Goal: Task Accomplishment & Management: Manage account settings

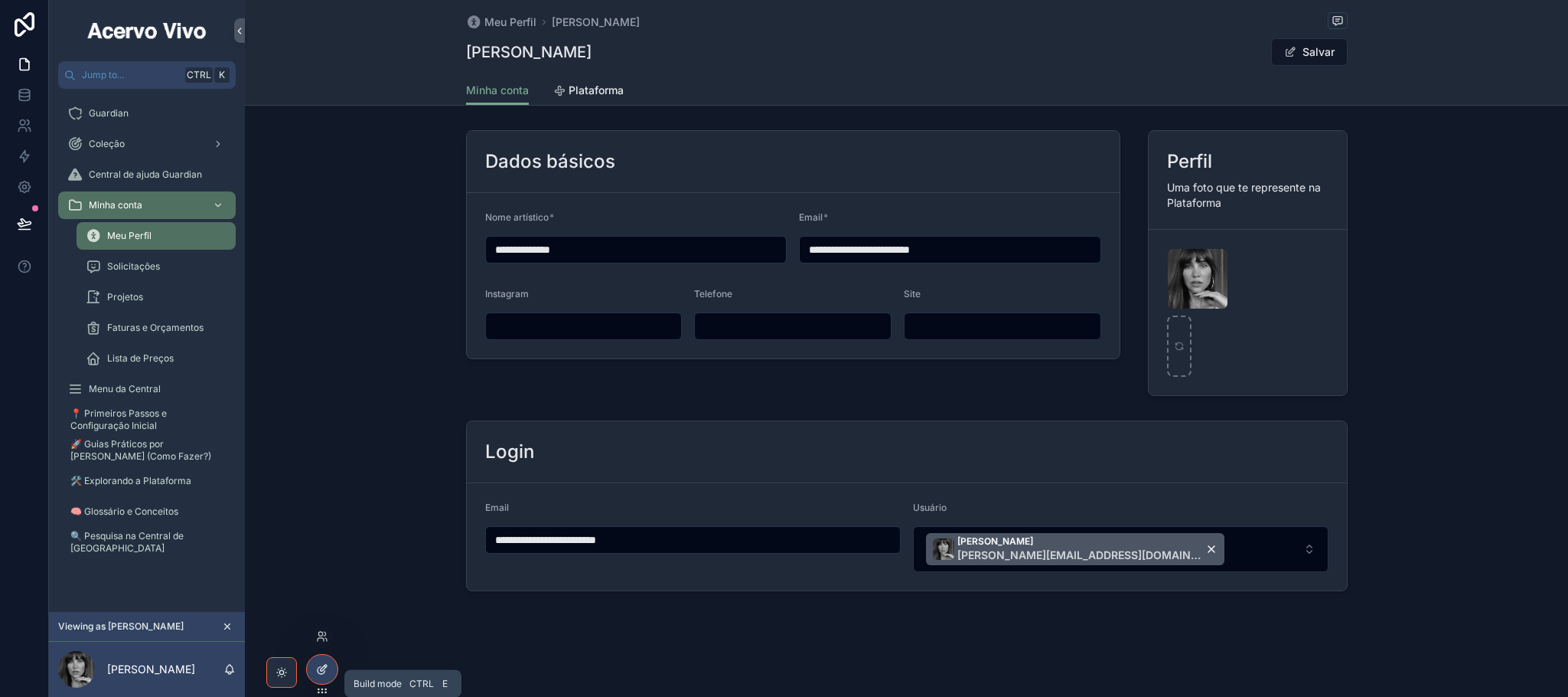
click at [322, 678] on div at bounding box center [322, 669] width 31 height 29
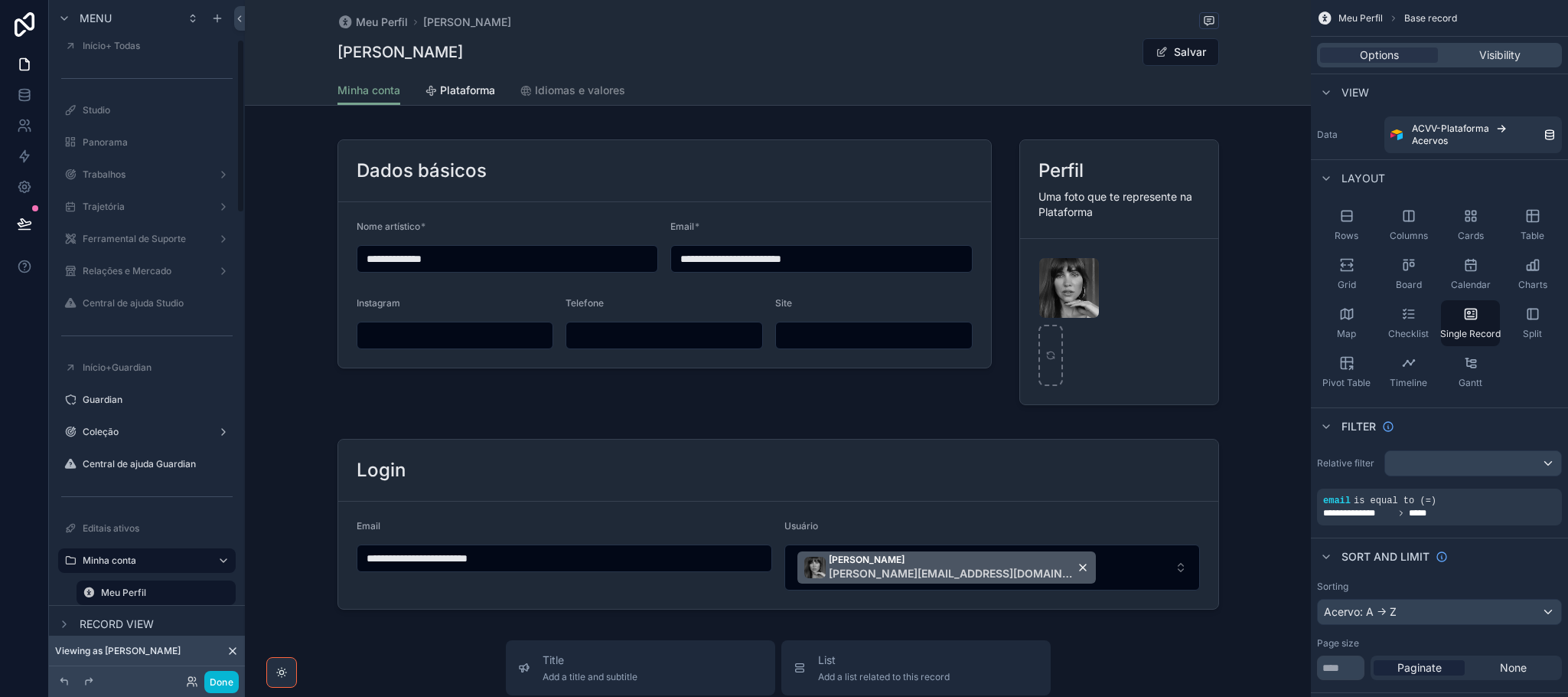
click at [241, 584] on div "ToDo Financeiro Usuários Plataforma Stripe Wiki-CentralDeAjuda Templates Parâme…" at bounding box center [147, 349] width 196 height 1544
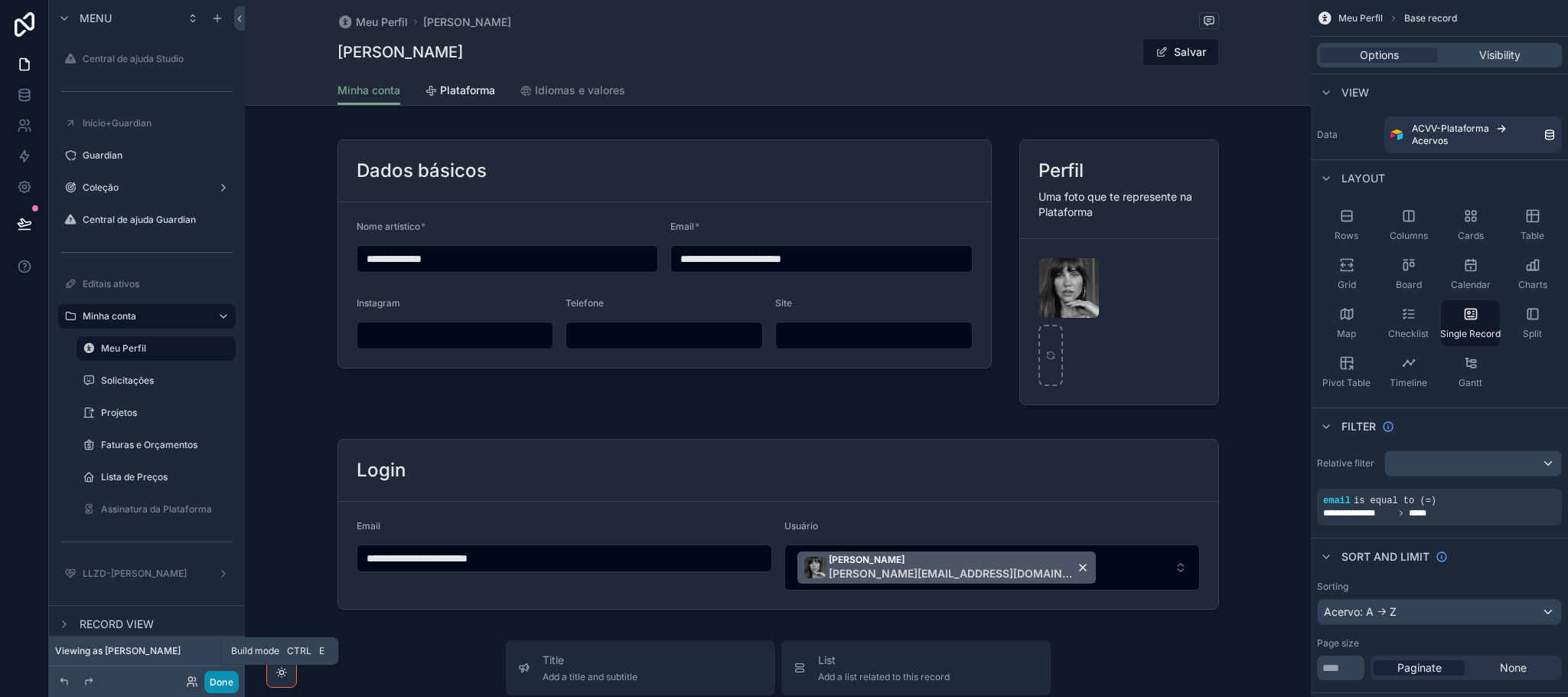
click at [213, 684] on button "Done" at bounding box center [221, 681] width 35 height 22
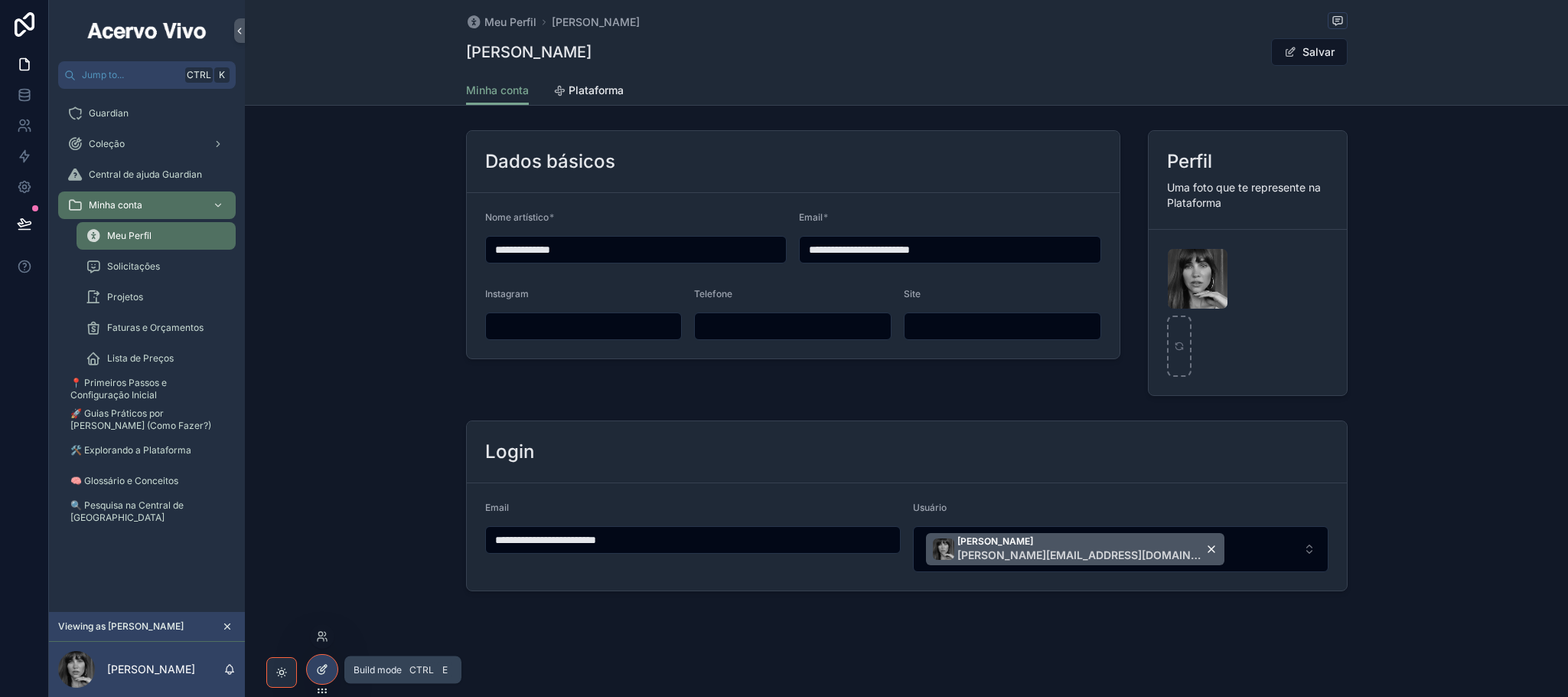
click at [322, 670] on icon at bounding box center [324, 668] width 6 height 6
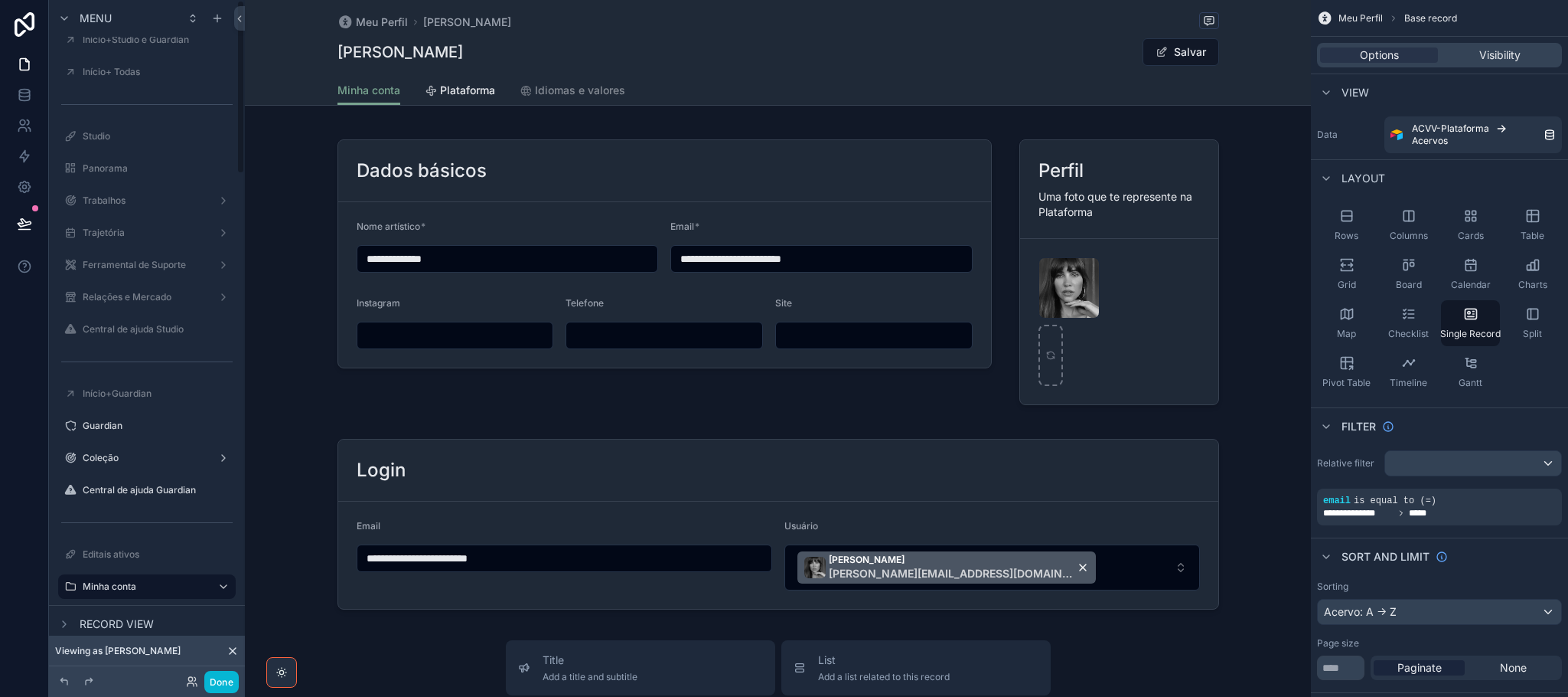
click at [237, 605] on div "Record view" at bounding box center [147, 623] width 196 height 37
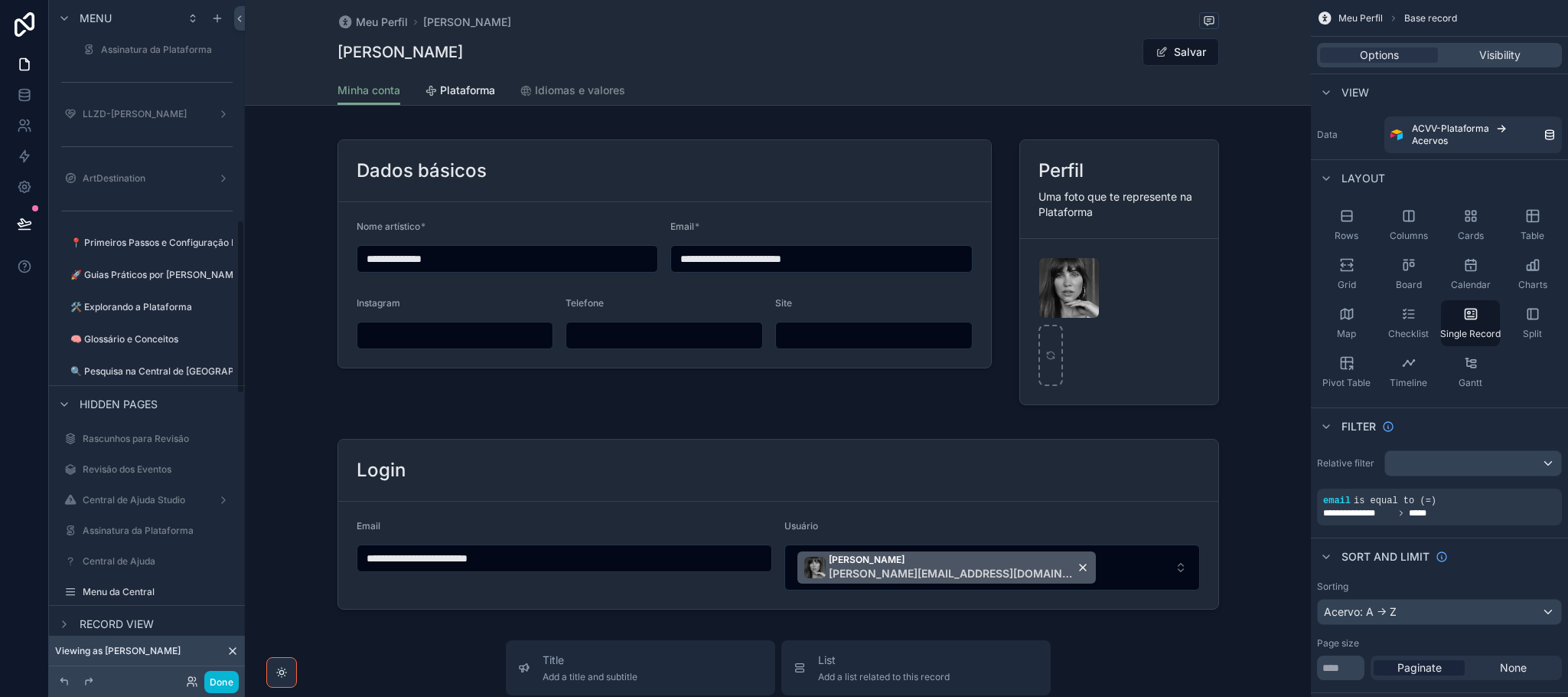
click at [237, 605] on div "Record view" at bounding box center [147, 623] width 196 height 37
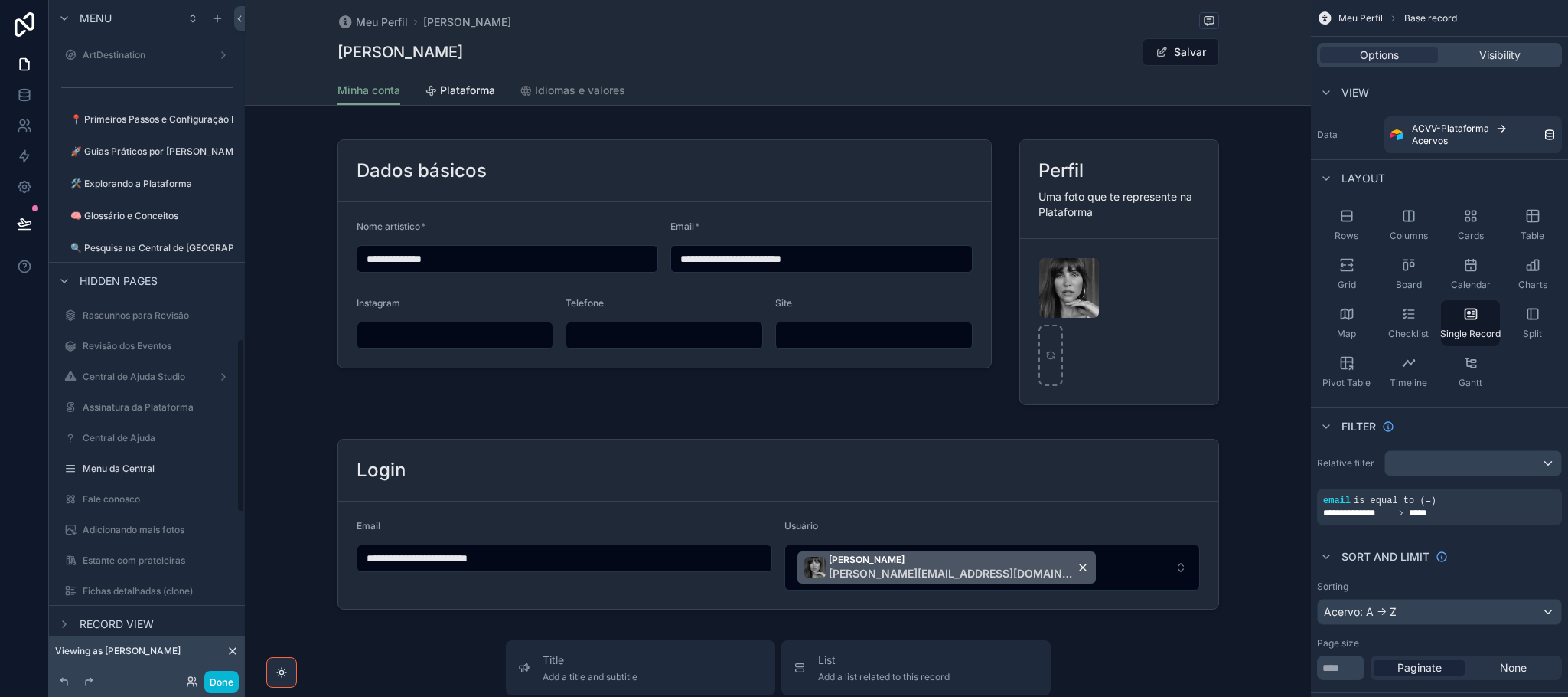
scroll to position [1408, 0]
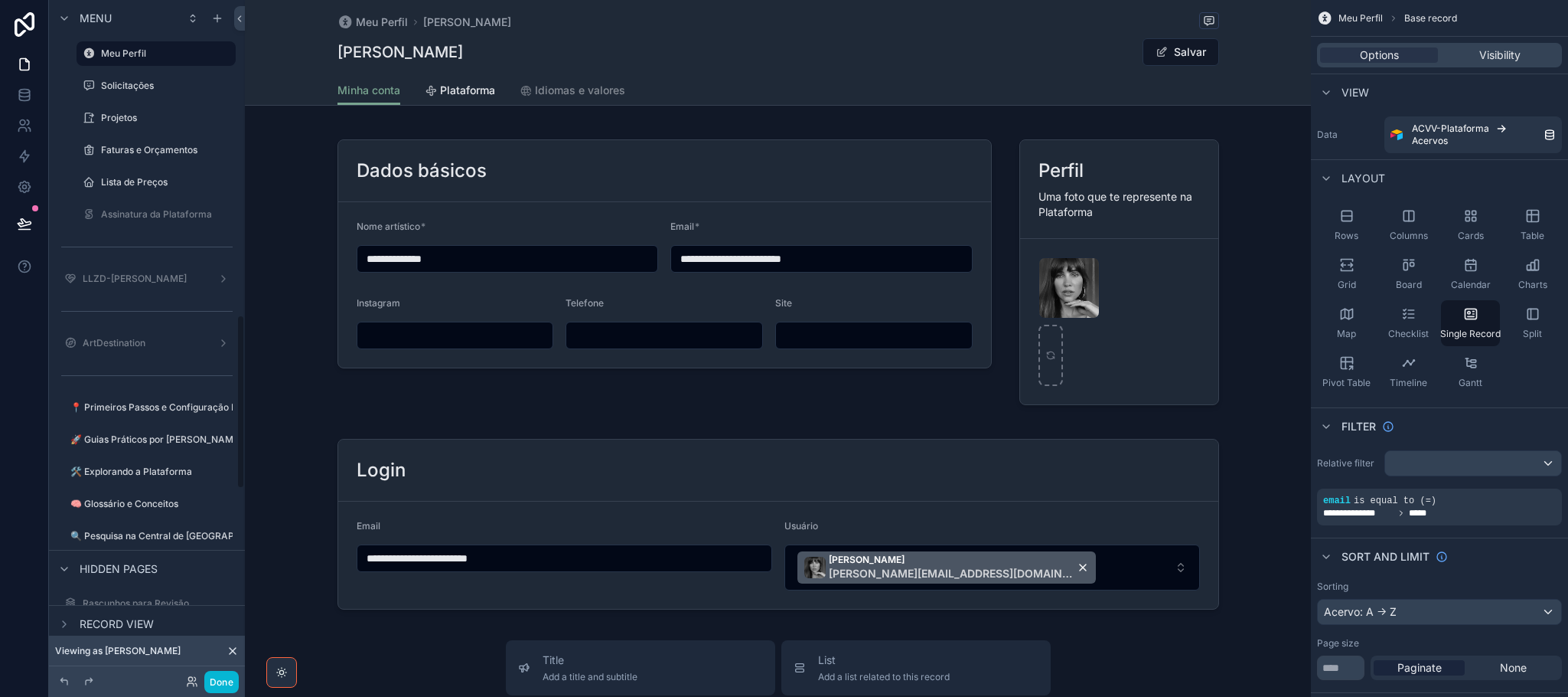
click at [242, 159] on div "Menu ToDo Financeiro Usuários Plataforma Stripe Wiki-CentralDeAjuda Templates P…" at bounding box center [147, 275] width 196 height 2546
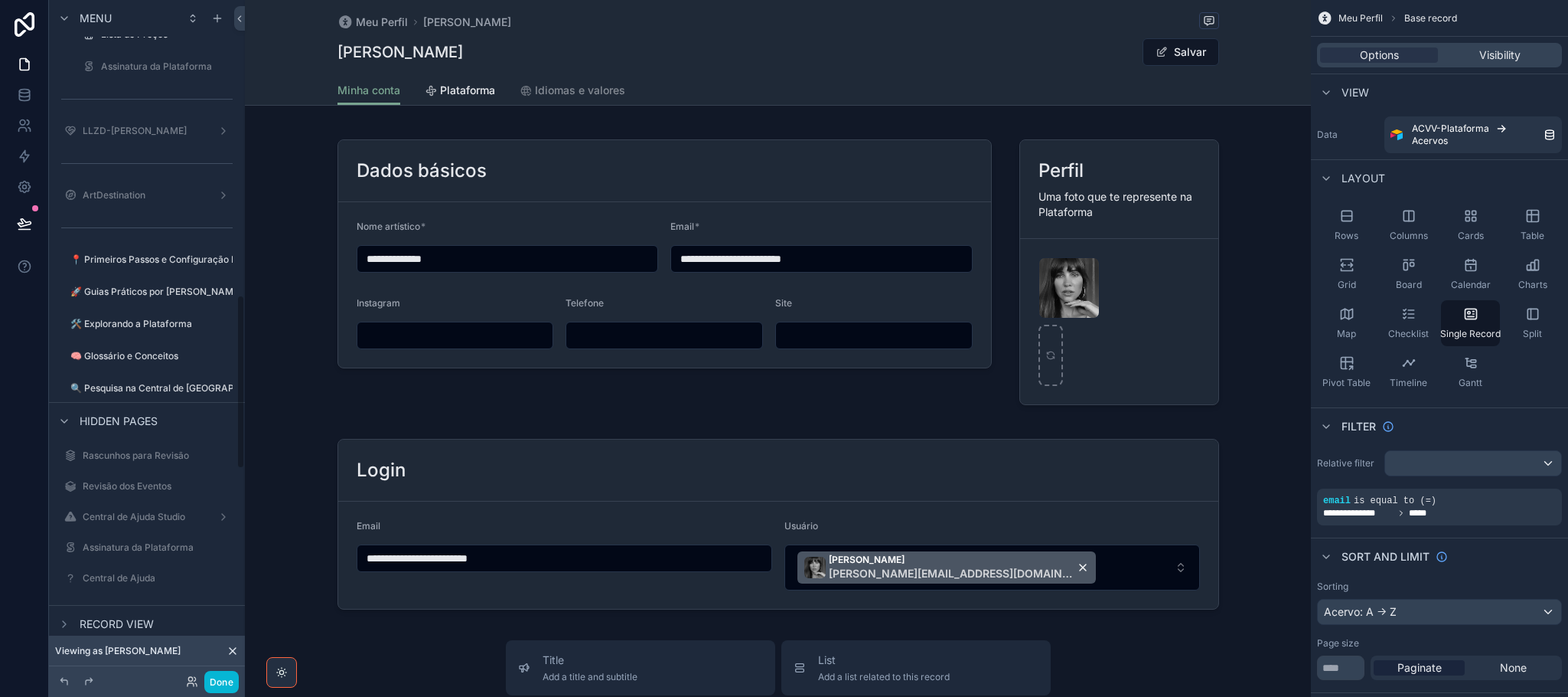
scroll to position [1155, 0]
drag, startPoint x: 239, startPoint y: 306, endPoint x: 238, endPoint y: 422, distance: 116.0
click at [238, 422] on div "Menu ToDo Financeiro Usuários Plataforma Stripe Wiki-CentralDeAjuda Templates P…" at bounding box center [147, 339] width 196 height 678
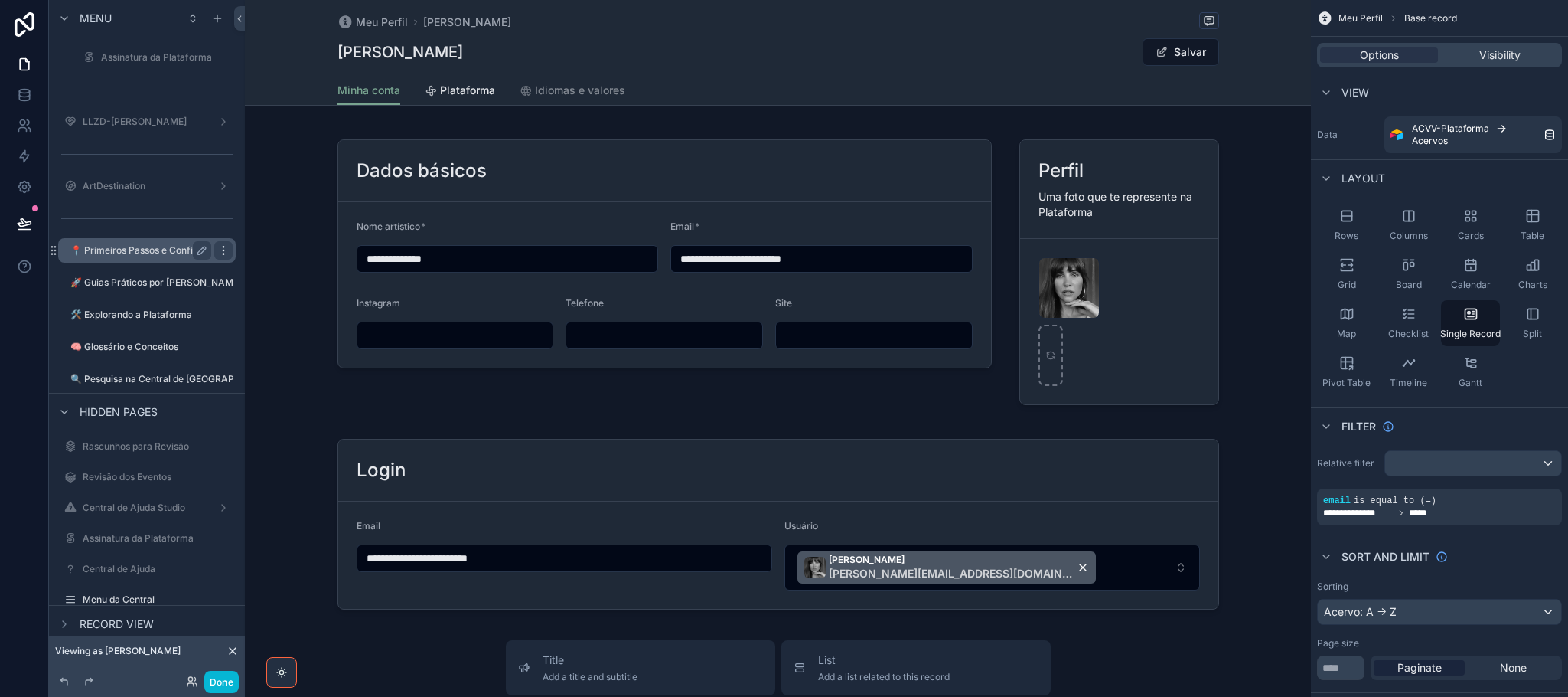
click at [225, 255] on div "scrollable content" at bounding box center [223, 250] width 18 height 18
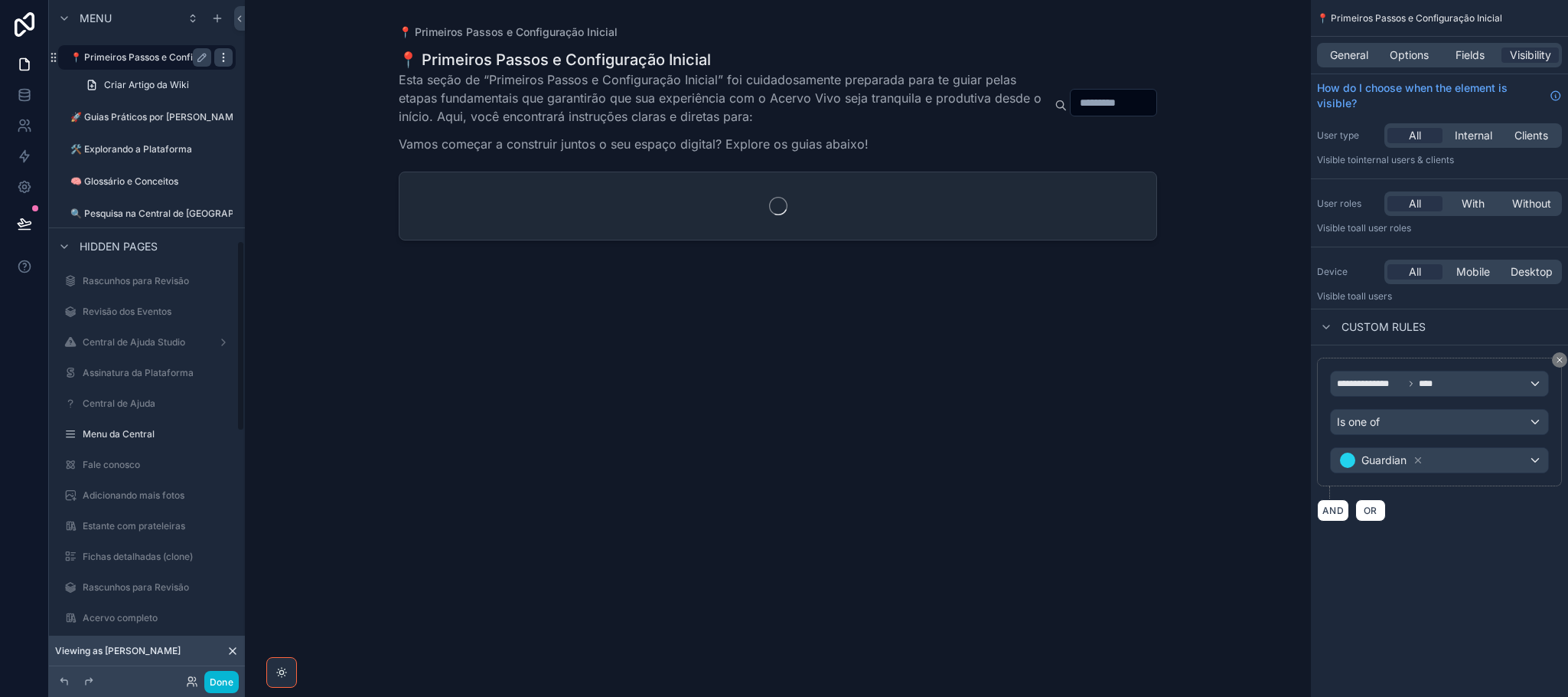
scroll to position [856, 0]
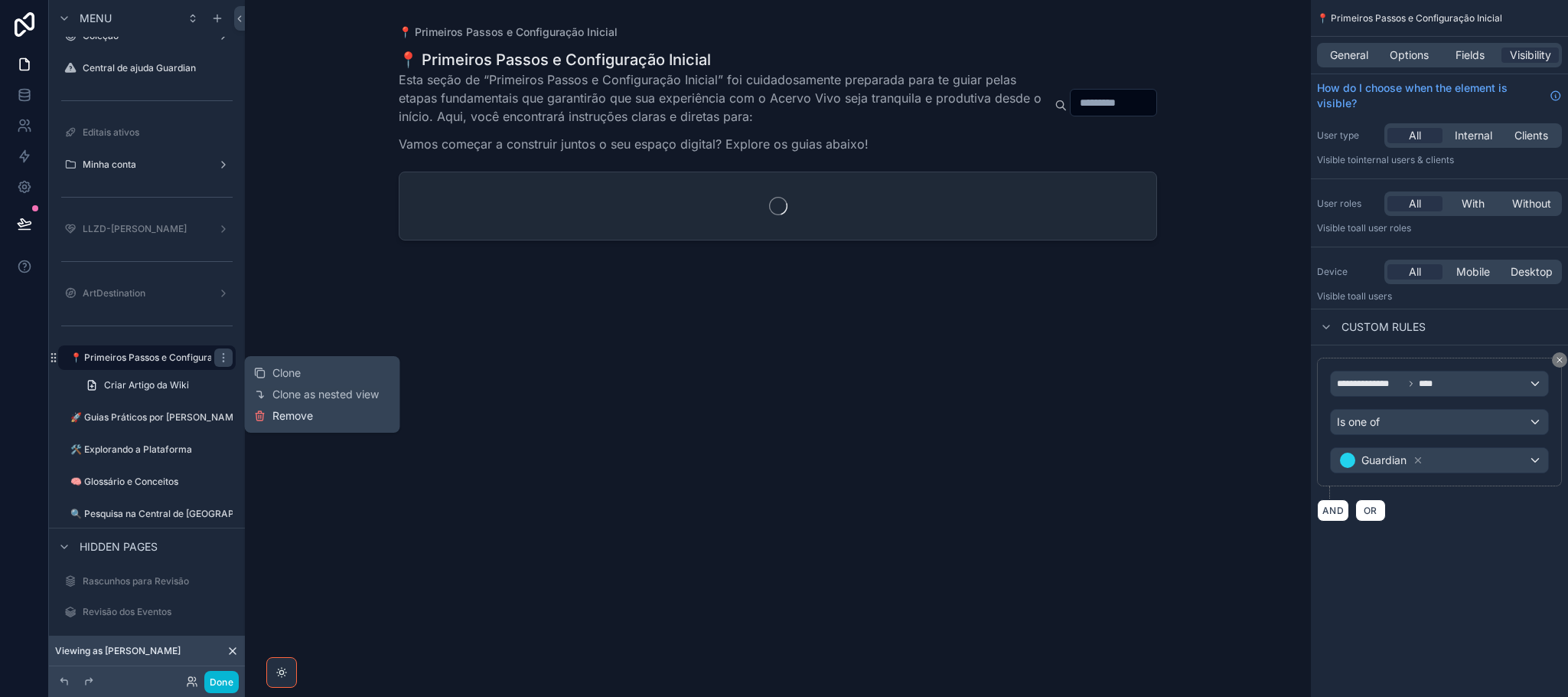
click at [286, 416] on span "Remove" at bounding box center [293, 416] width 41 height 16
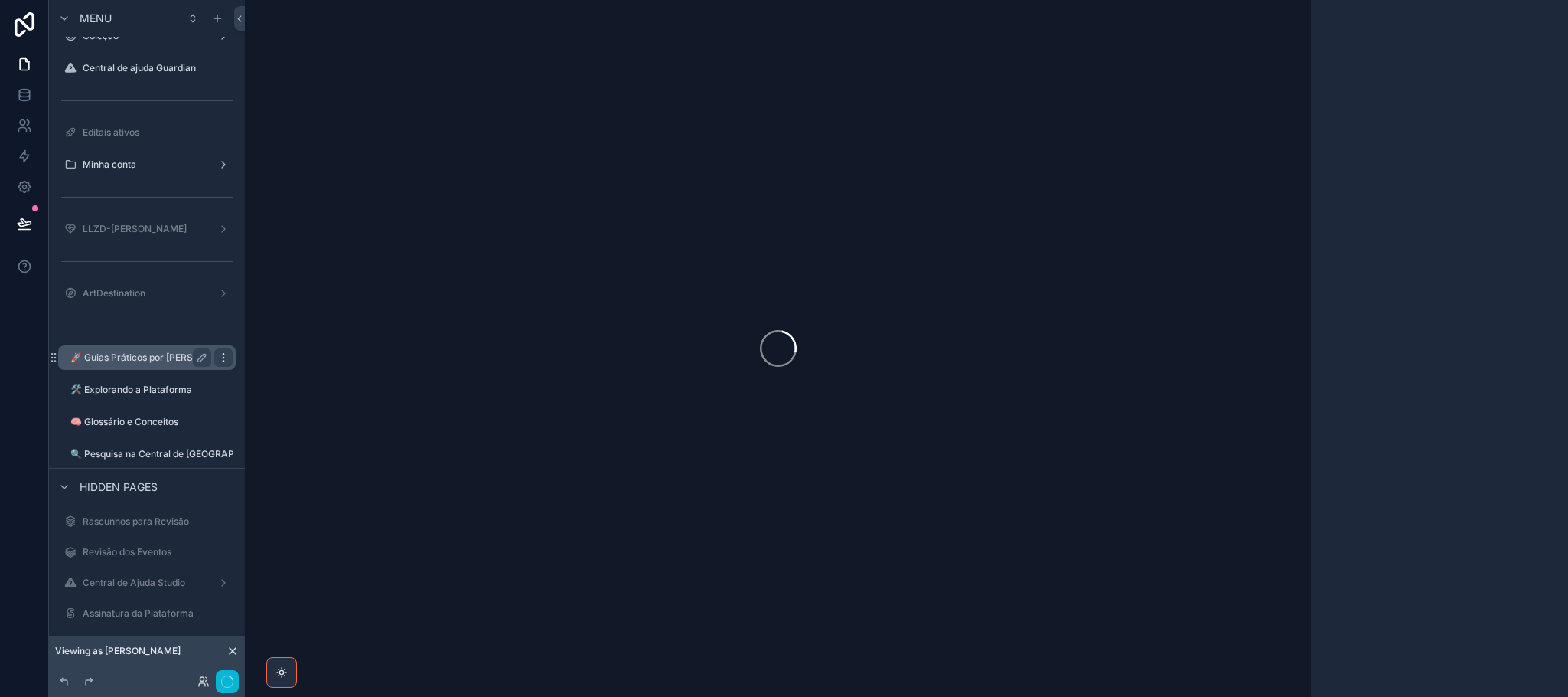
click at [220, 356] on icon "scrollable content" at bounding box center [224, 358] width 13 height 13
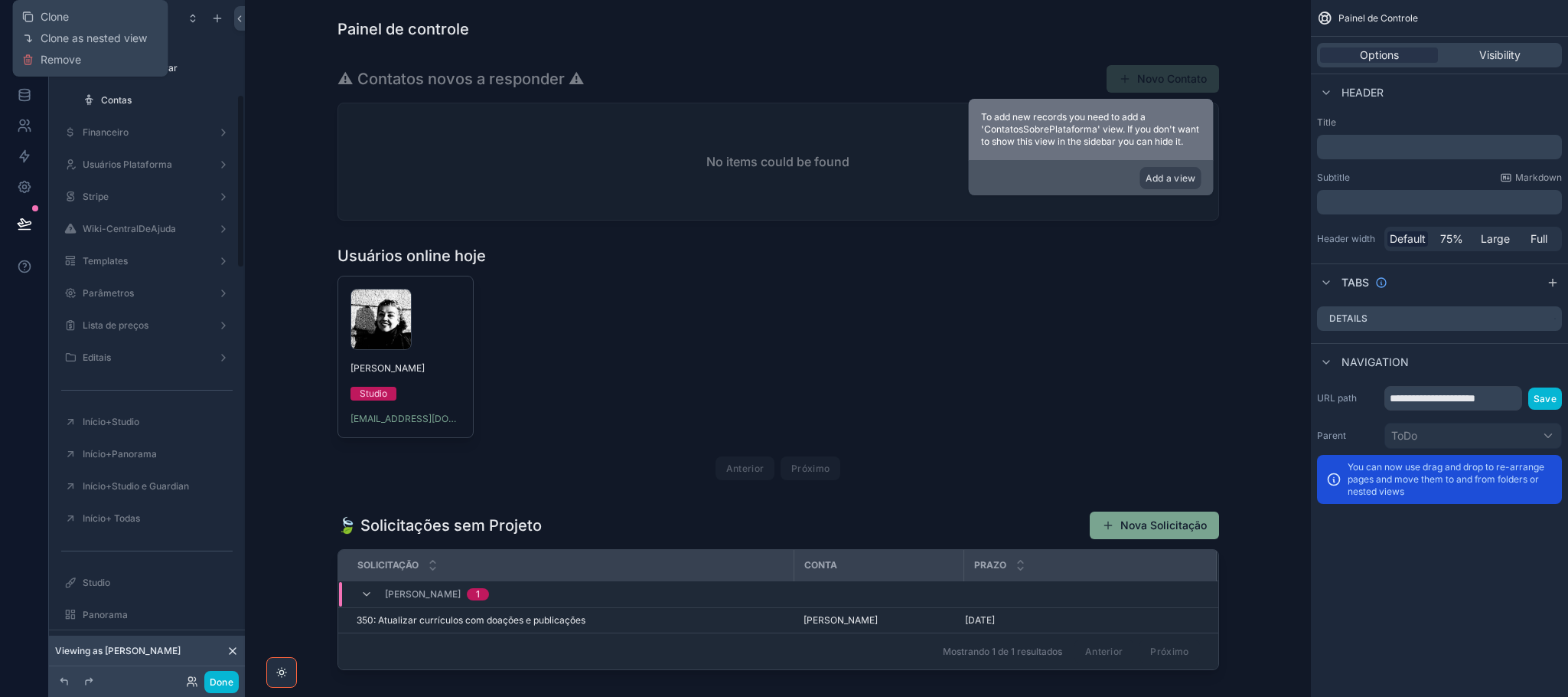
click at [239, 435] on div "ToDo Painel de Controle Interações Solicitações Projetos Listagem de Tarefas Su…" at bounding box center [147, 564] width 196 height 1544
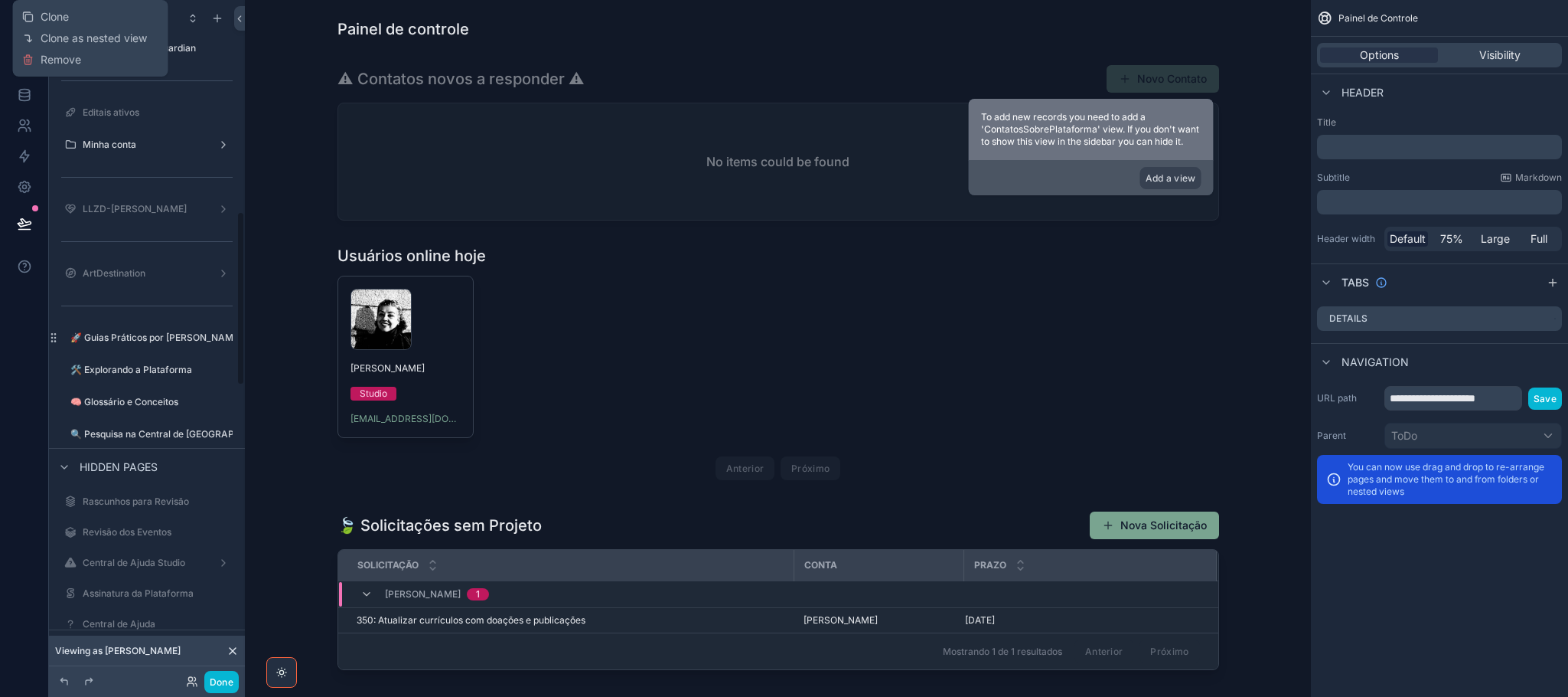
click at [239, 435] on div "Menu ToDo Painel de Controle Interações Solicitações Projetos Listagem de Taref…" at bounding box center [147, 156] width 196 height 2578
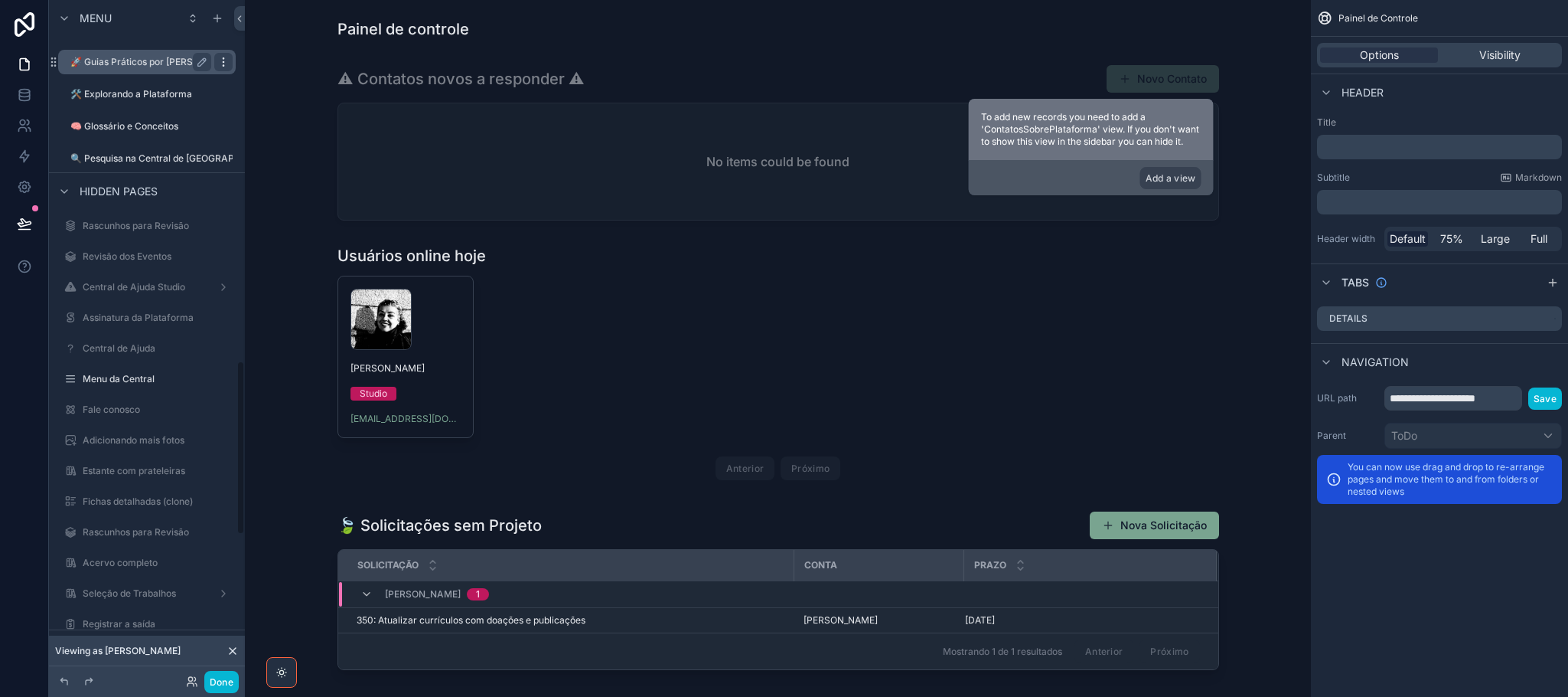
click at [230, 57] on div "scrollable content" at bounding box center [223, 61] width 18 height 18
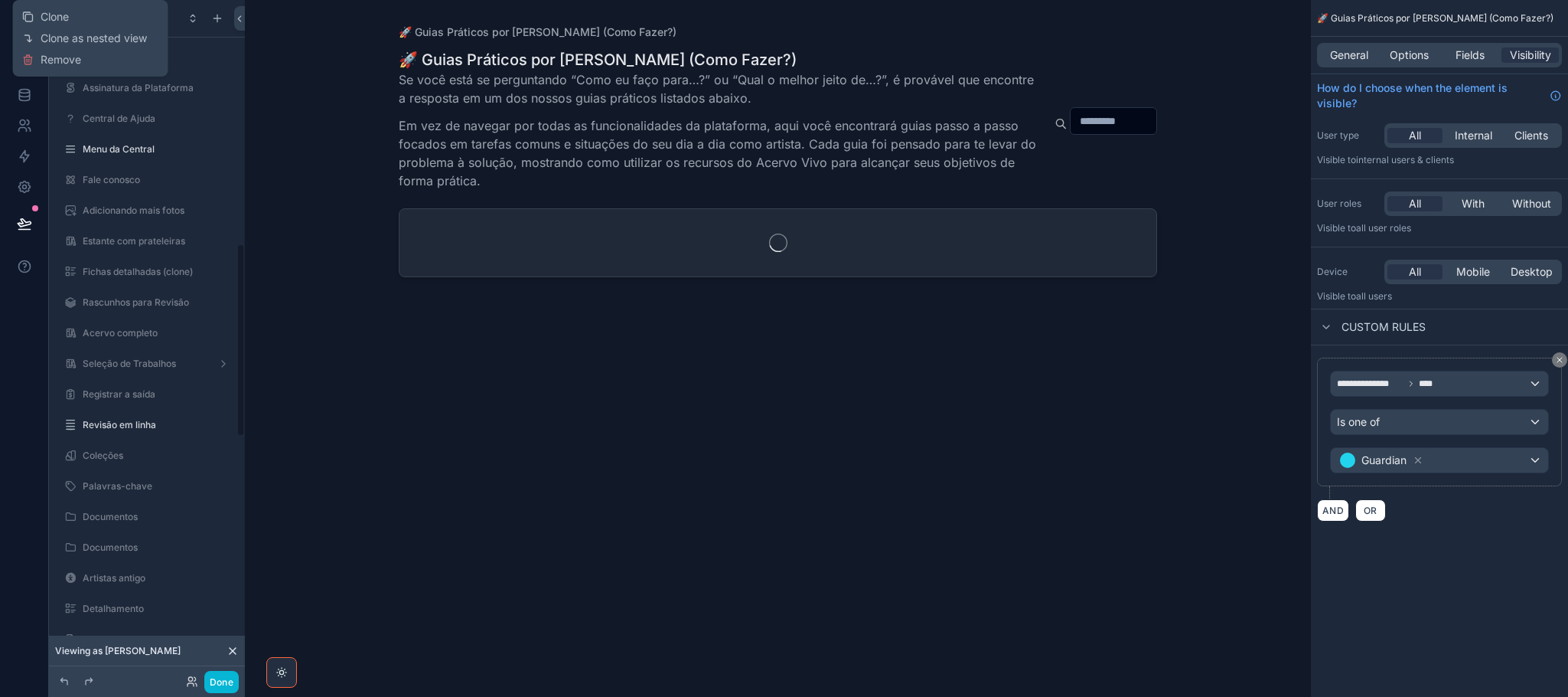
scroll to position [856, 0]
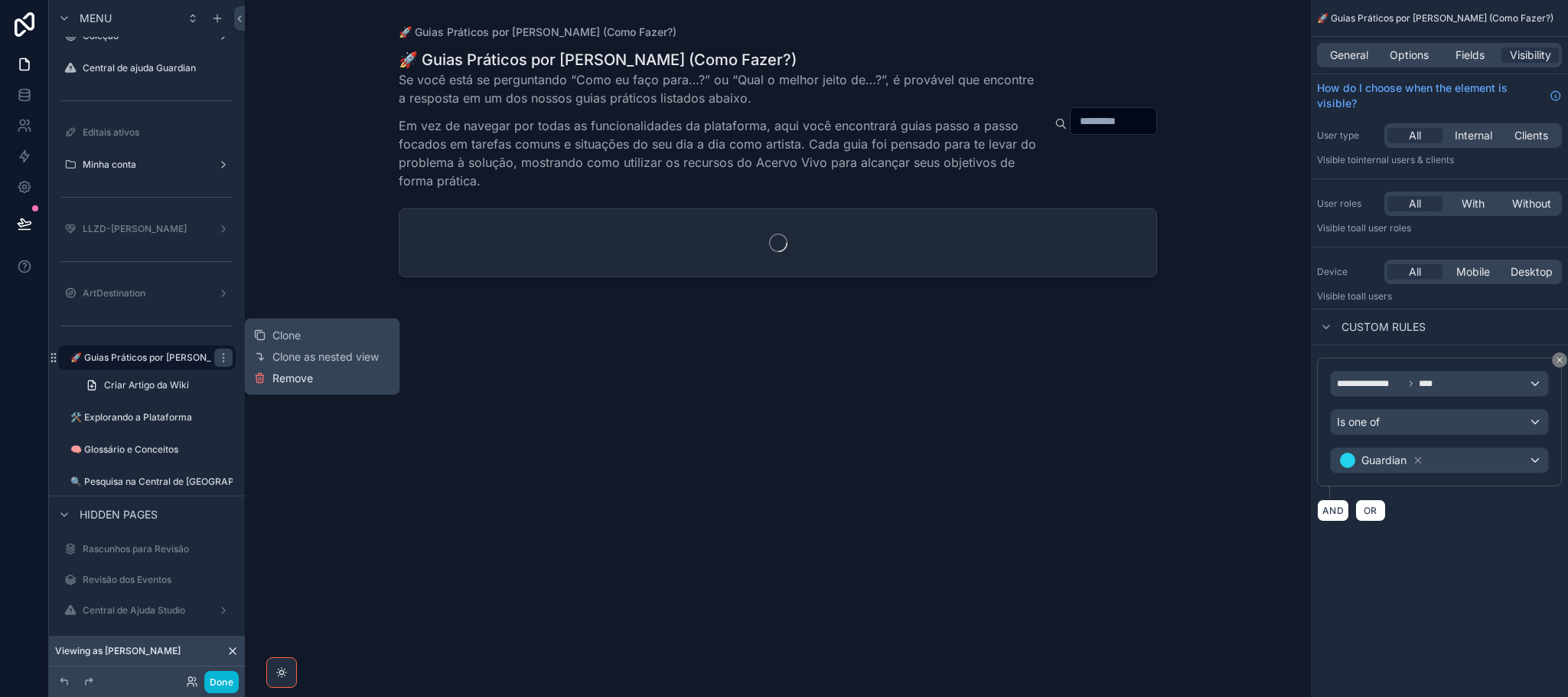
click at [281, 379] on span "Remove" at bounding box center [293, 378] width 41 height 16
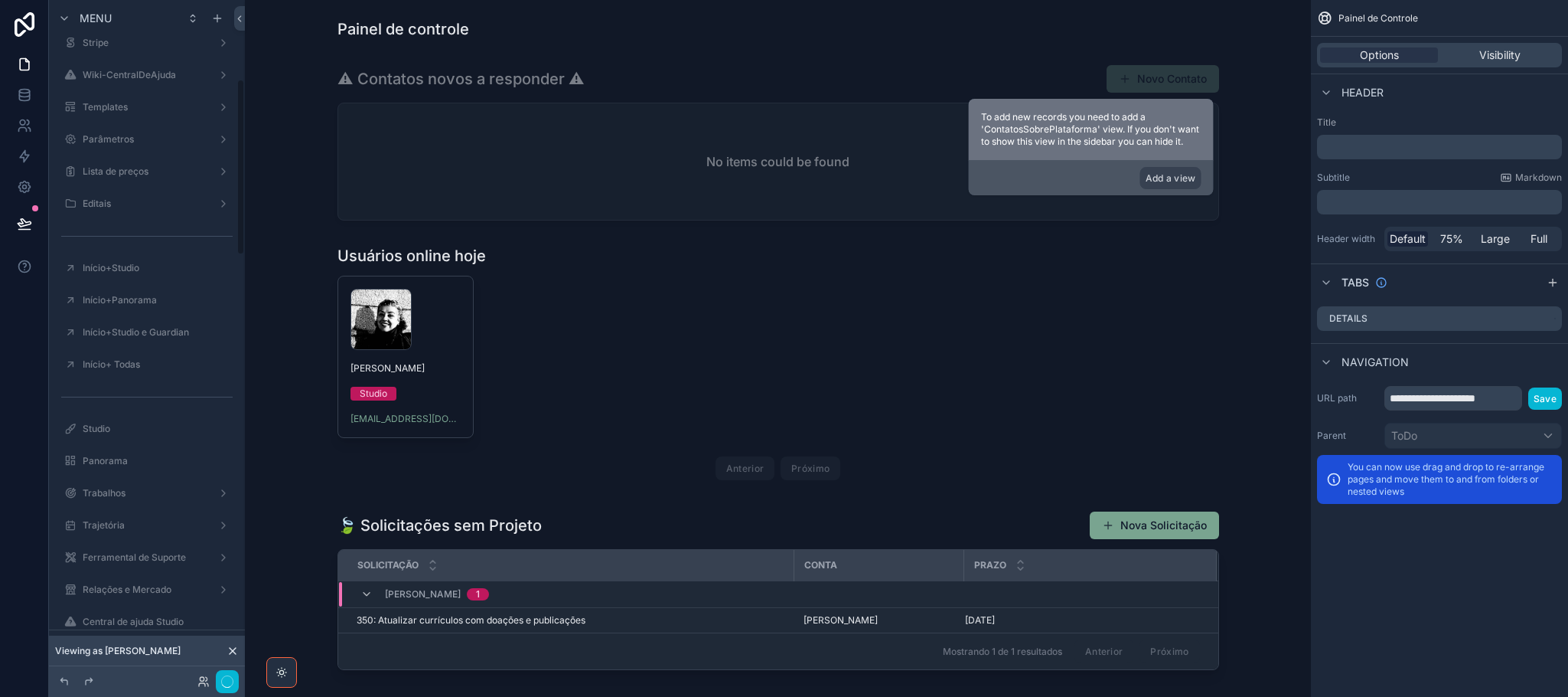
click at [239, 423] on div "ToDo Painel de Controle Interações Solicitações Projetos Listagem de Tarefas Su…" at bounding box center [147, 395] width 196 height 1512
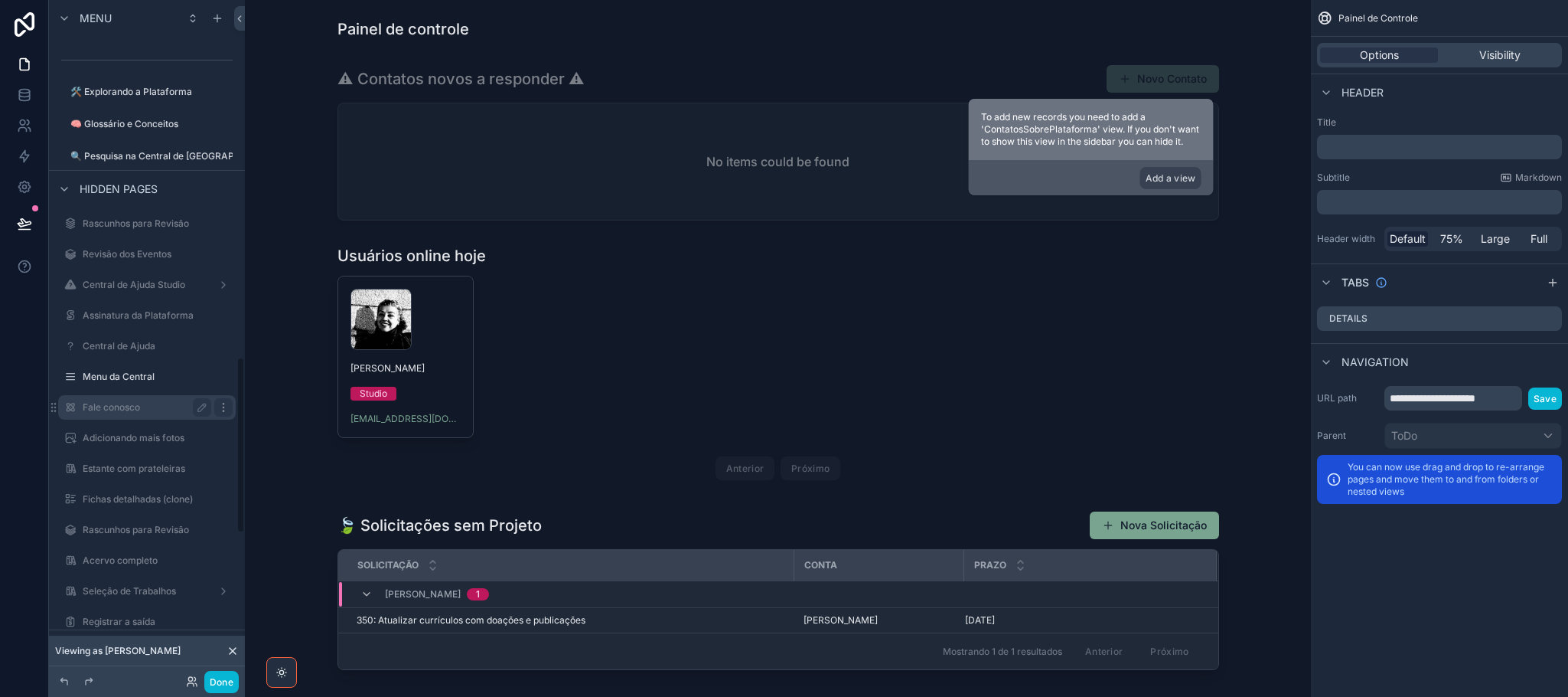
scroll to position [1408, 0]
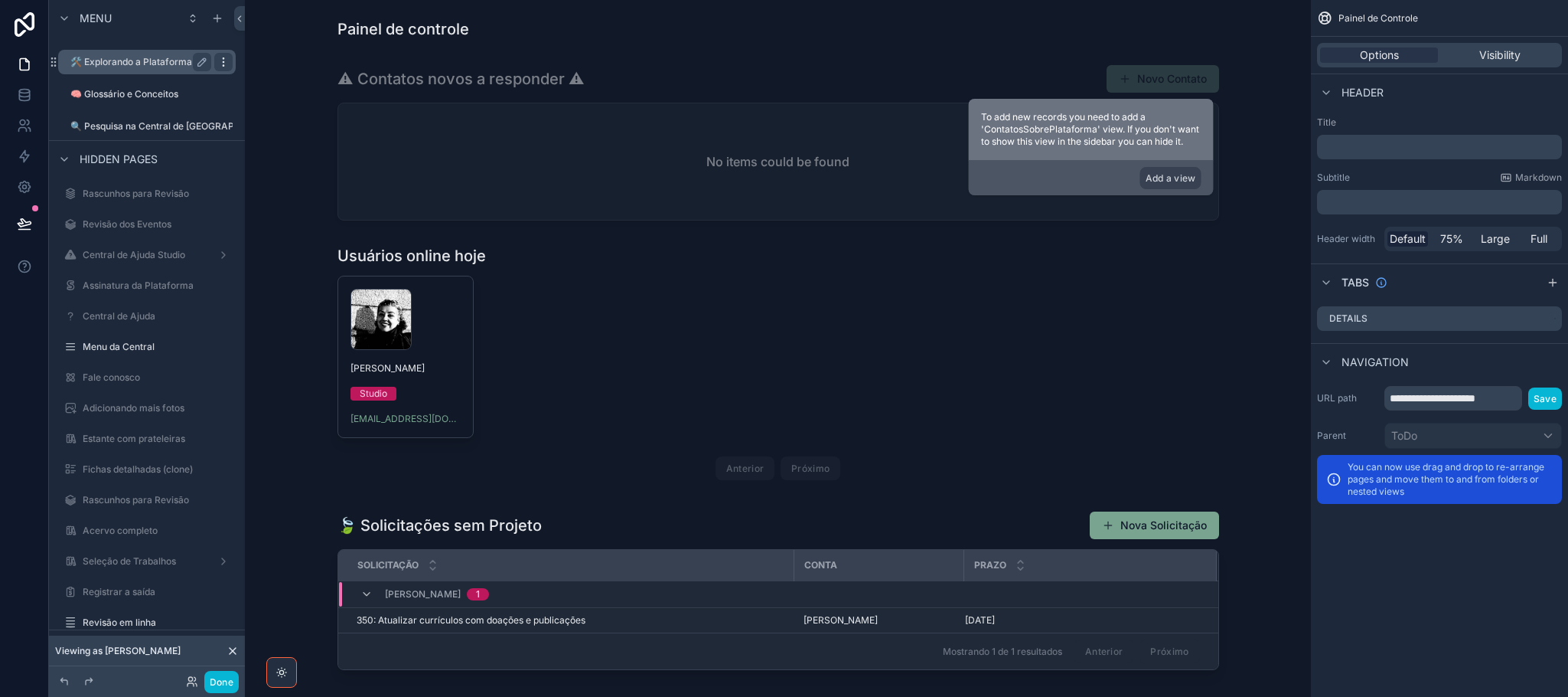
click at [220, 56] on icon "scrollable content" at bounding box center [224, 62] width 13 height 13
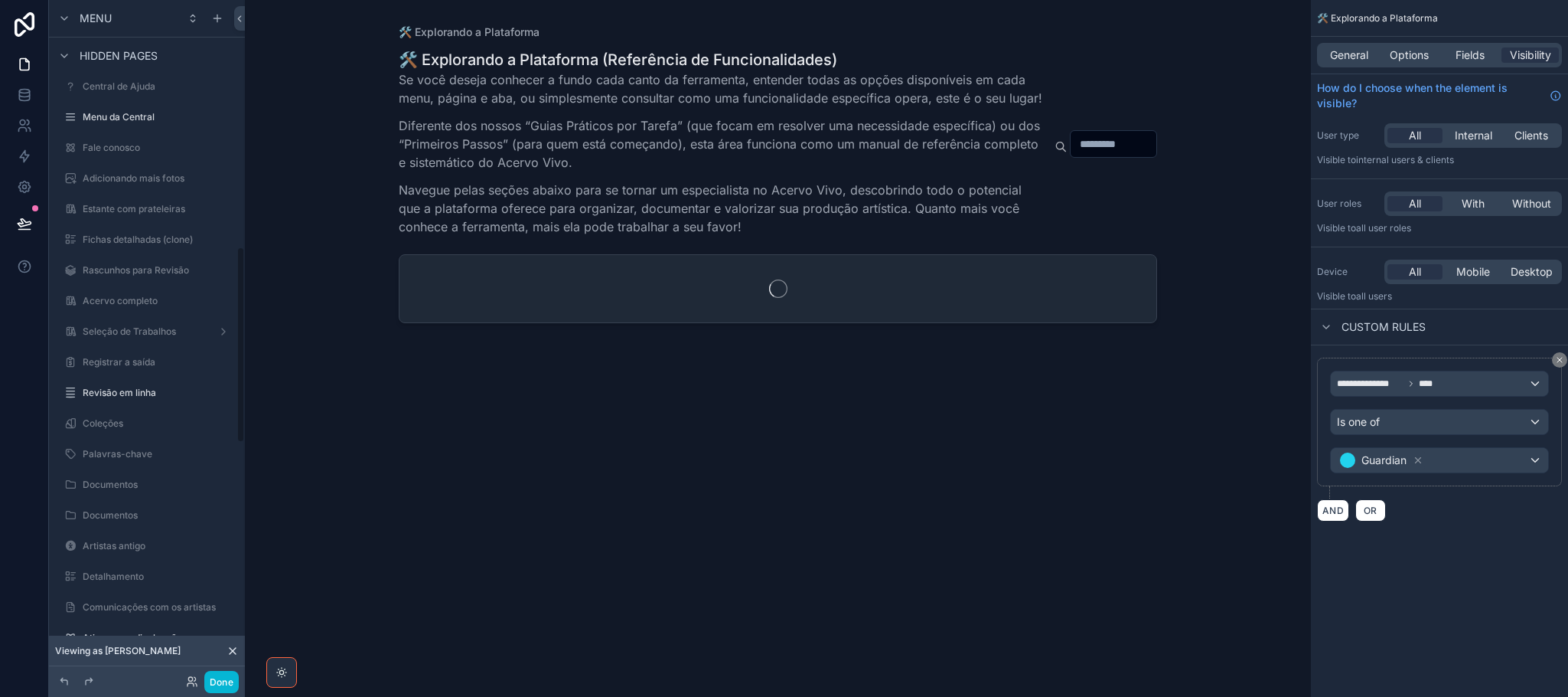
scroll to position [856, 0]
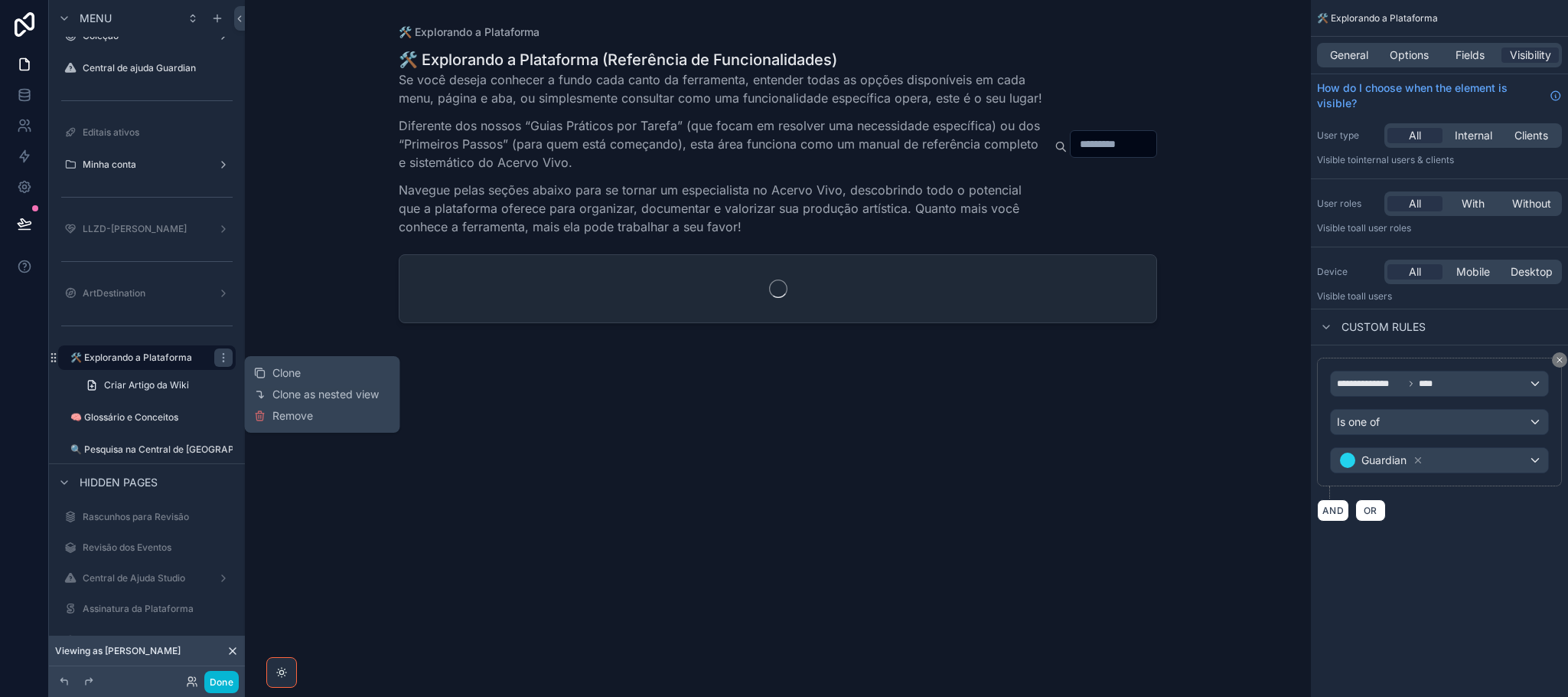
click at [328, 416] on div "Clone Clone as nested view Remove" at bounding box center [322, 394] width 137 height 64
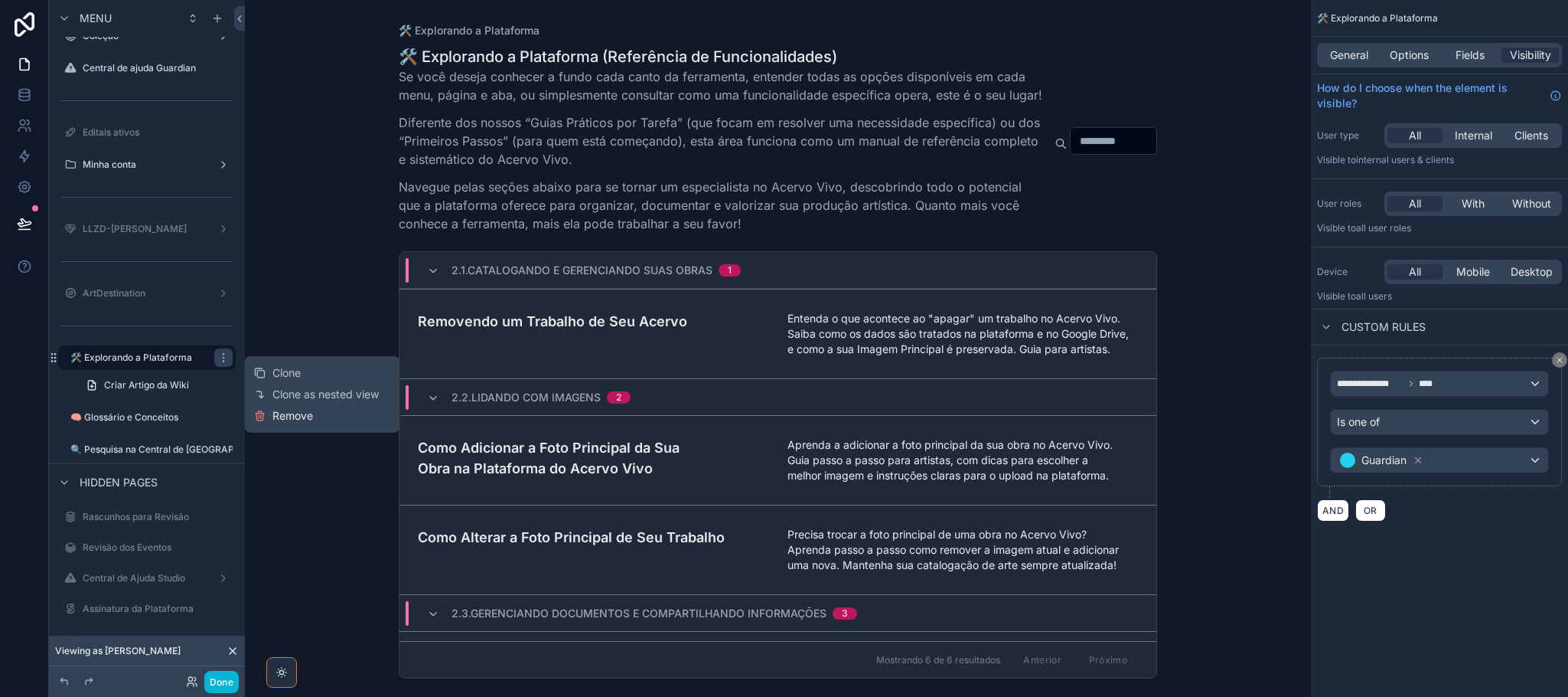
click at [278, 414] on span "Remove" at bounding box center [293, 416] width 41 height 16
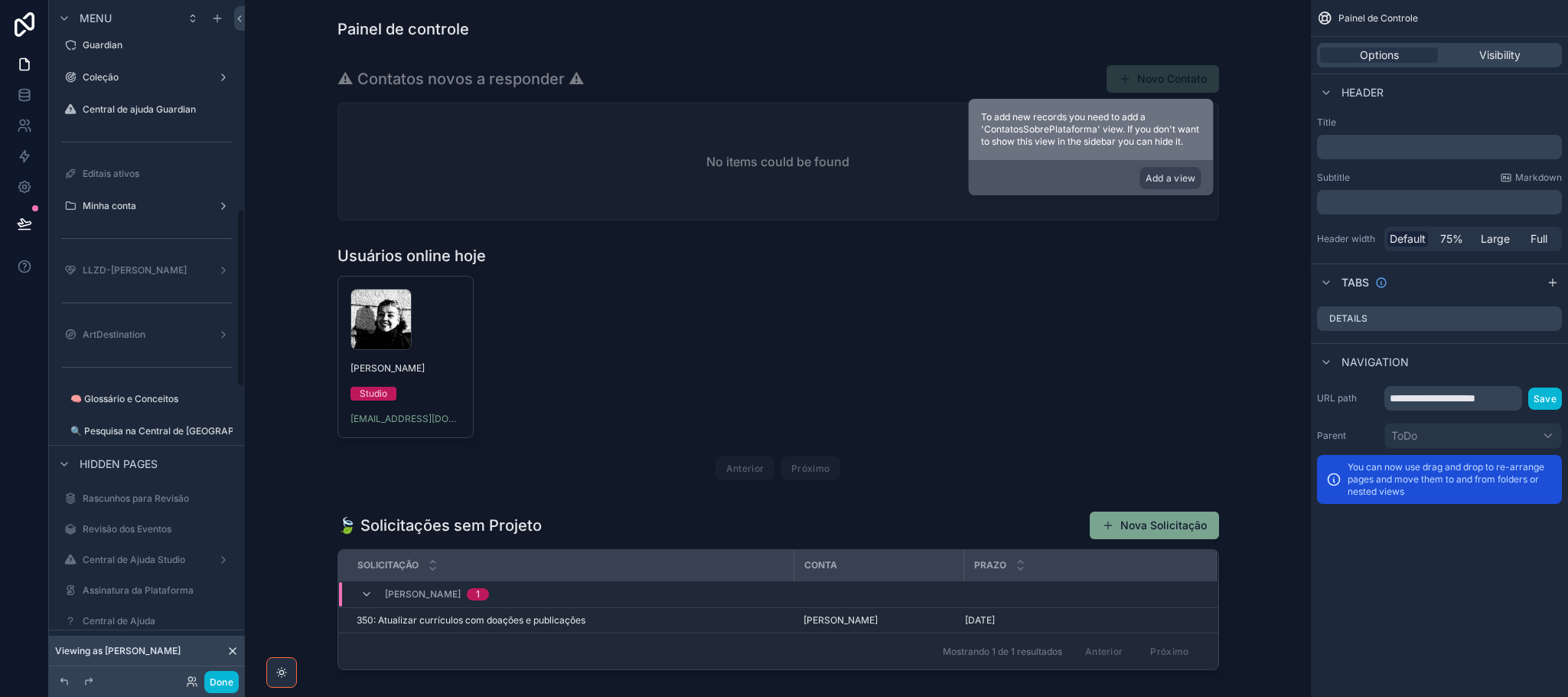
click at [239, 581] on div "Menu ToDo Painel de Controle Interações Solicitações Projetos Listagem de Taref…" at bounding box center [147, 185] width 196 height 2514
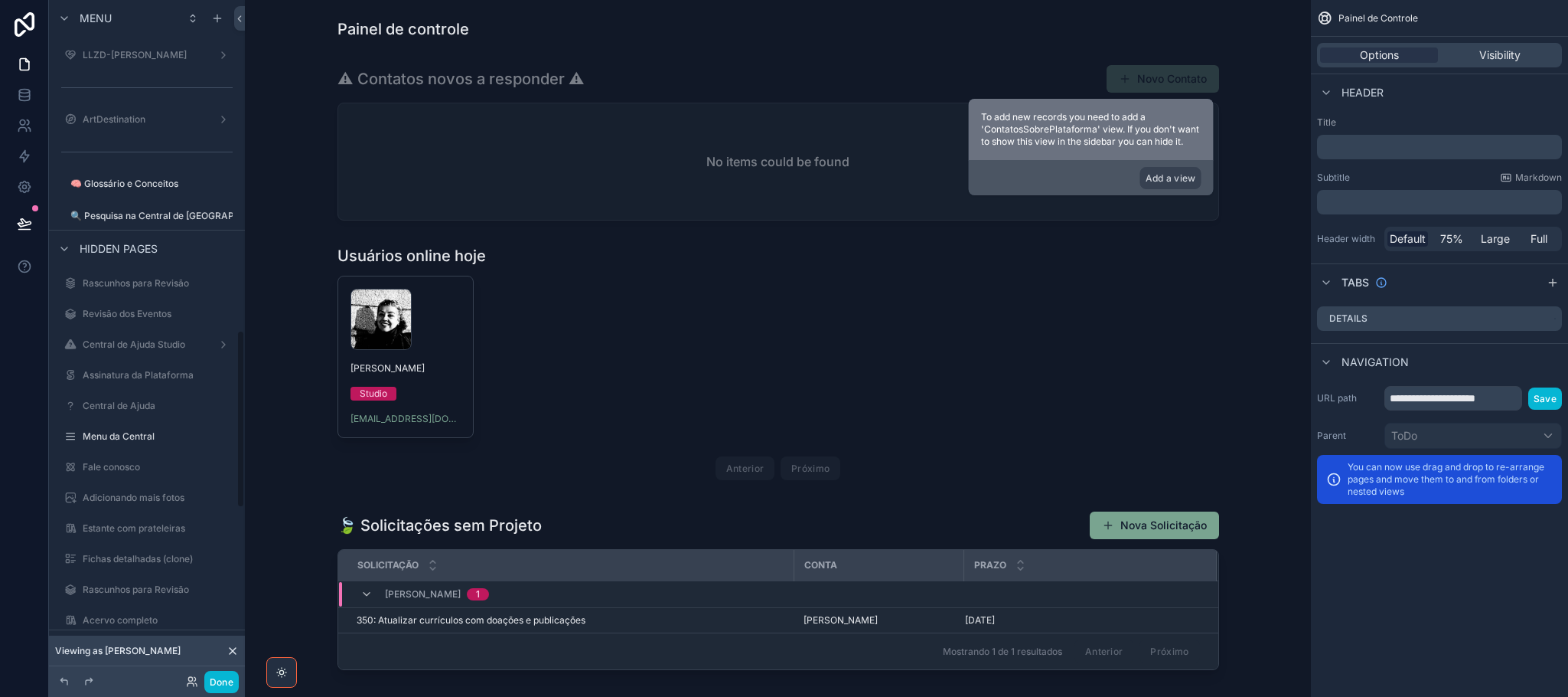
scroll to position [1347, 0]
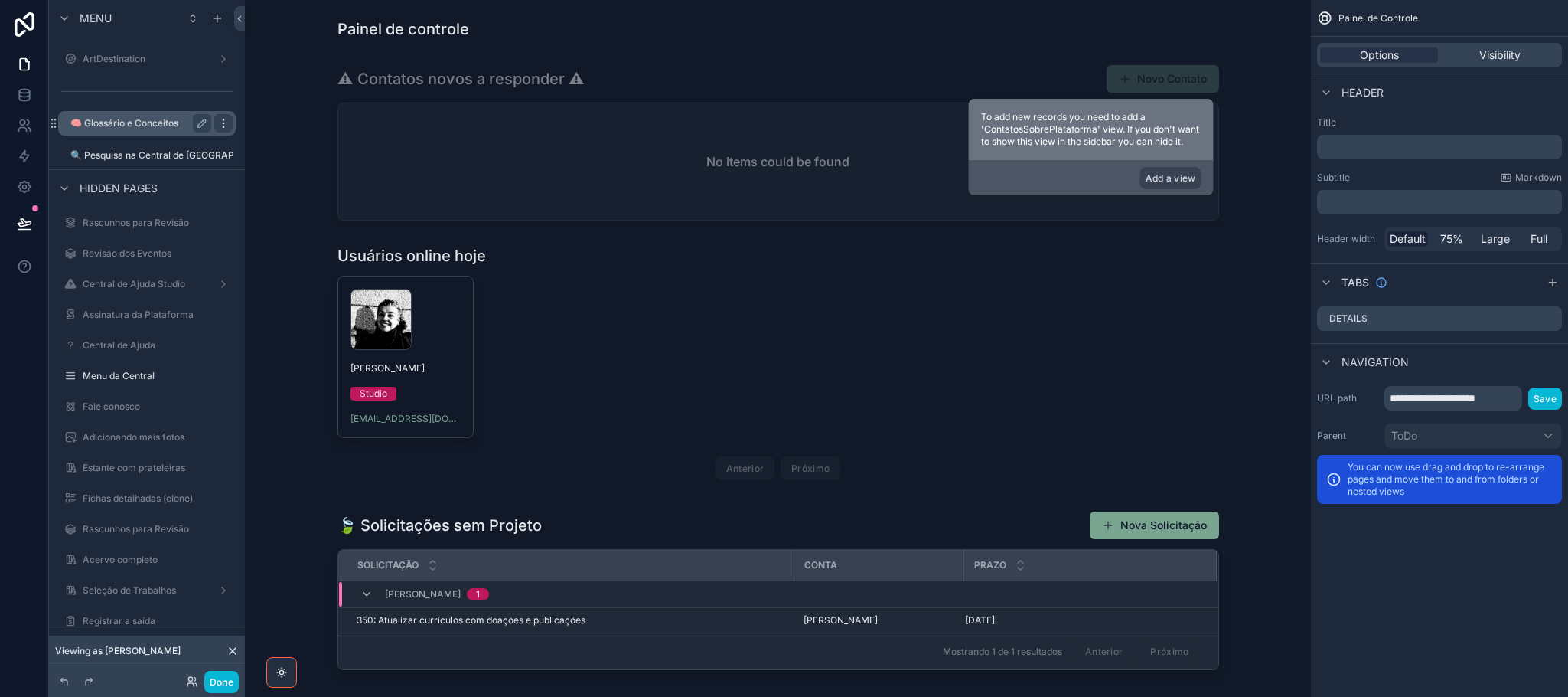
click at [224, 122] on icon "scrollable content" at bounding box center [223, 122] width 1 height 1
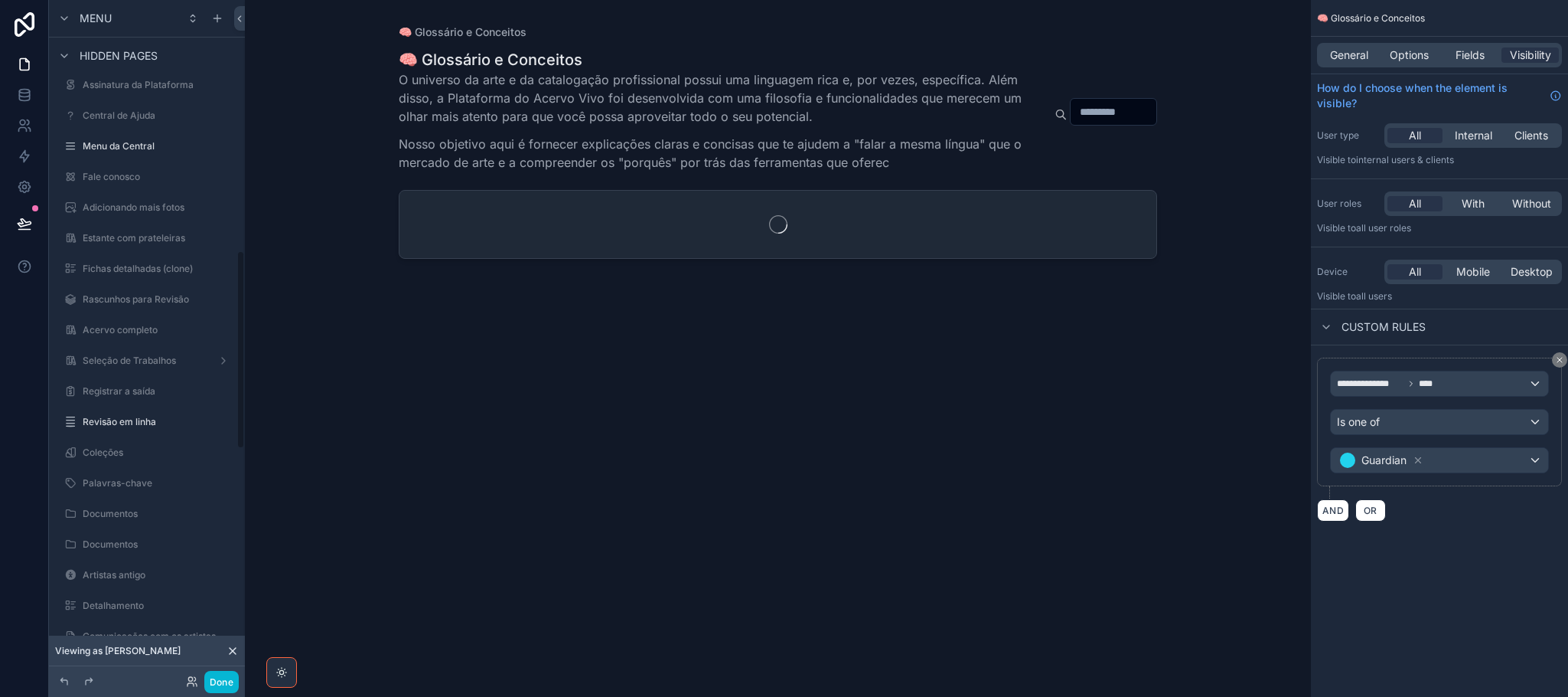
scroll to position [856, 0]
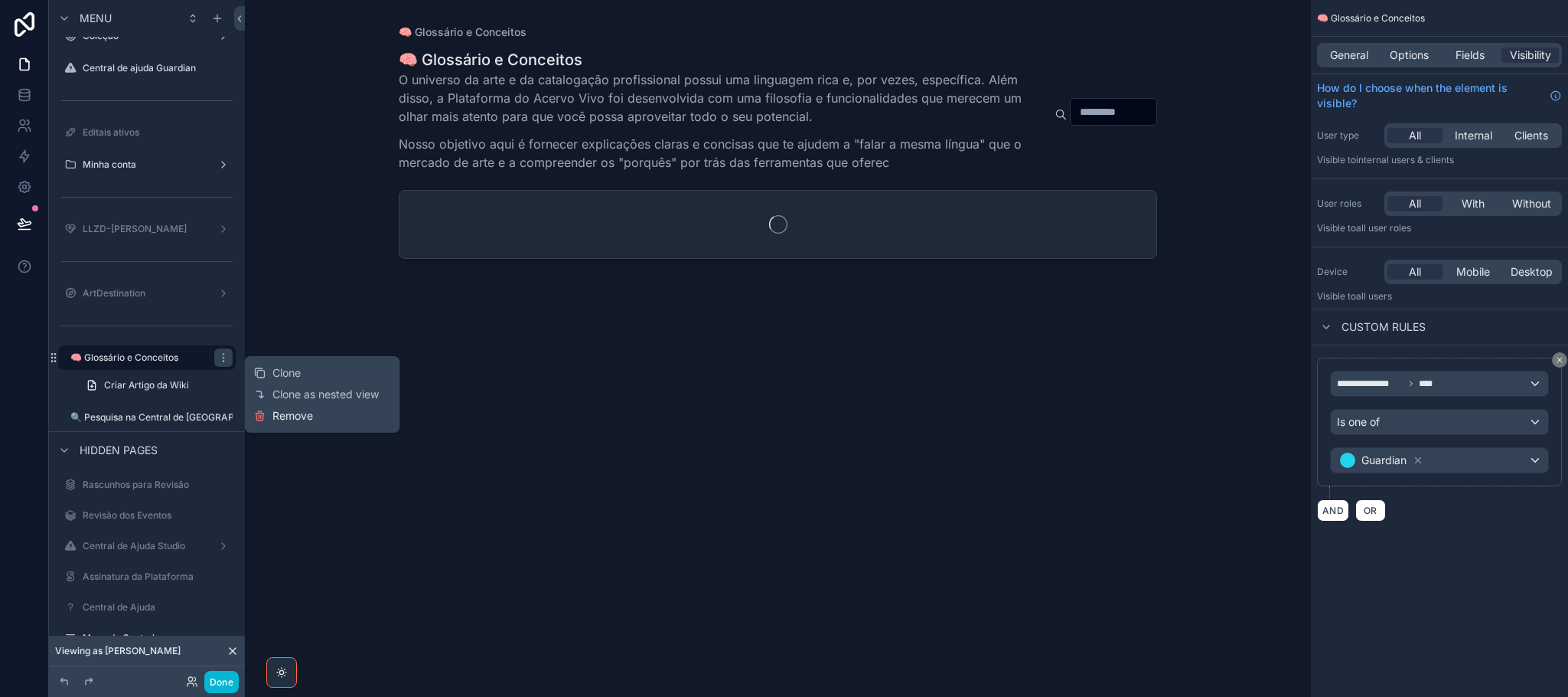
click at [308, 414] on span "Remove" at bounding box center [293, 416] width 41 height 16
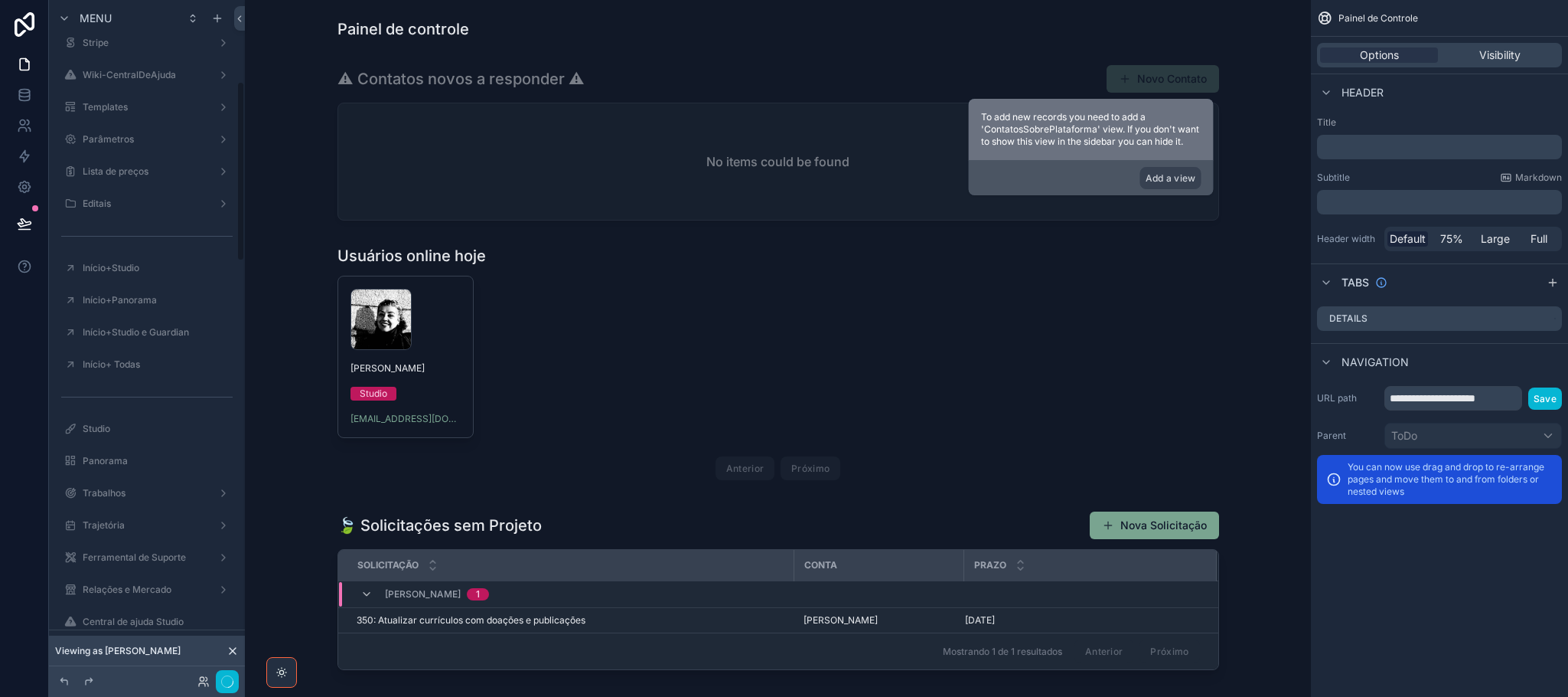
click at [239, 575] on div "ToDo Painel de Controle Interações Solicitações Projetos Listagem de Tarefas Su…" at bounding box center [147, 363] width 196 height 1447
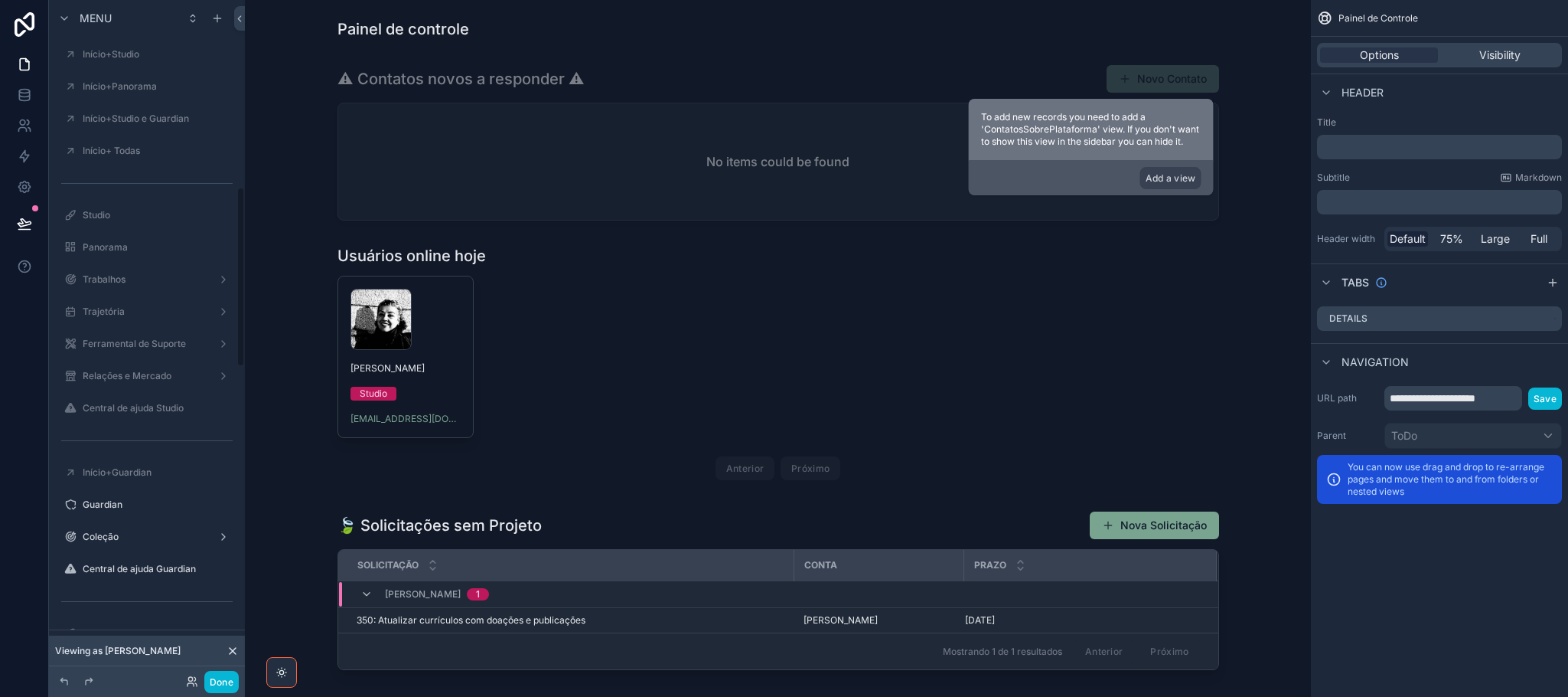
scroll to position [703, 0]
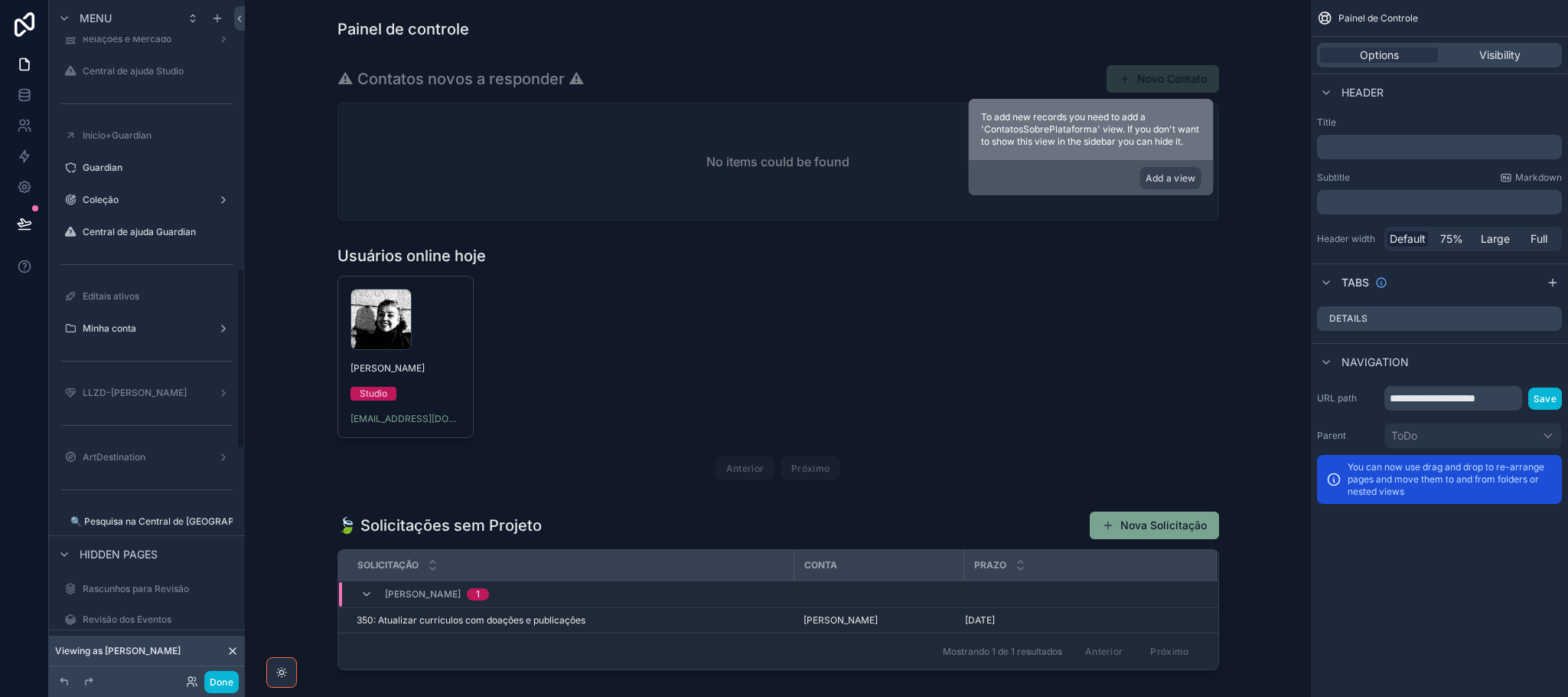
click at [238, 598] on div "Menu ToDo Painel de Controle Interações Solicitações Projetos Listagem de Taref…" at bounding box center [147, 292] width 196 height 2482
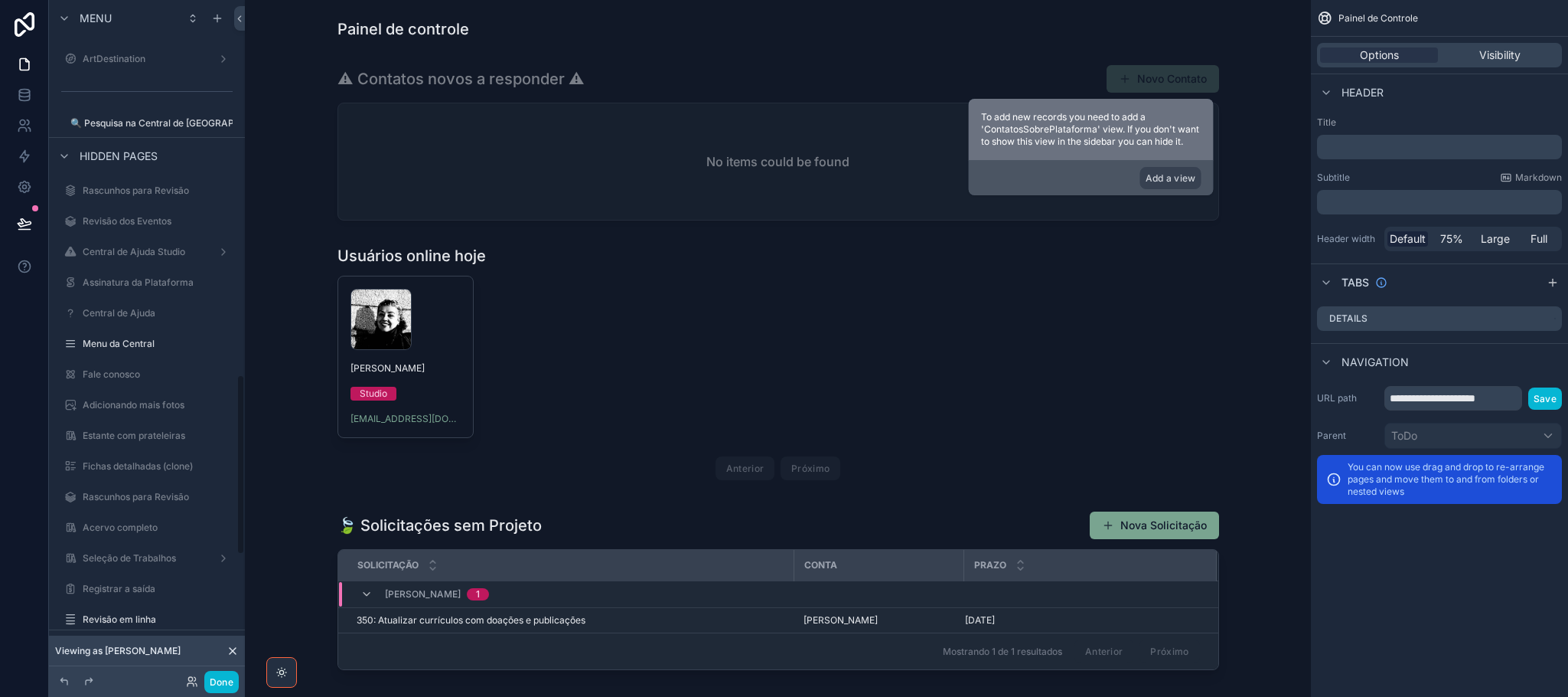
scroll to position [1408, 0]
click at [241, 89] on div "Menu ToDo Painel de Controle Interações Solicitações Projetos Listagem de Taref…" at bounding box center [147, 270] width 196 height 2482
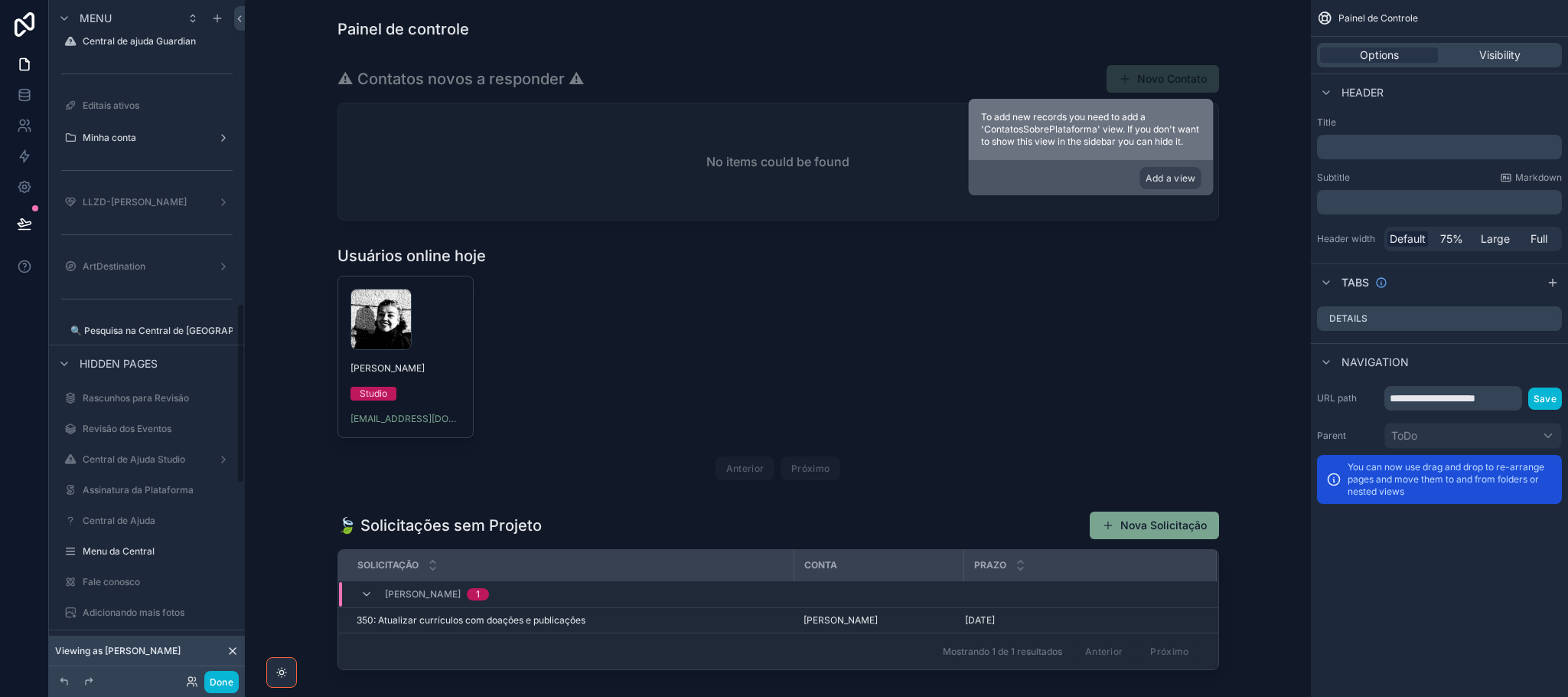
drag, startPoint x: 241, startPoint y: 263, endPoint x: 246, endPoint y: 379, distance: 116.1
click at [246, 379] on div "Menu ToDo Painel de Controle Interações Solicitações Projetos Listagem de Taref…" at bounding box center [808, 348] width 1519 height 697
click at [224, 330] on icon "scrollable content" at bounding box center [223, 330] width 1 height 1
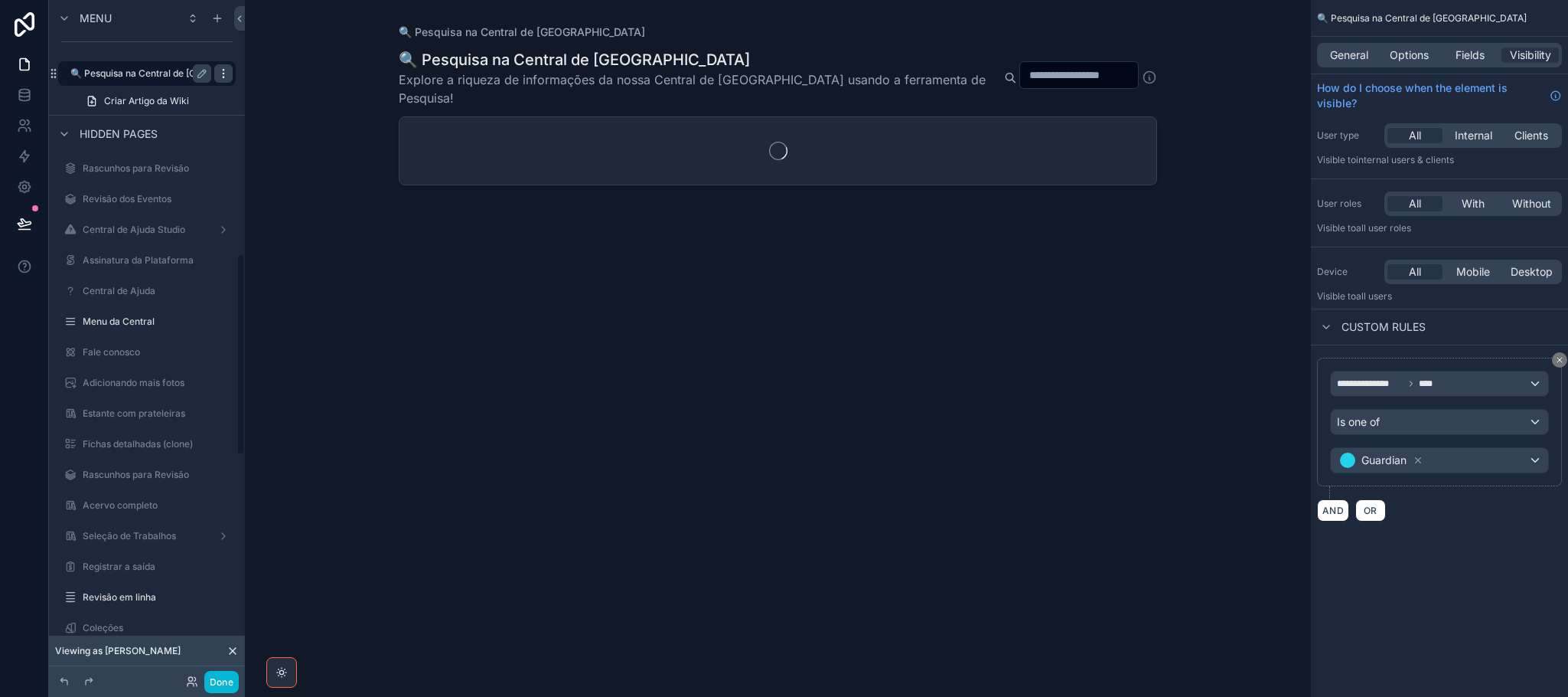
scroll to position [856, 0]
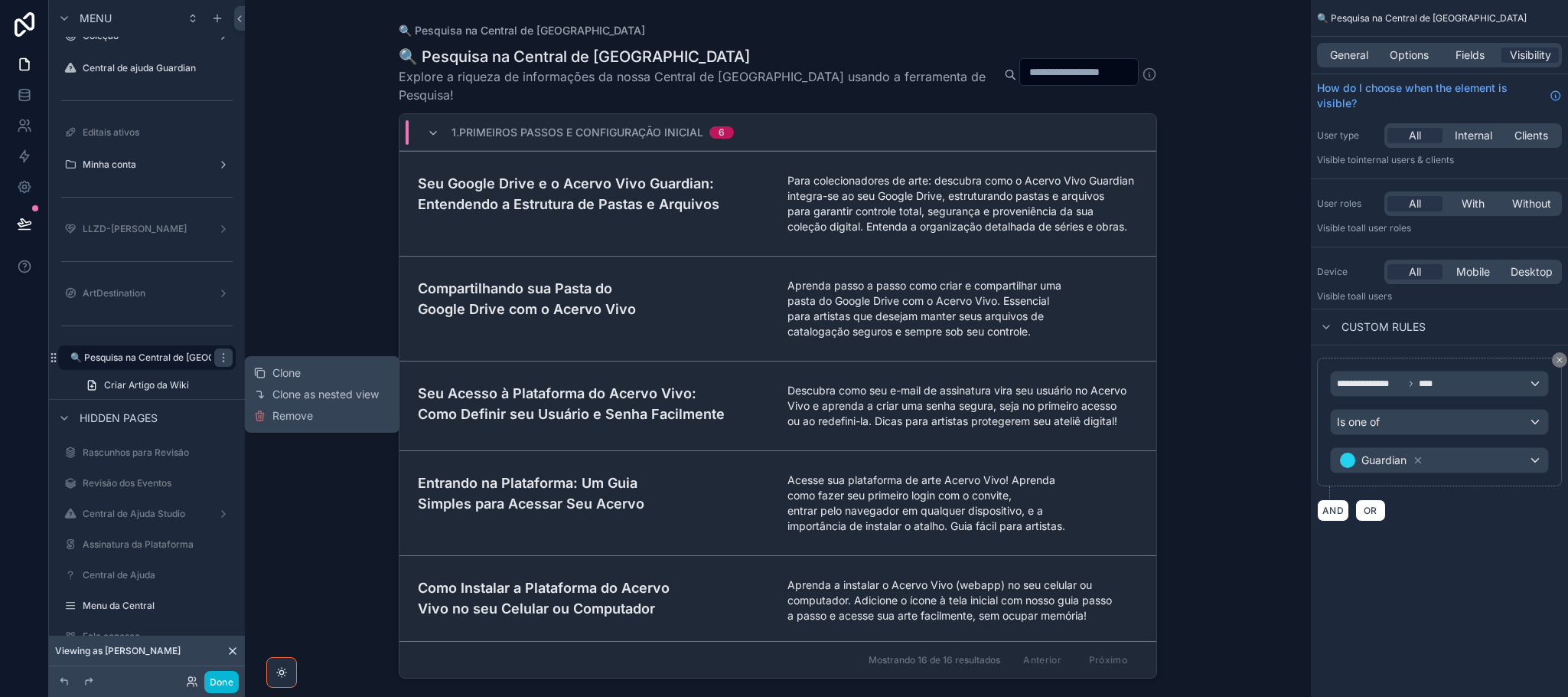
click at [280, 423] on div "Clone Clone as nested view Remove" at bounding box center [322, 394] width 137 height 64
click at [298, 416] on span "Remove" at bounding box center [293, 416] width 41 height 16
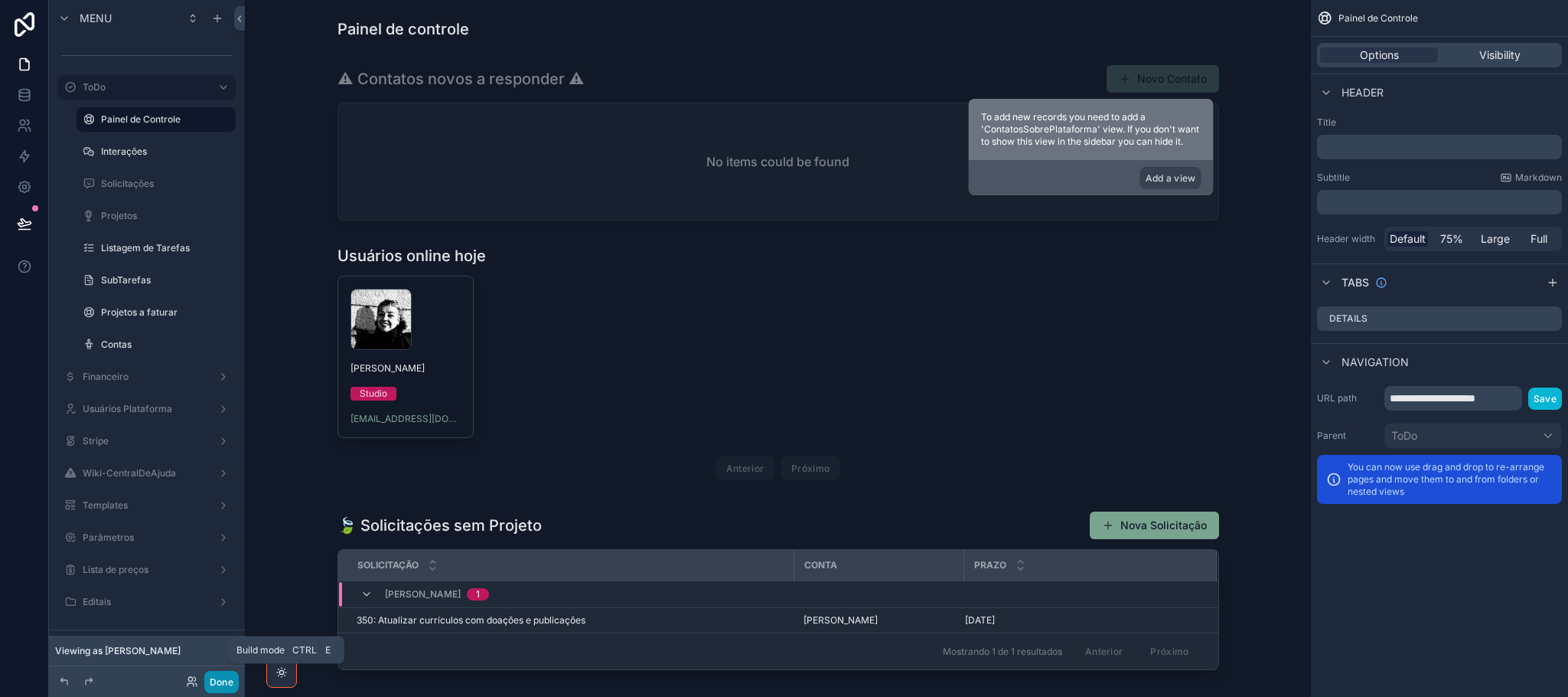
click at [234, 684] on button "Done" at bounding box center [221, 681] width 35 height 22
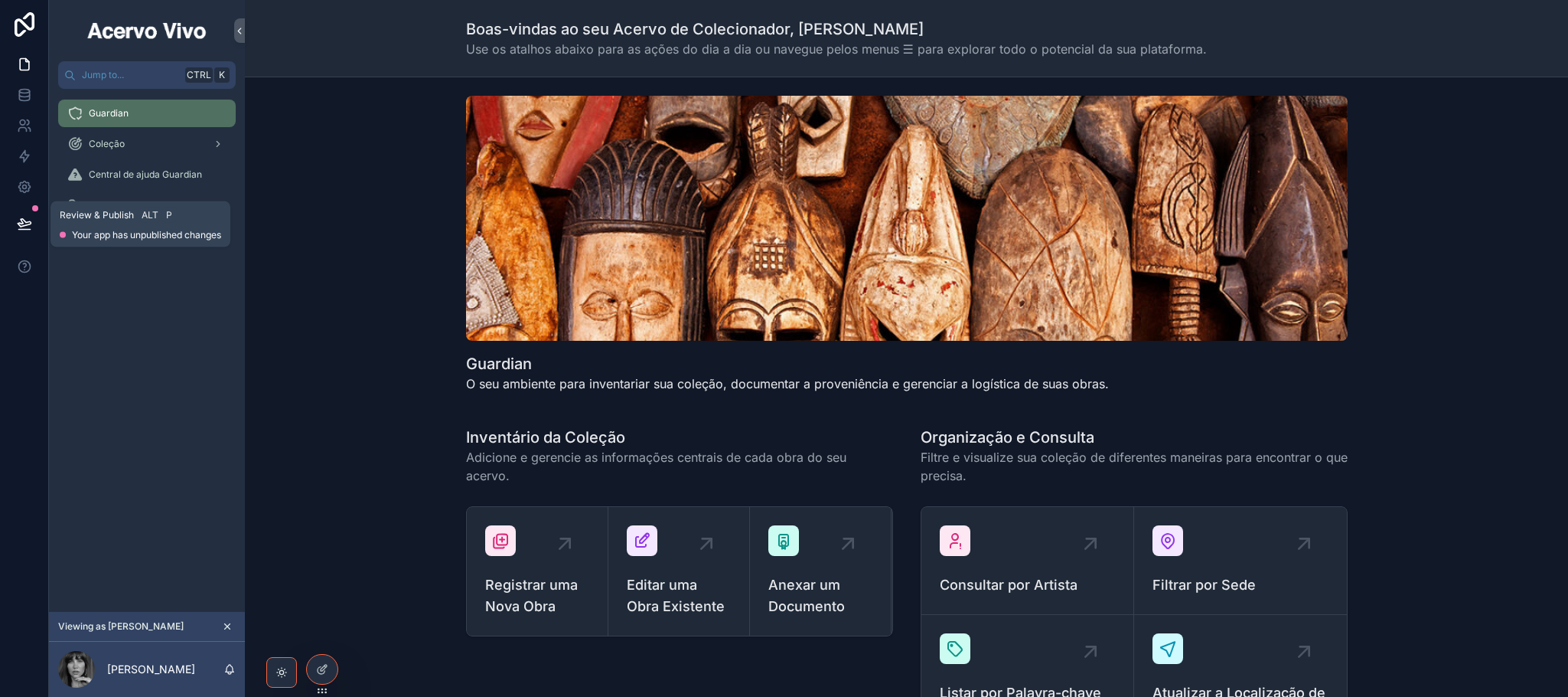
click at [21, 219] on icon at bounding box center [24, 223] width 13 height 8
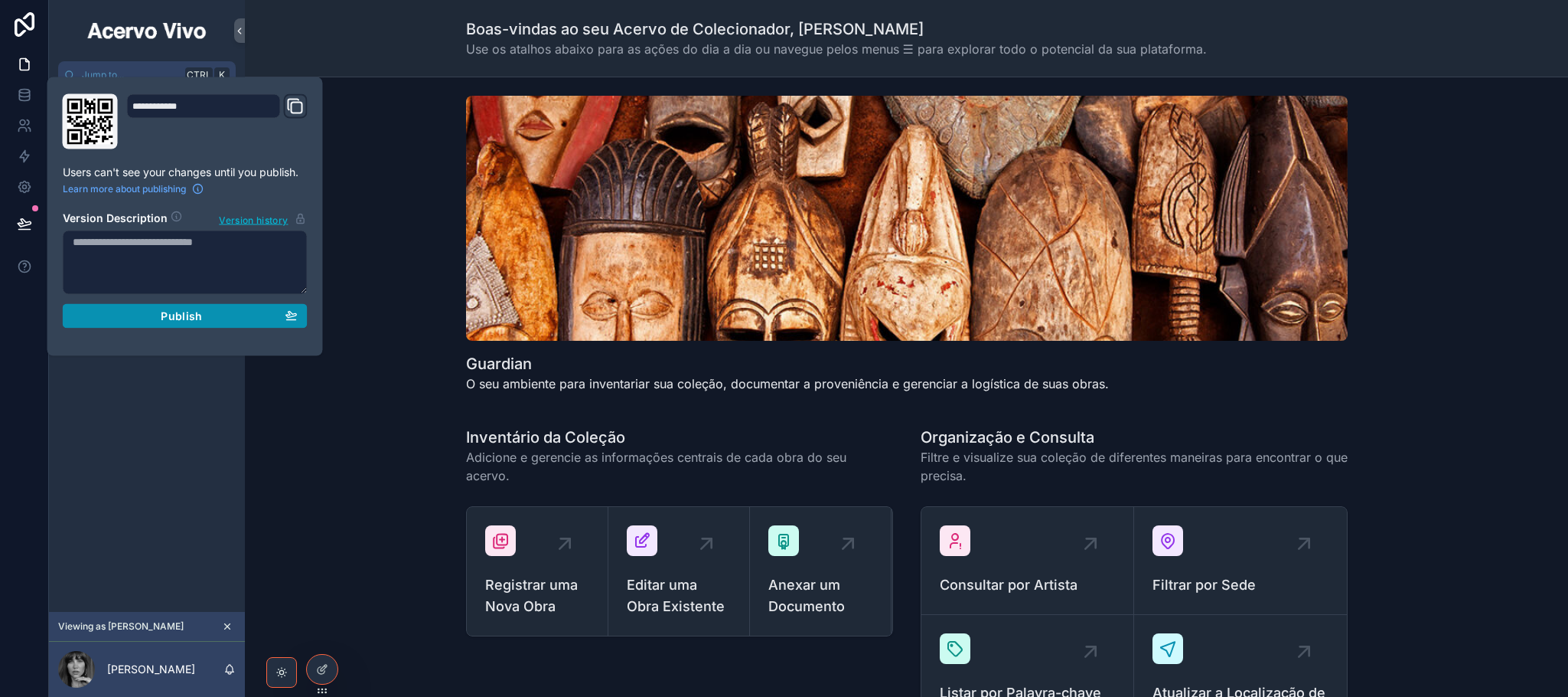
click at [126, 325] on button "Publish" at bounding box center [185, 316] width 245 height 24
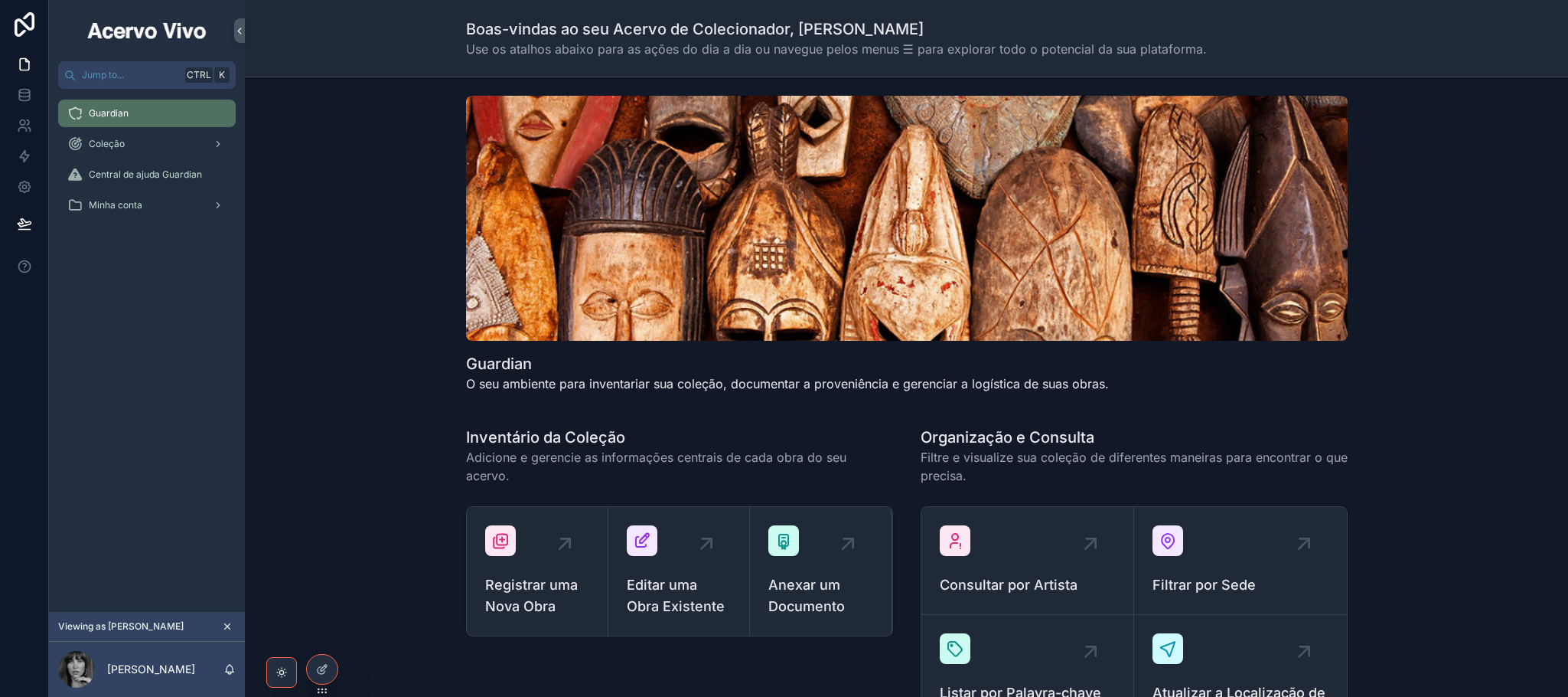
click at [209, 444] on div "Guardian Coleção Central de ajuda Guardian Minha conta" at bounding box center [147, 350] width 196 height 523
click at [209, 201] on div "scrollable content" at bounding box center [216, 205] width 20 height 24
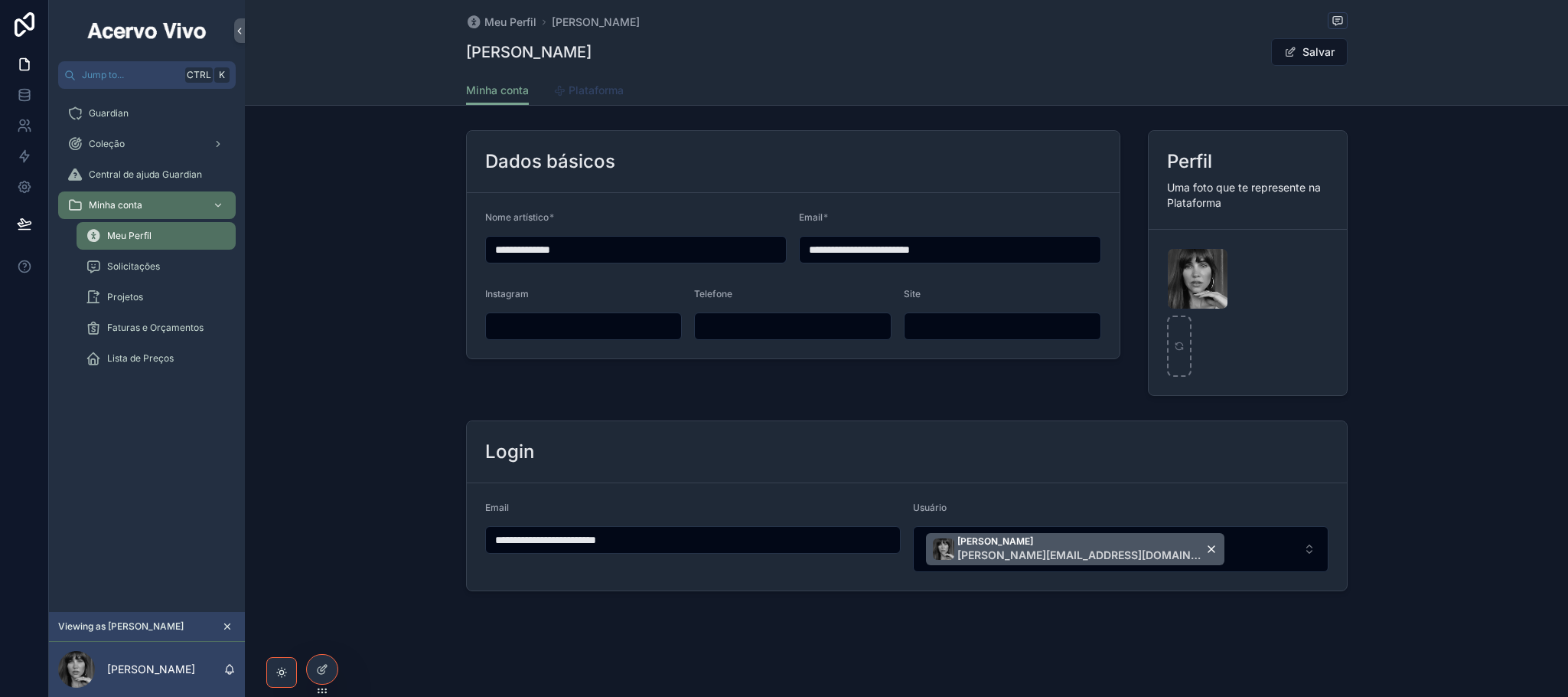
click at [595, 88] on span "Plataforma" at bounding box center [596, 90] width 55 height 16
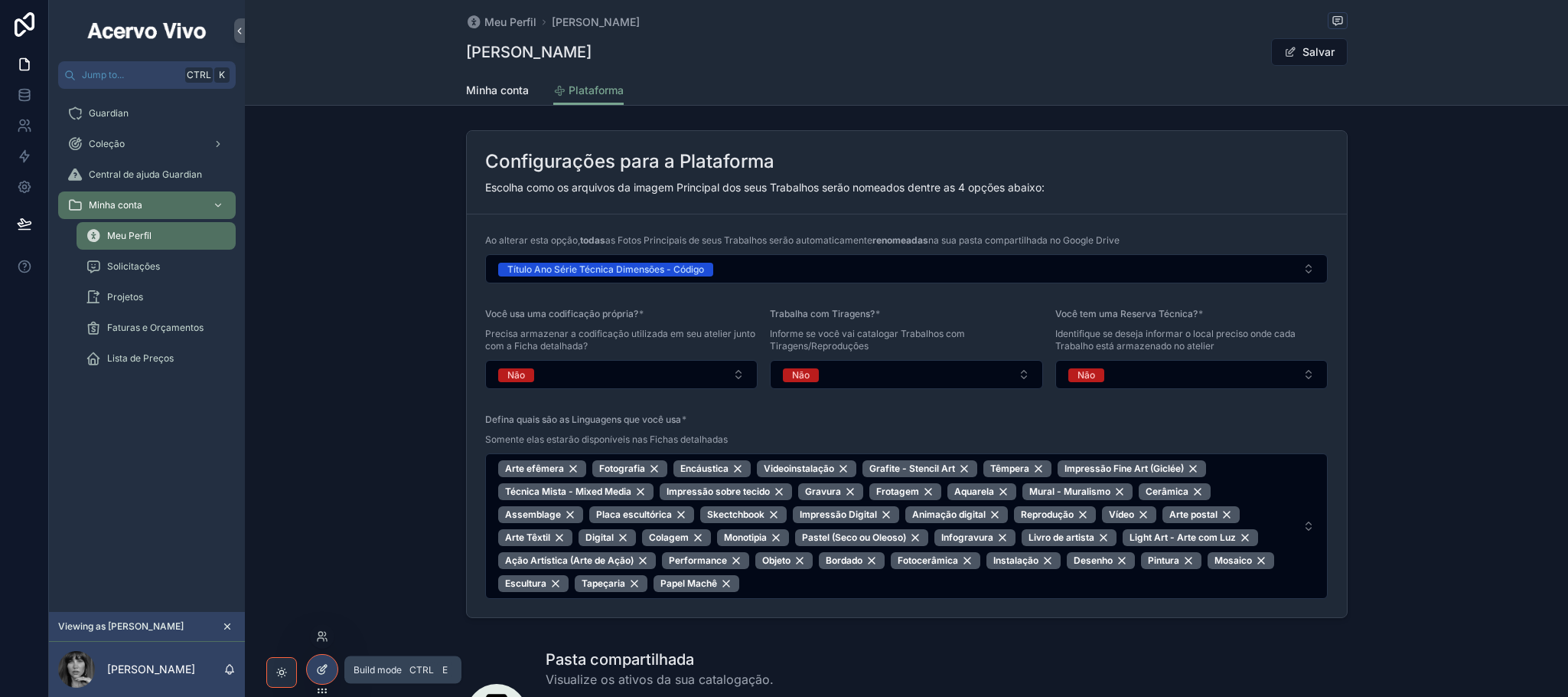
click at [322, 678] on div at bounding box center [322, 669] width 31 height 29
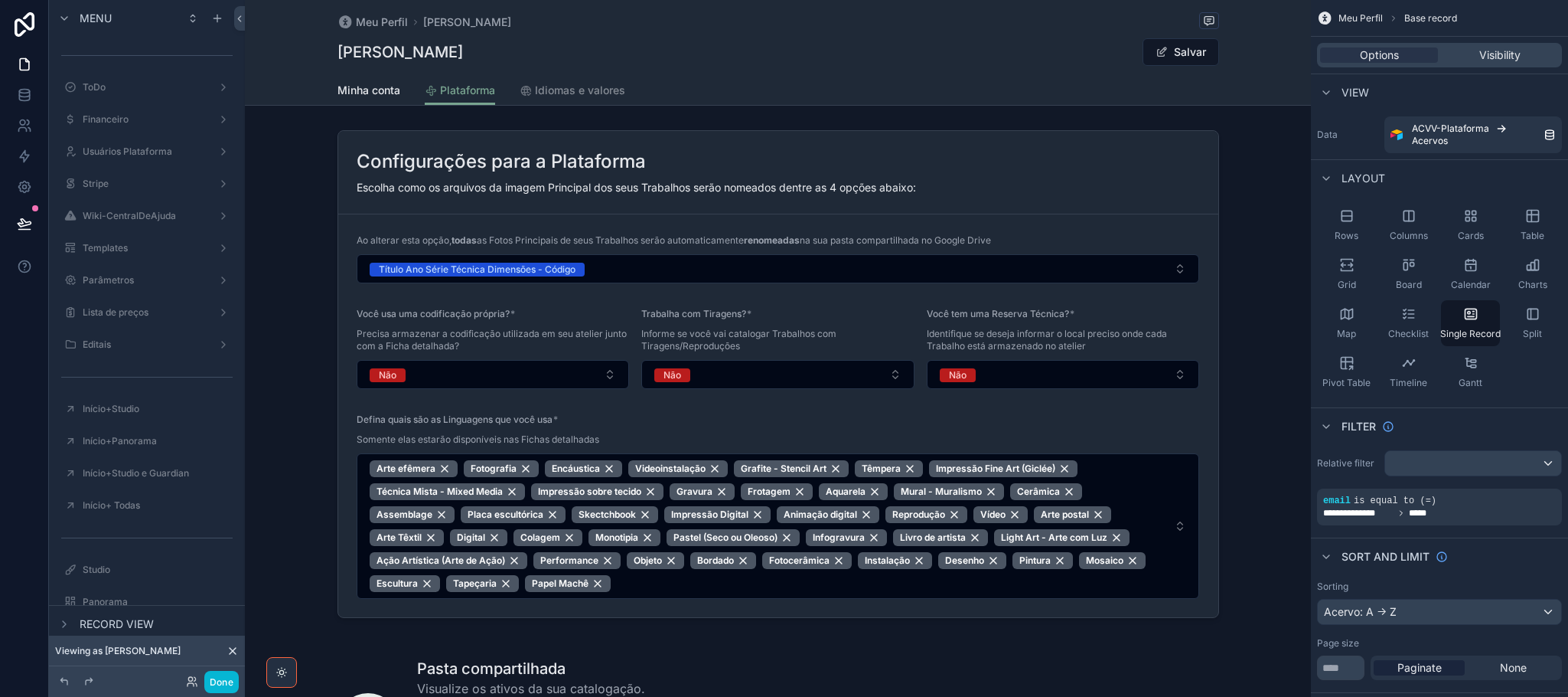
scroll to position [609, 0]
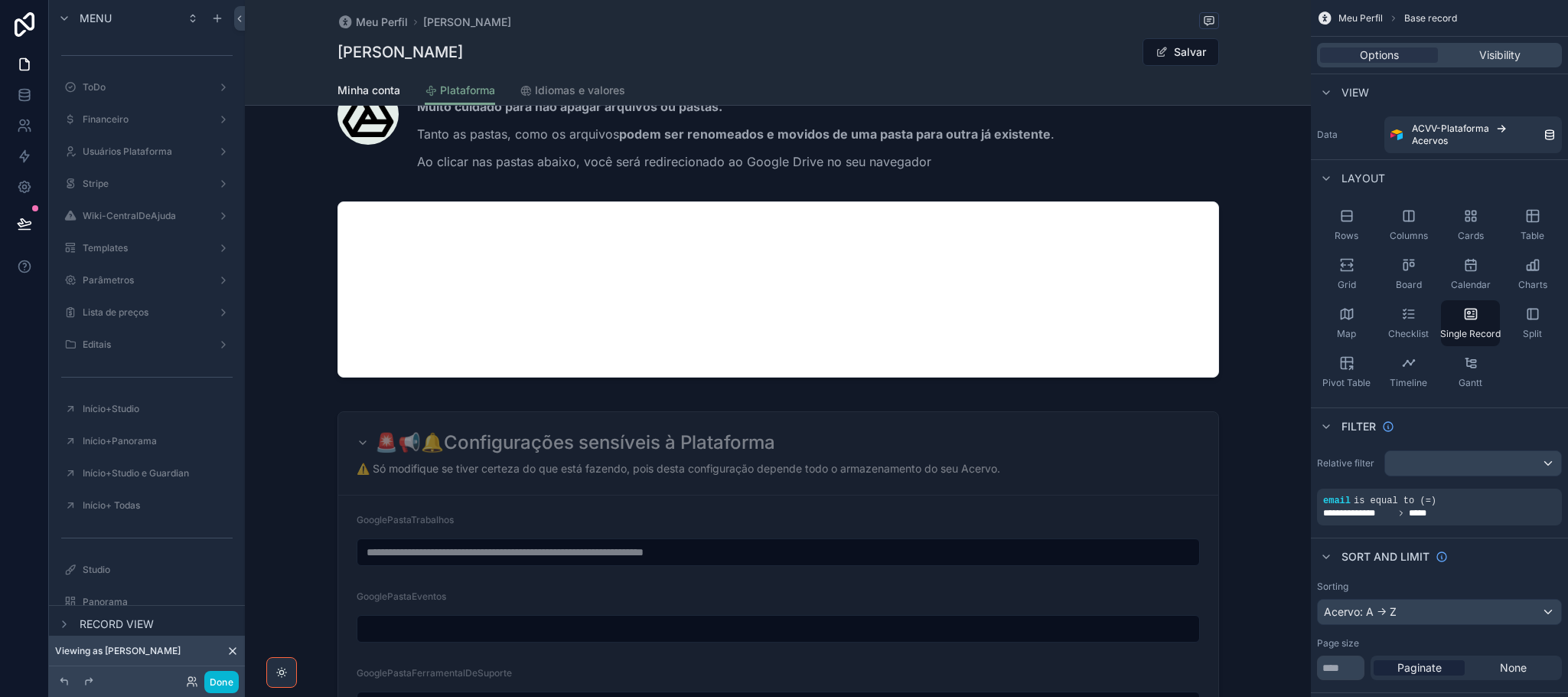
click at [1148, 478] on div "scrollable content" at bounding box center [777, 605] width 1066 height 2429
click at [1487, 60] on span "Visibility" at bounding box center [1500, 55] width 42 height 16
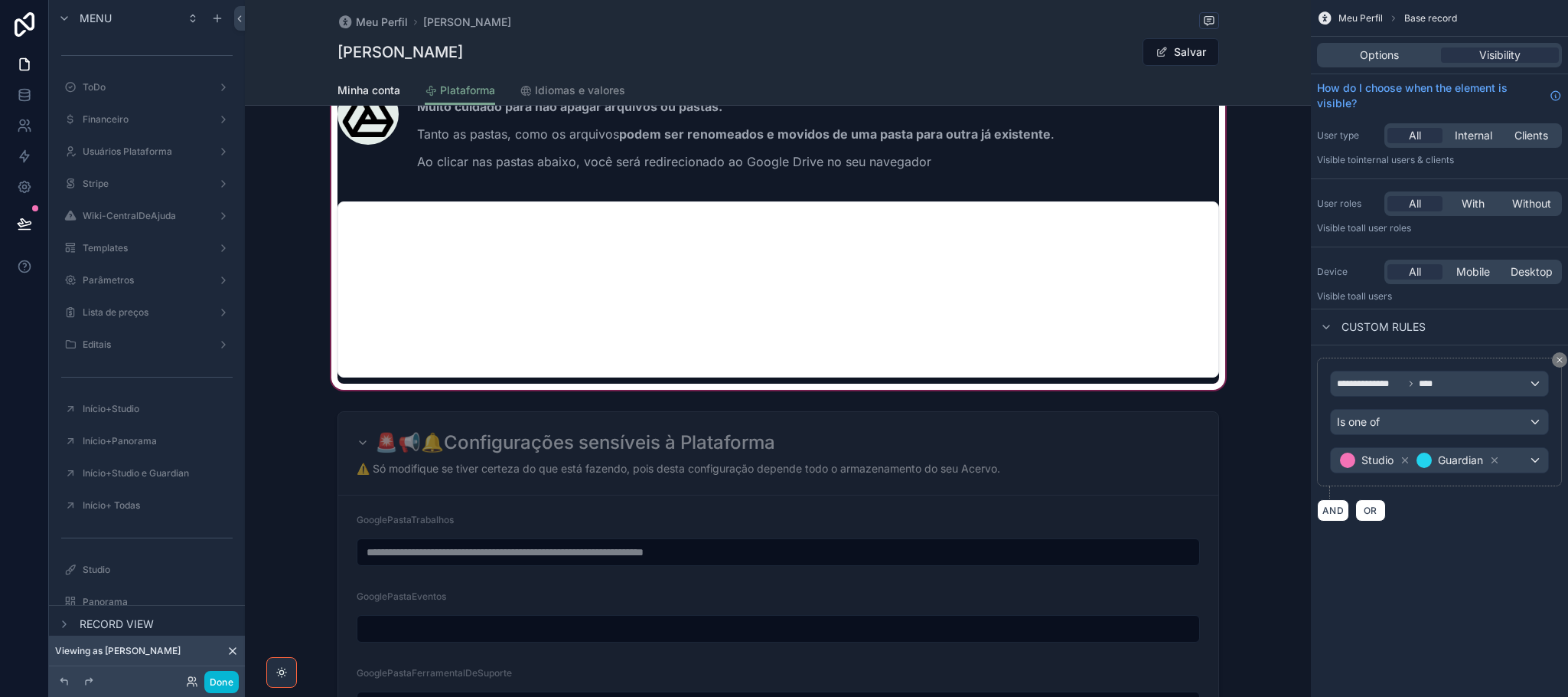
click at [1148, 341] on div "scrollable content" at bounding box center [777, 210] width 1066 height 366
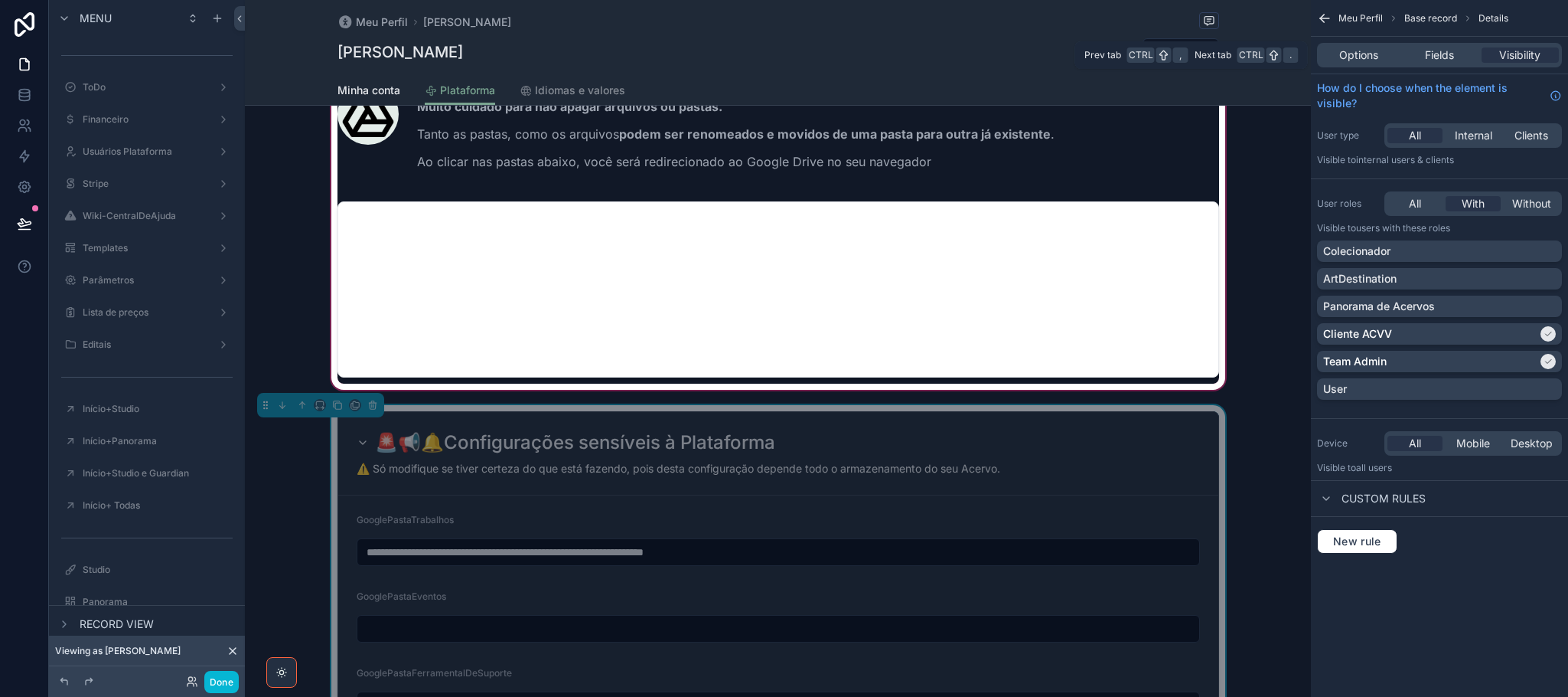
click at [1435, 63] on div "Options Fields Visibility" at bounding box center [1439, 55] width 245 height 24
click at [1440, 51] on span "Fields" at bounding box center [1439, 55] width 29 height 16
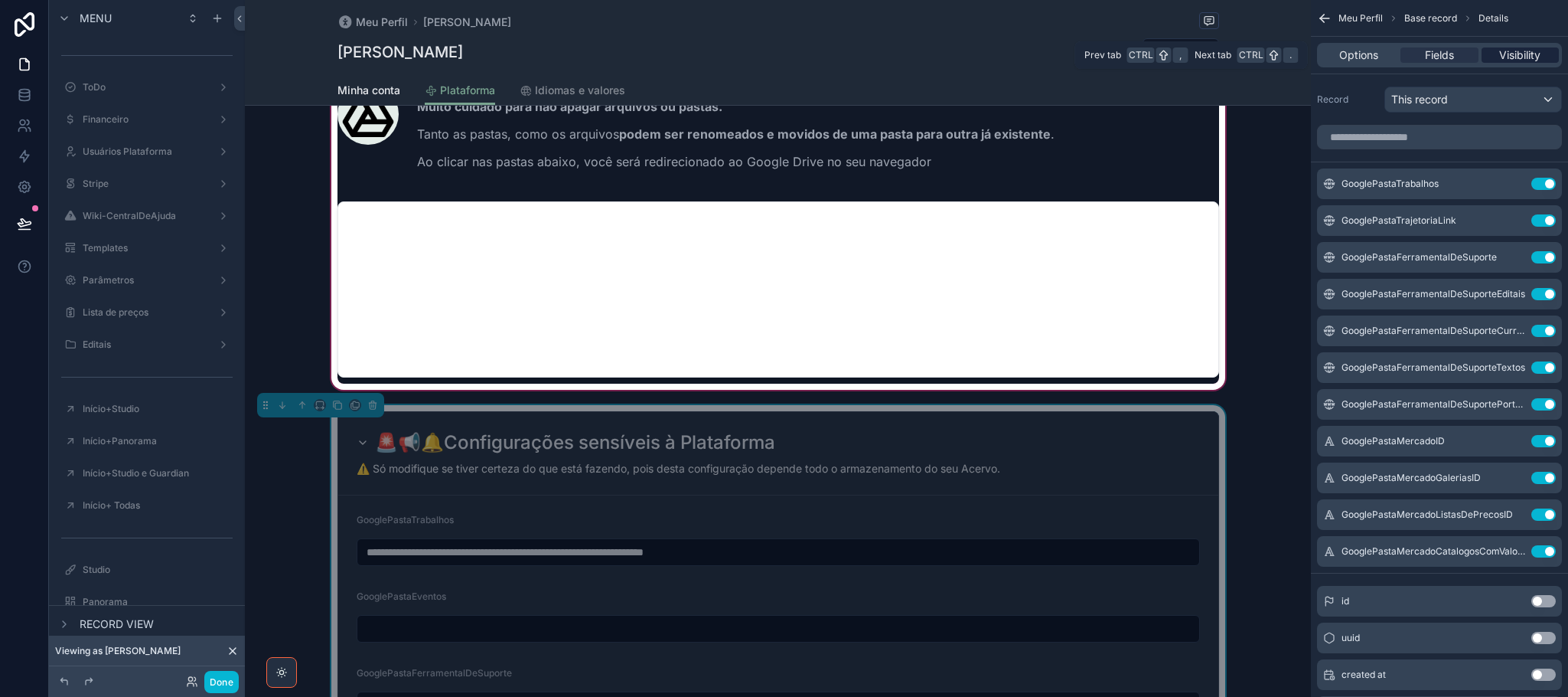
click at [1518, 53] on span "Visibility" at bounding box center [1519, 55] width 42 height 16
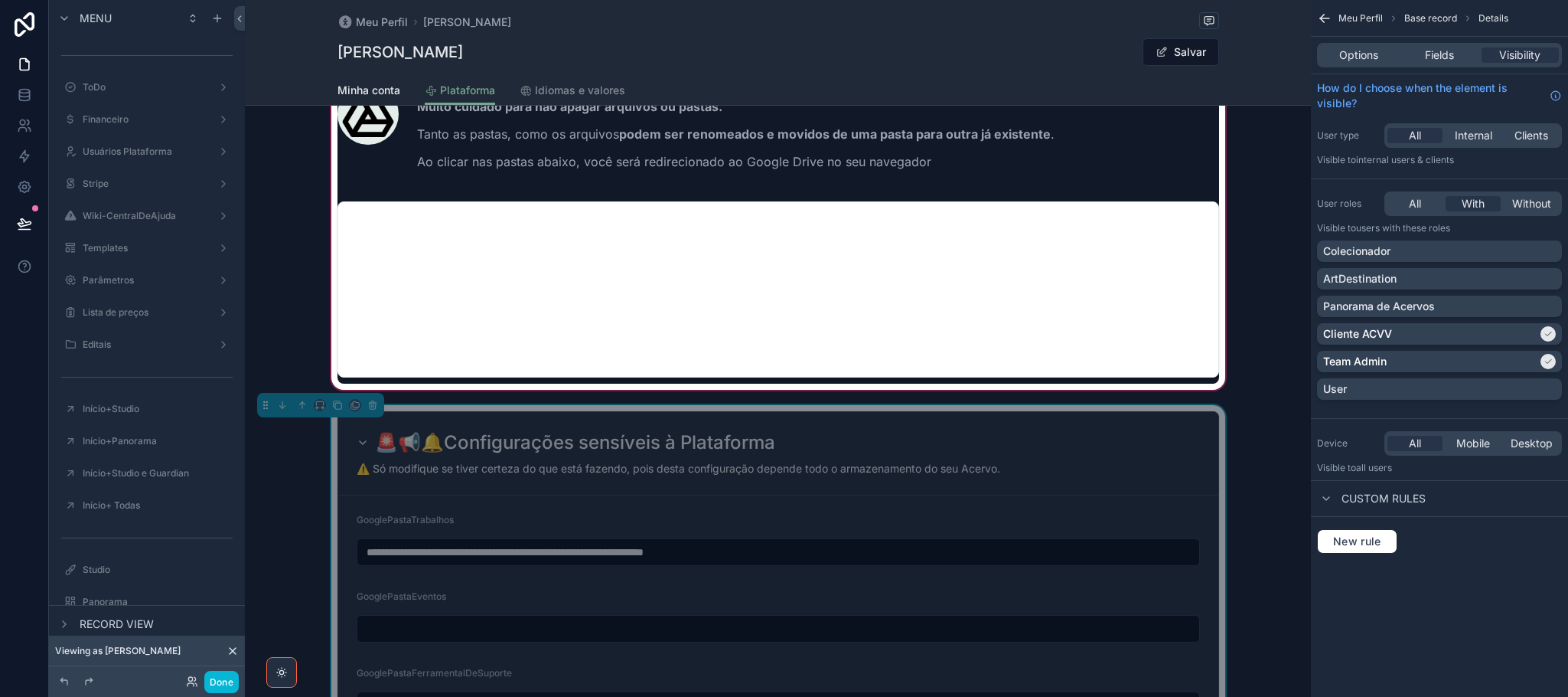
click at [1169, 429] on div "🚨📢🔔Configurações sensíveis à Plataforma ⚠️ Só modifique se tiver certeza do que…" at bounding box center [778, 454] width 880 height 83
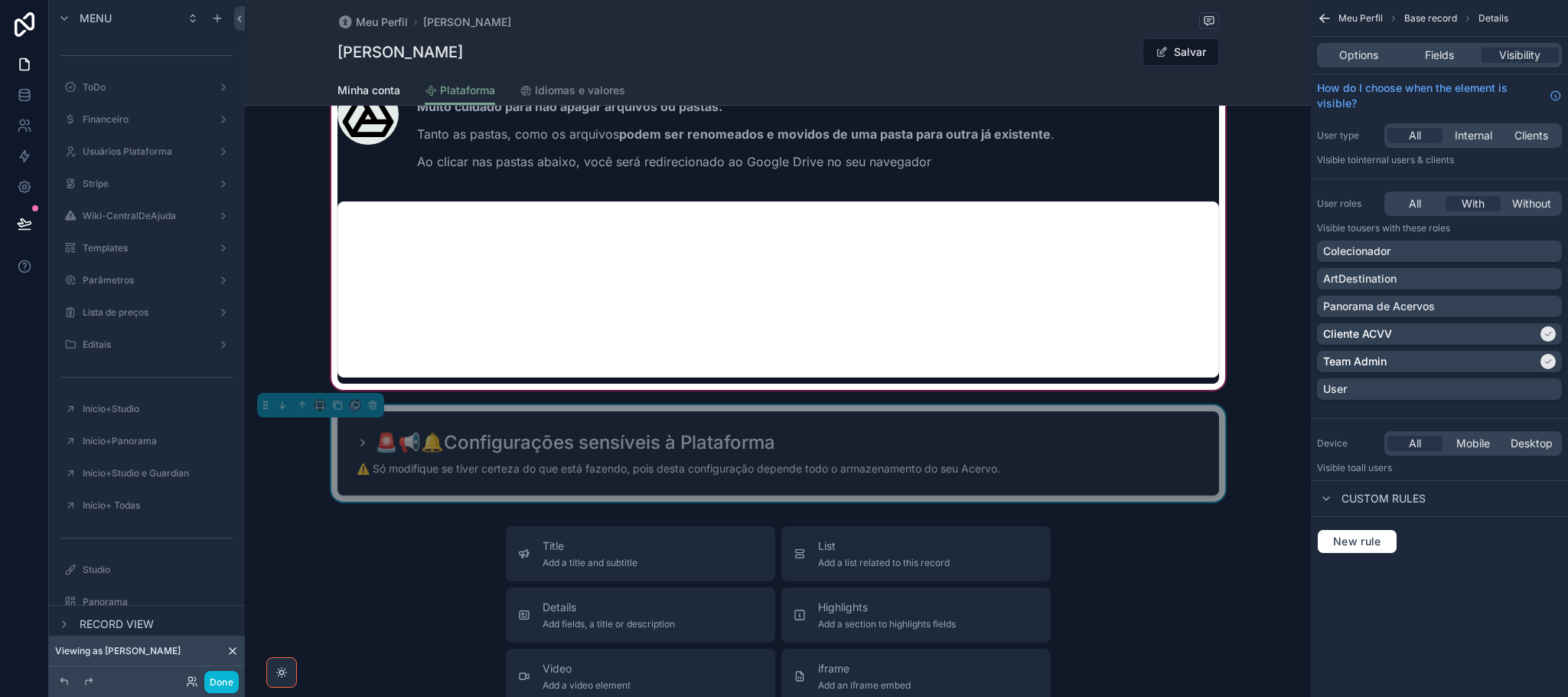
click at [1169, 429] on div "🚨📢🔔Configurações sensíveis à Plataforma ⚠️ Só modifique se tiver certeza do que…" at bounding box center [778, 453] width 880 height 82
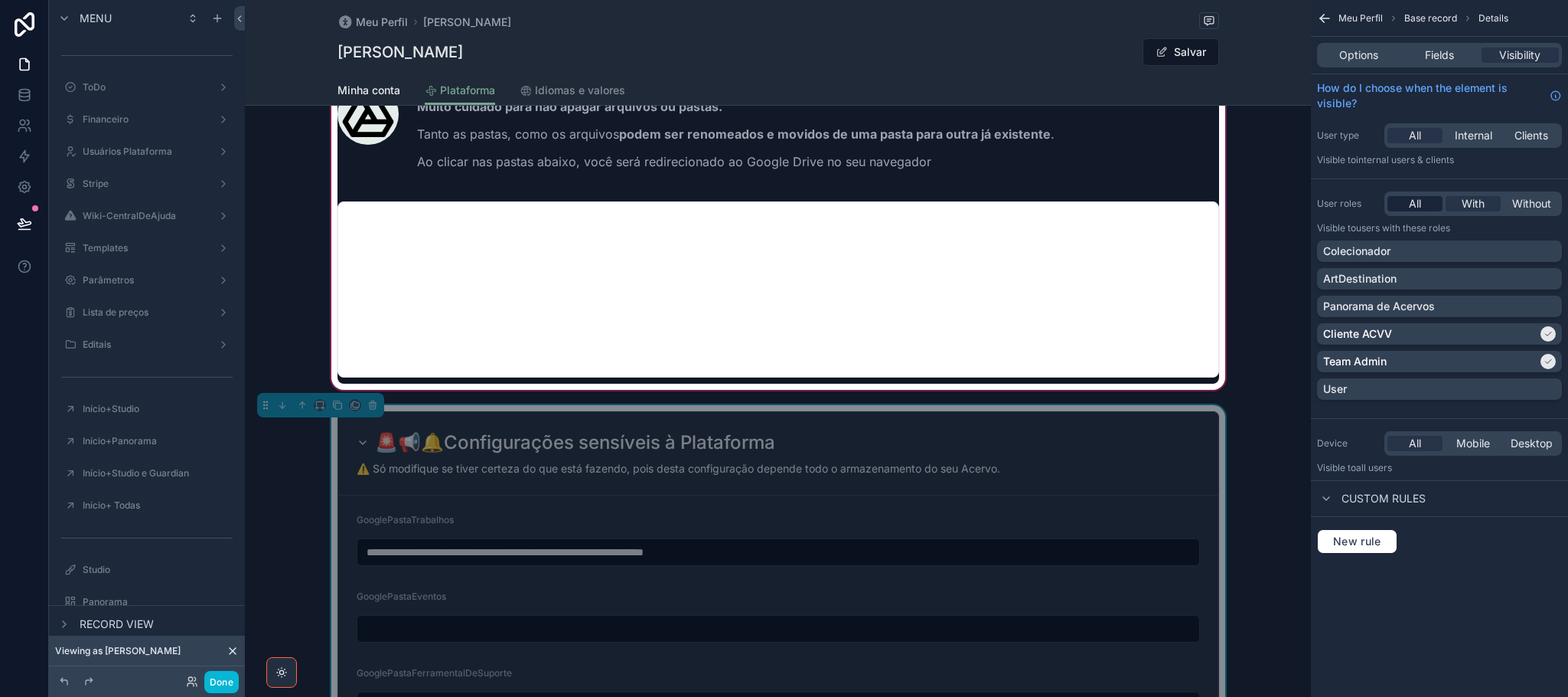
click at [1412, 210] on span "All" at bounding box center [1415, 204] width 13 height 16
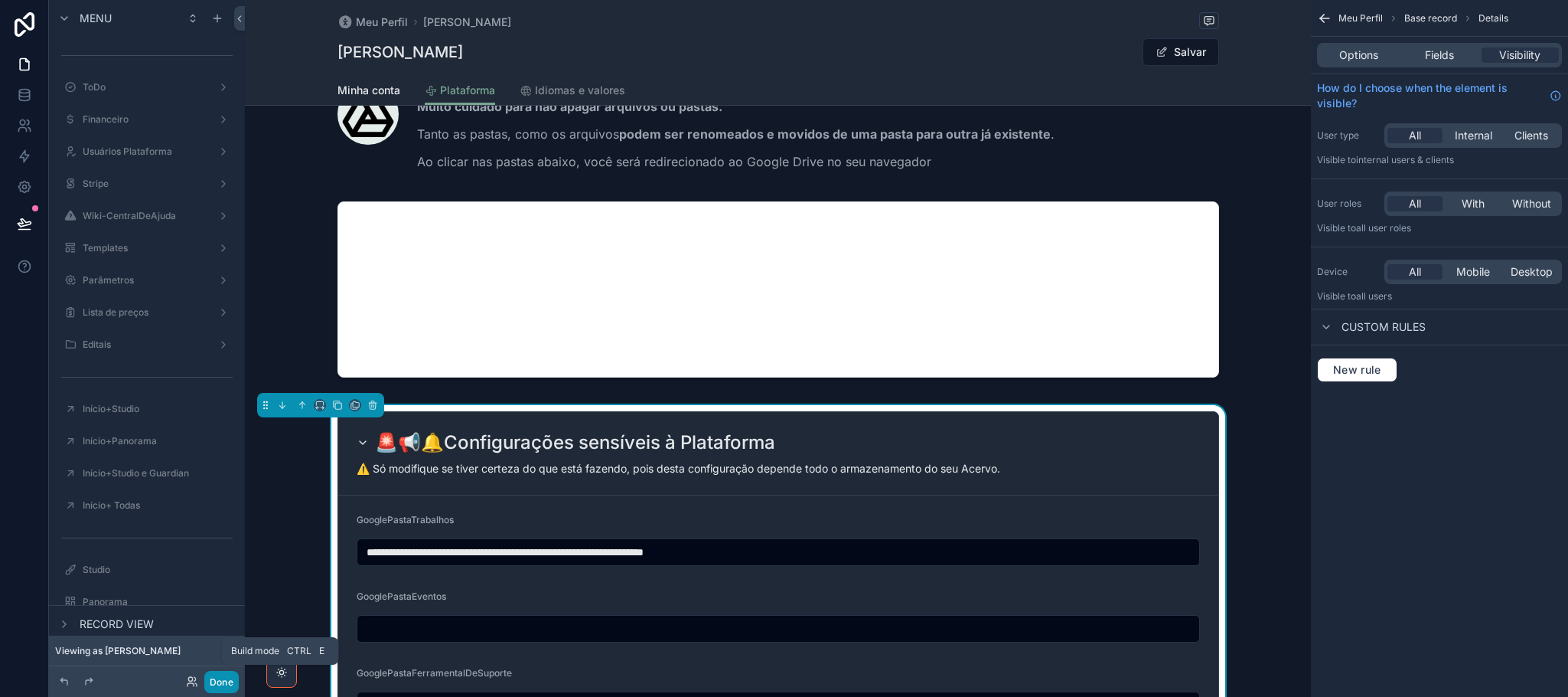
click at [211, 684] on button "Done" at bounding box center [221, 681] width 35 height 22
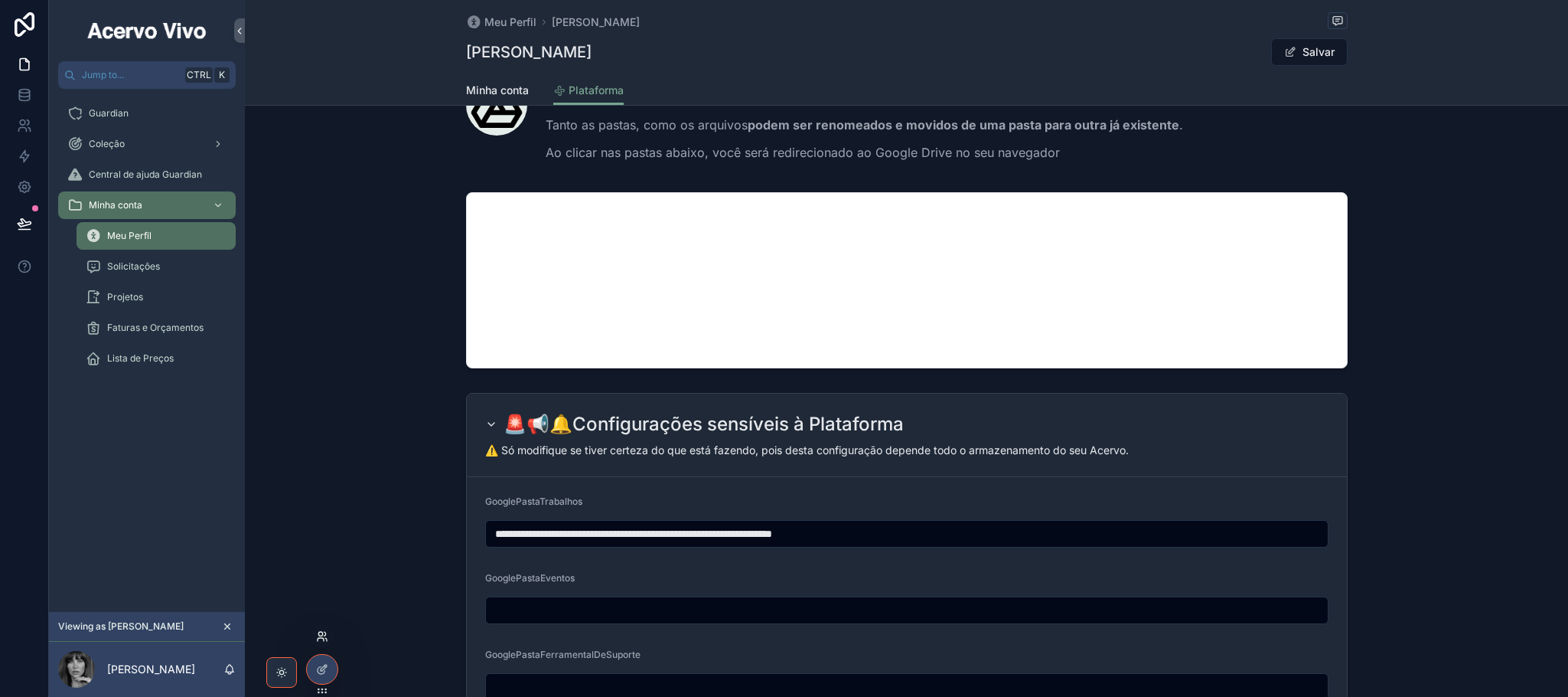
click at [322, 635] on icon at bounding box center [322, 637] width 13 height 13
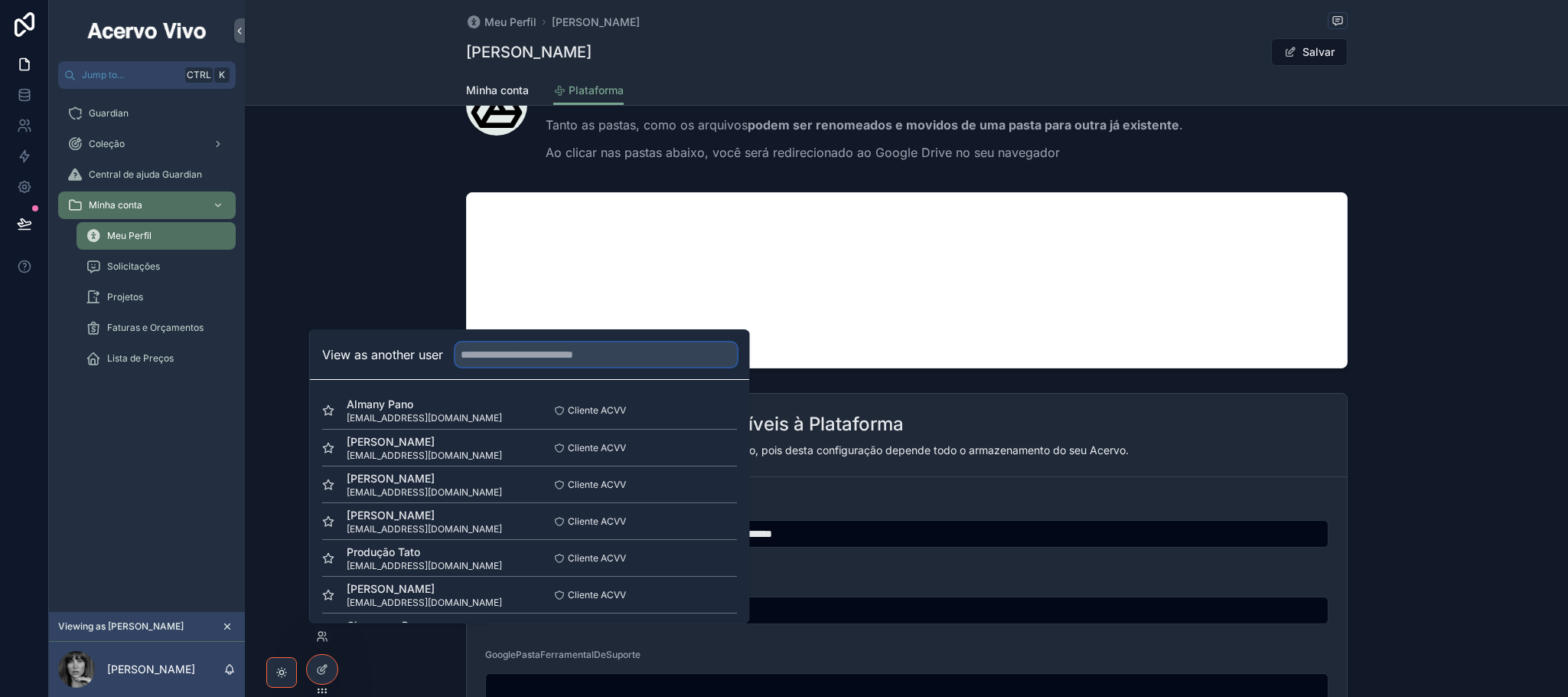
click at [585, 355] on input "text" at bounding box center [595, 354] width 282 height 24
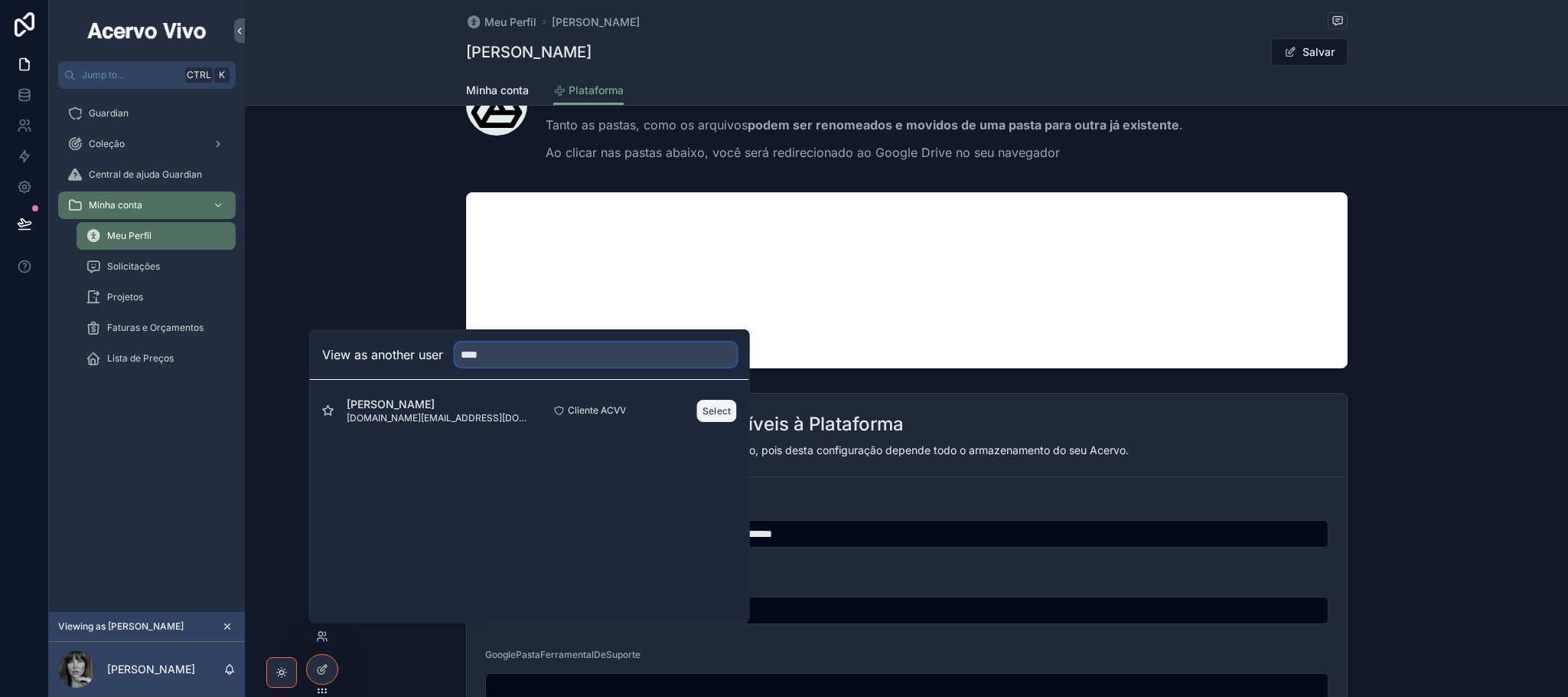
type input "****"
click at [719, 416] on button "Select" at bounding box center [717, 411] width 40 height 22
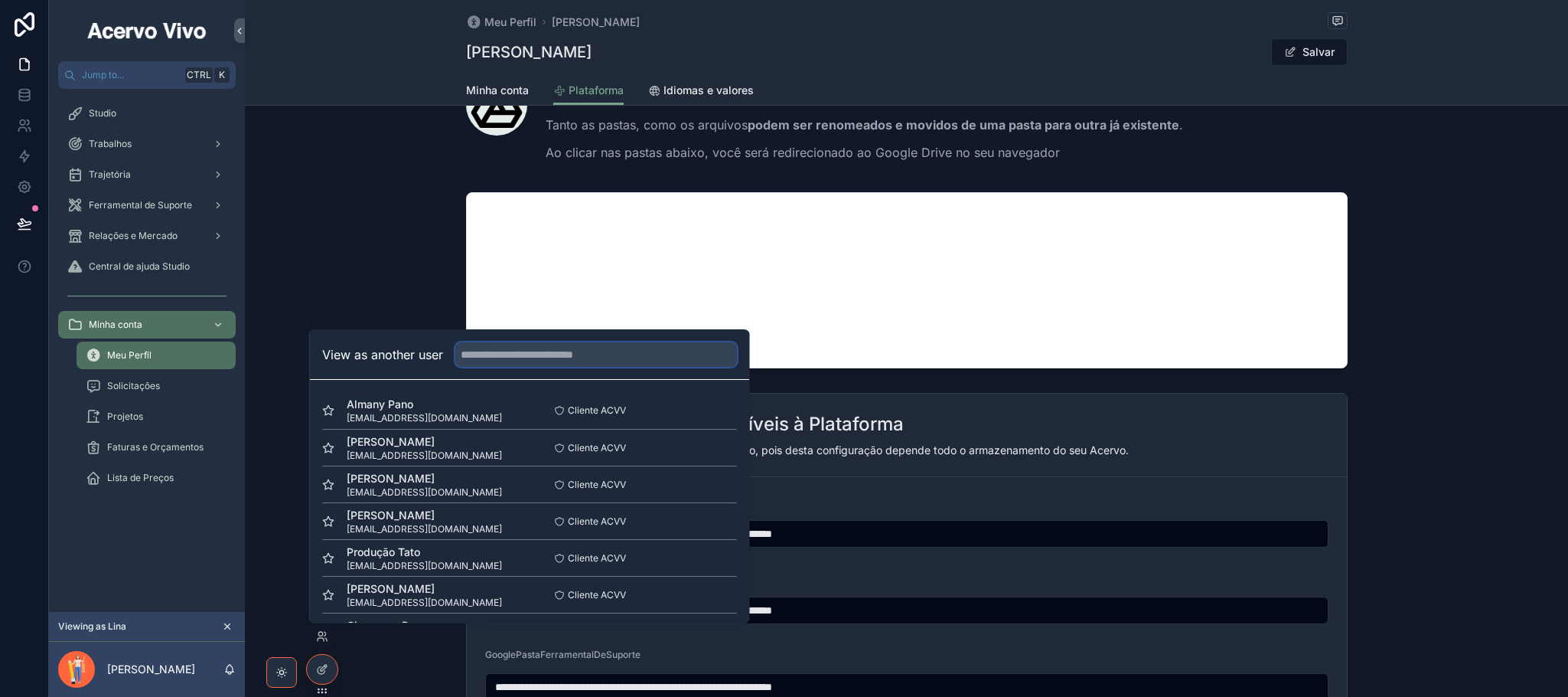
click at [580, 352] on input "text" at bounding box center [595, 354] width 282 height 24
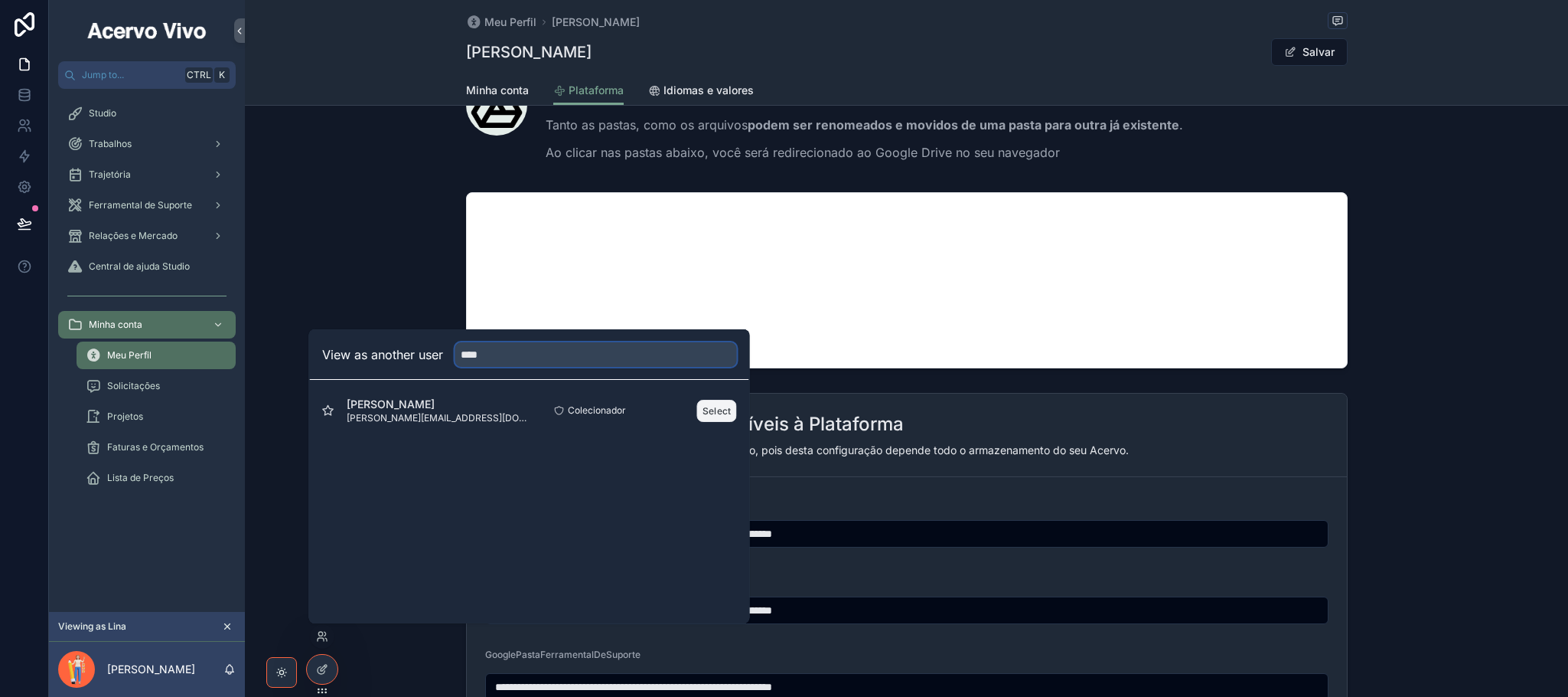
type input "****"
click at [714, 417] on button "Select" at bounding box center [717, 411] width 40 height 22
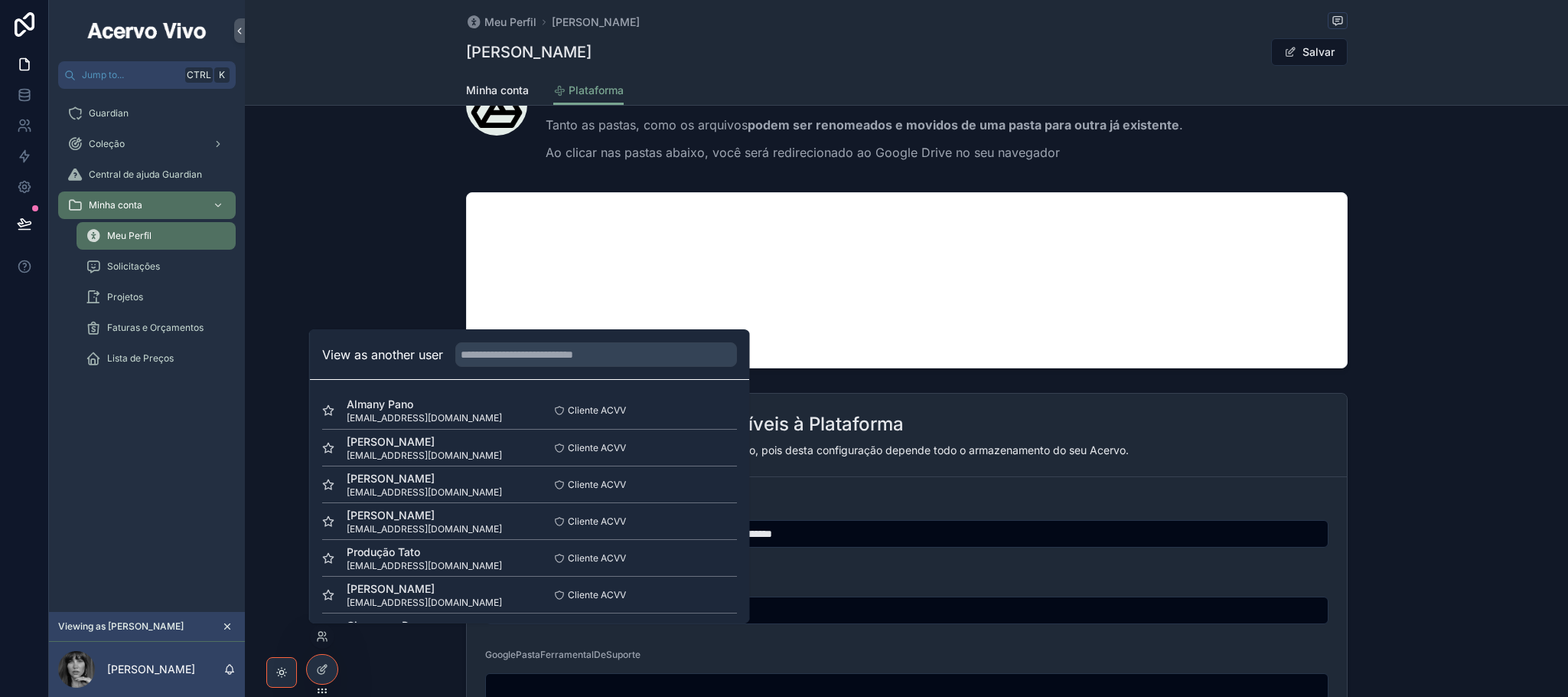
scroll to position [0, 0]
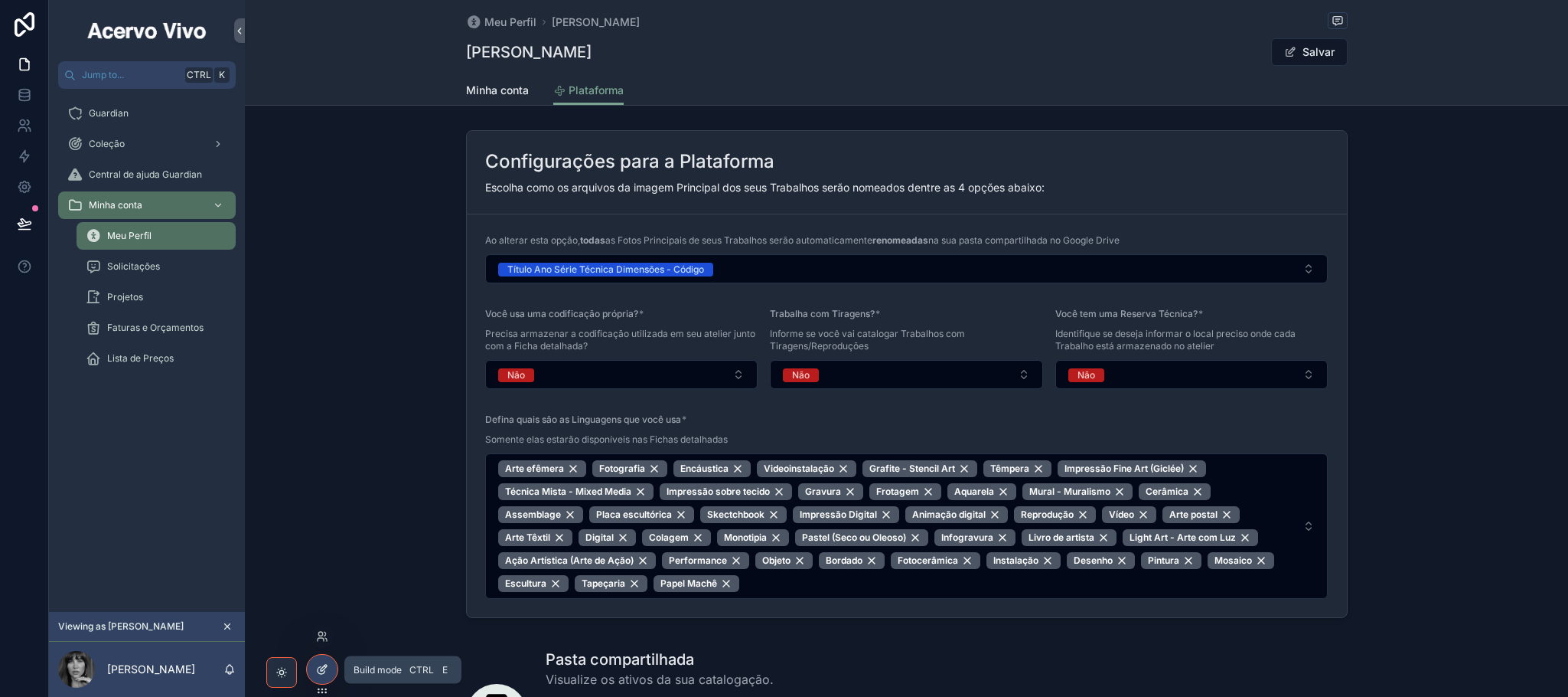
click at [322, 662] on div at bounding box center [322, 669] width 31 height 29
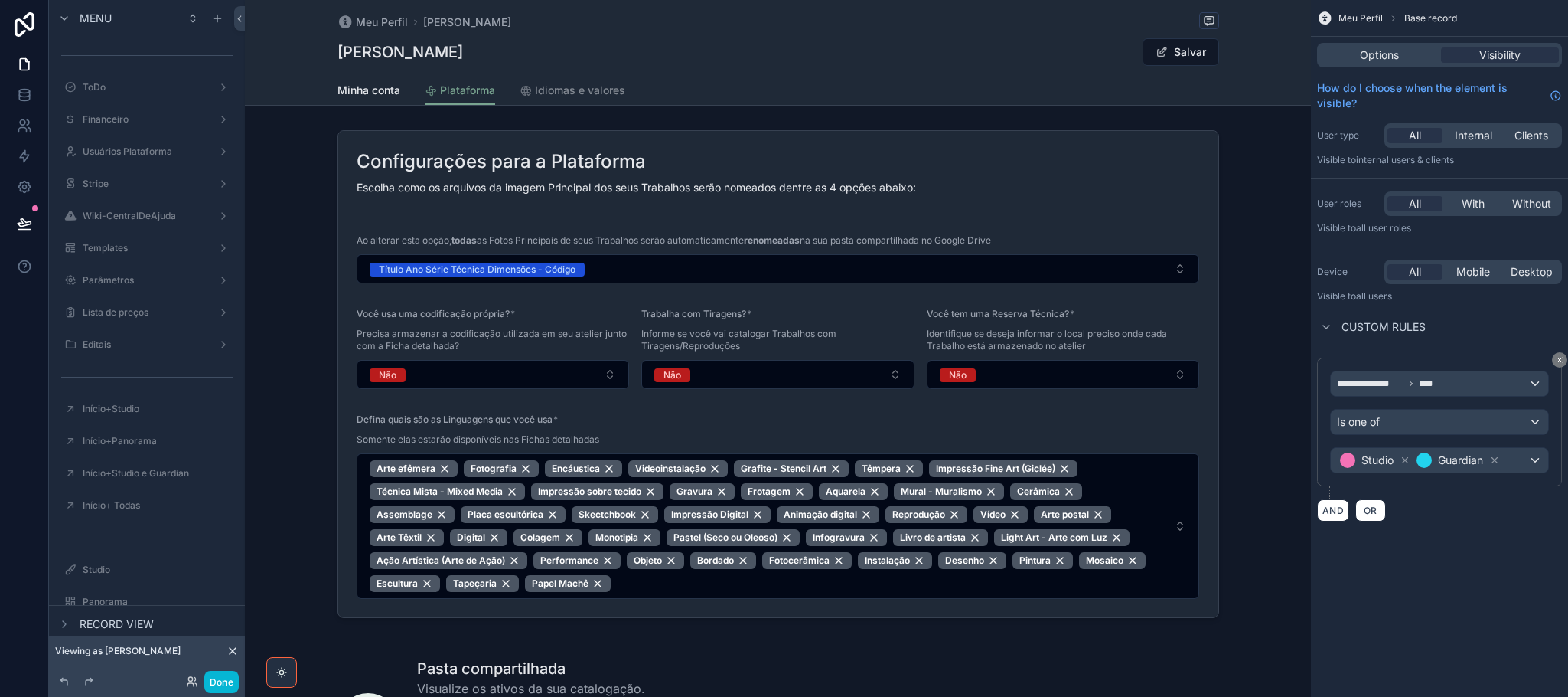
click at [1388, 57] on span "Options" at bounding box center [1379, 55] width 39 height 16
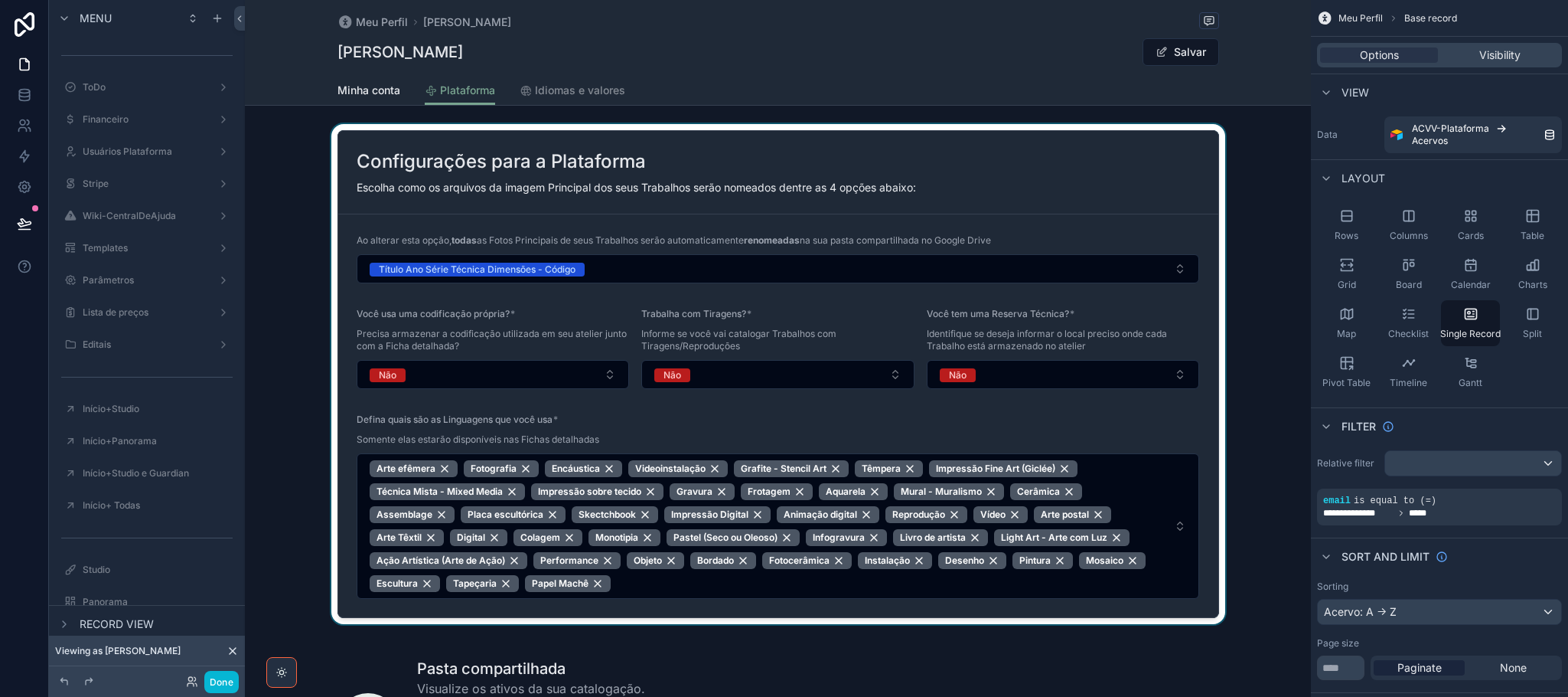
click at [1200, 267] on div "scrollable content" at bounding box center [777, 374] width 1066 height 500
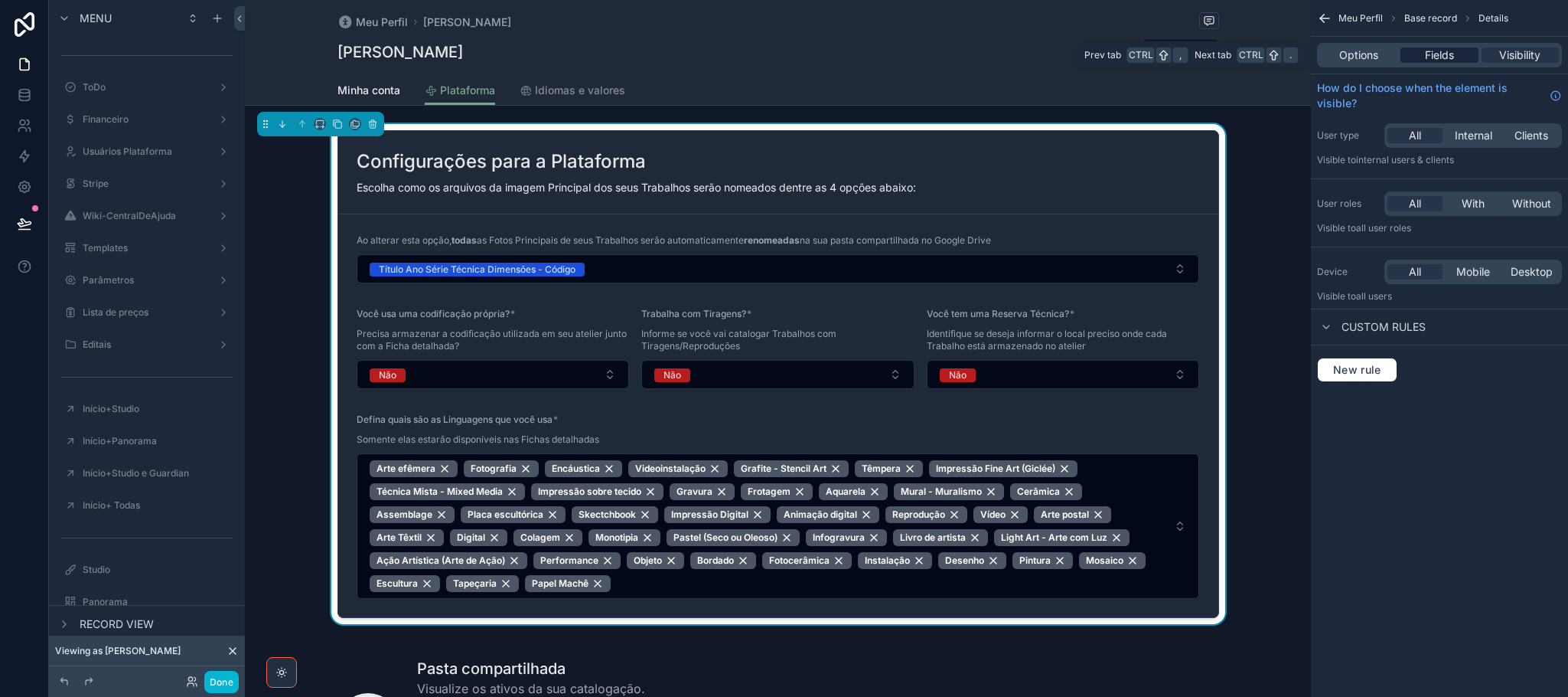
click at [1442, 51] on span "Fields" at bounding box center [1439, 55] width 29 height 16
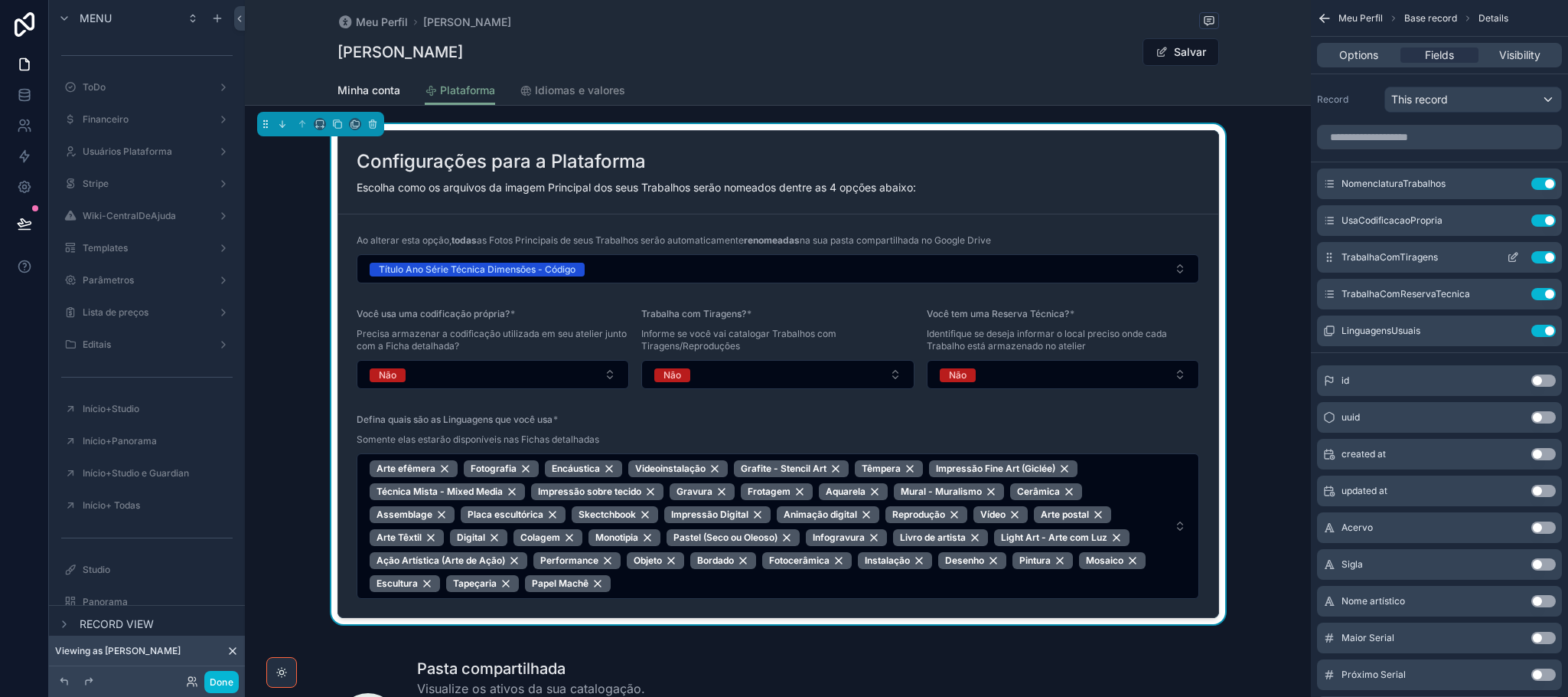
click at [1534, 256] on button "Use setting" at bounding box center [1543, 257] width 24 height 13
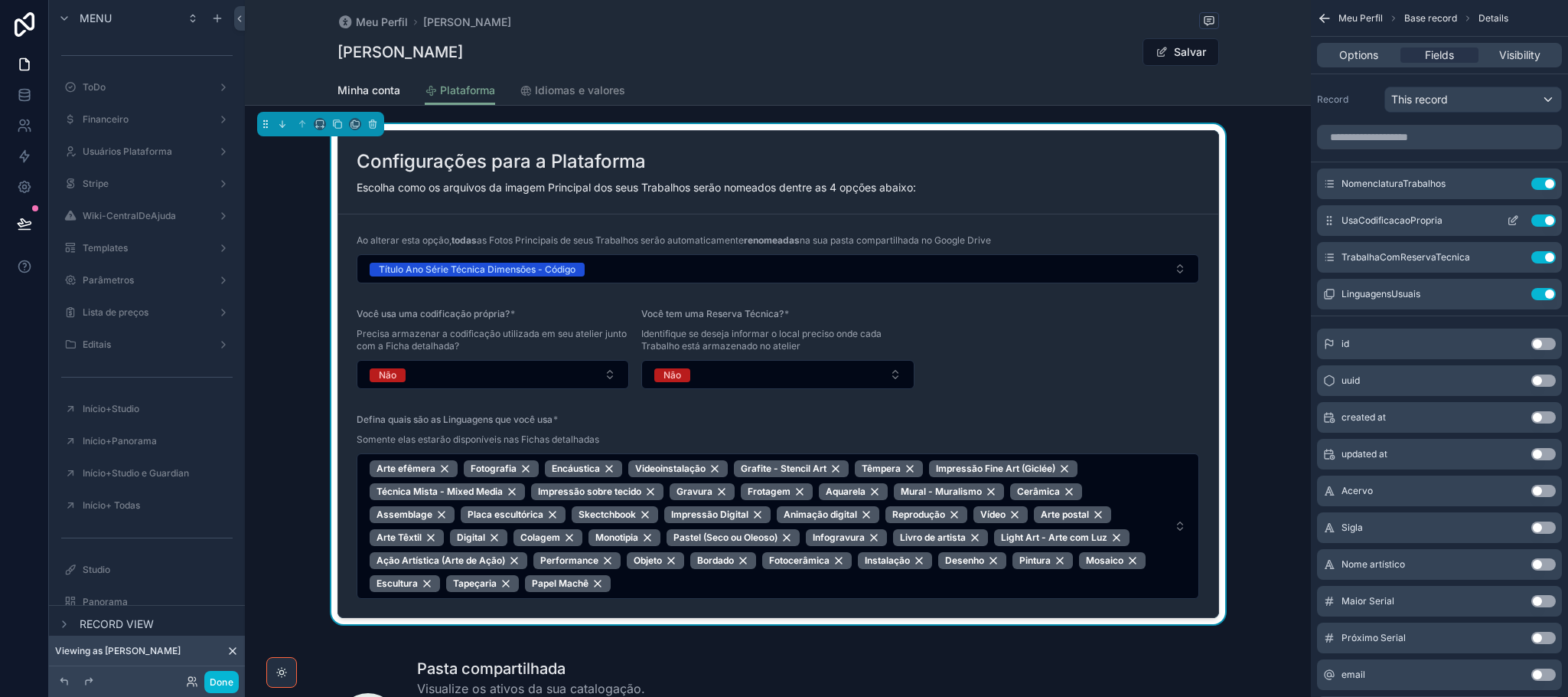
click at [1512, 221] on icon "scrollable content" at bounding box center [1513, 221] width 13 height 13
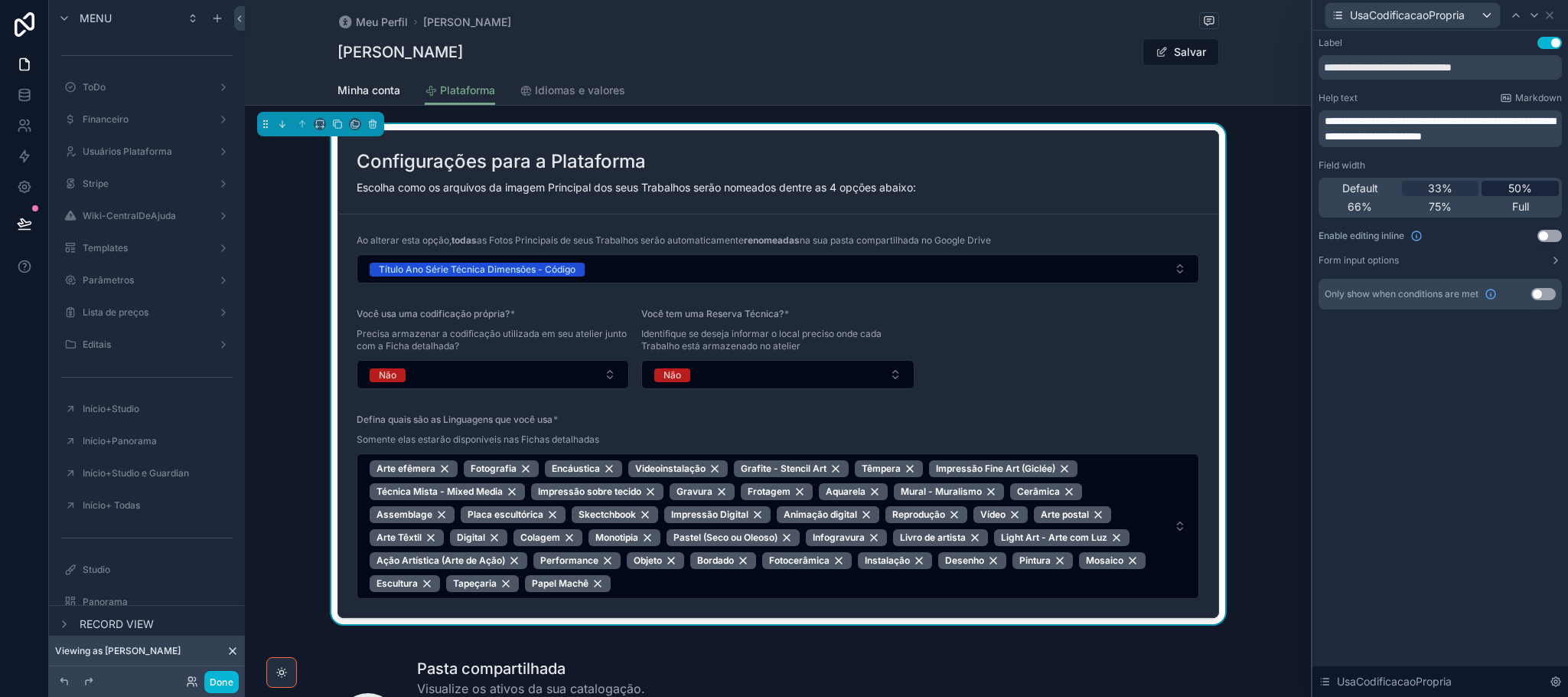
click at [1517, 189] on span "50%" at bounding box center [1520, 188] width 24 height 16
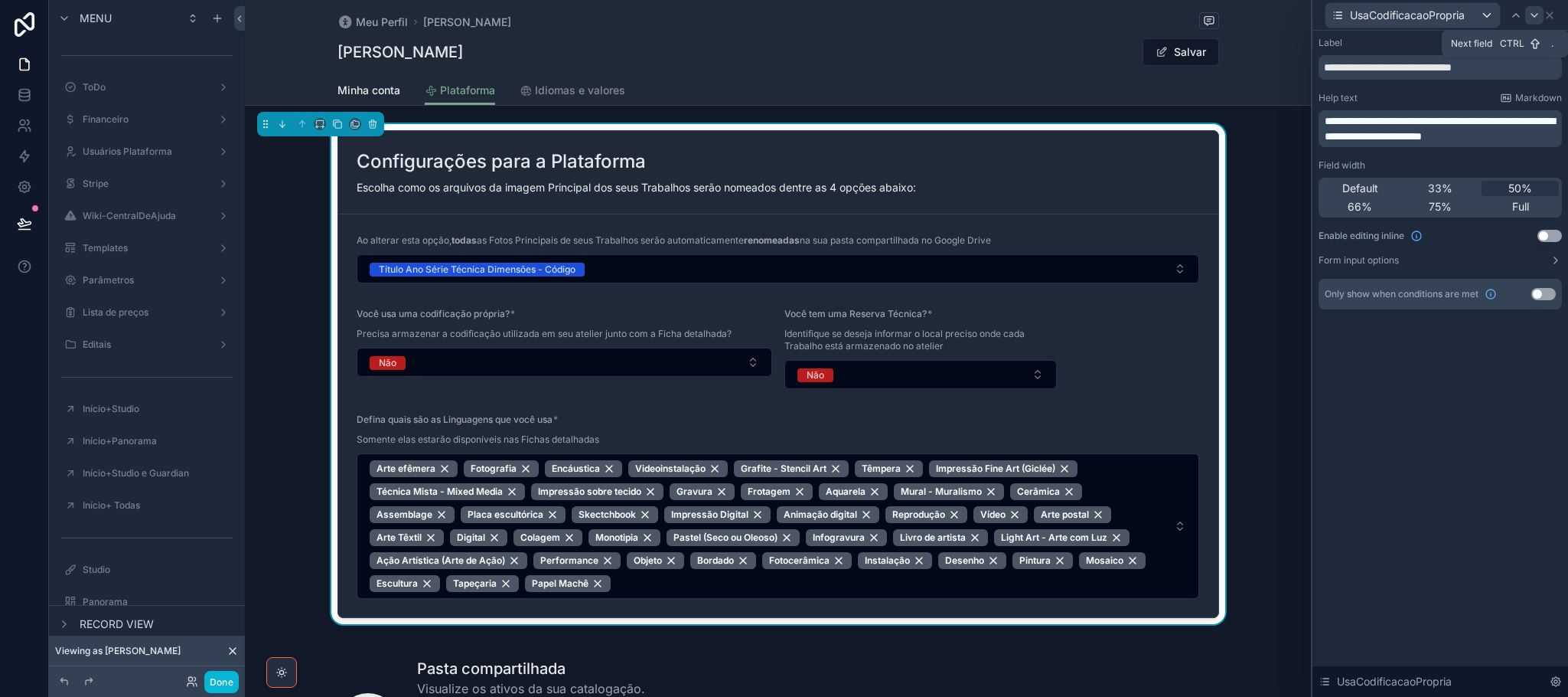
click at [1536, 15] on icon at bounding box center [1534, 16] width 6 height 3
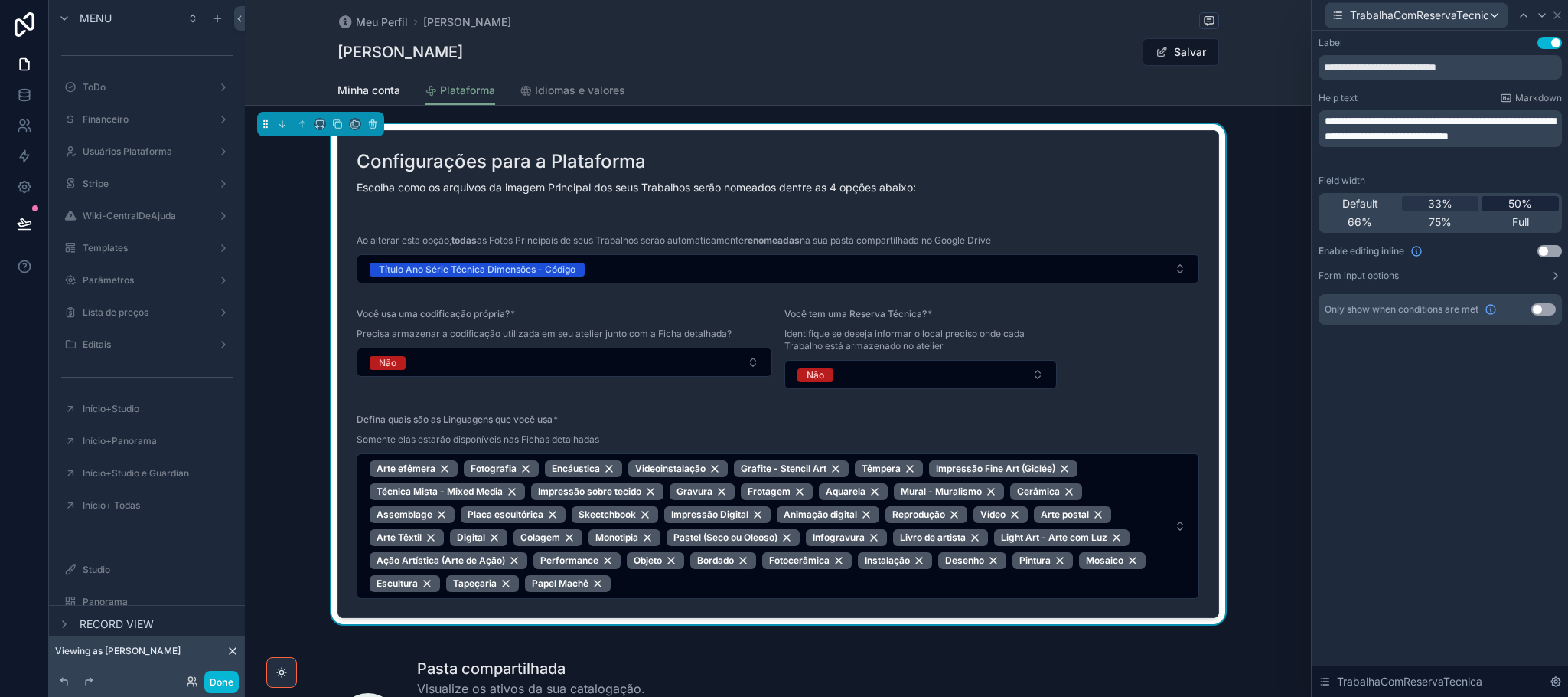
click at [1523, 200] on span "50%" at bounding box center [1520, 204] width 24 height 16
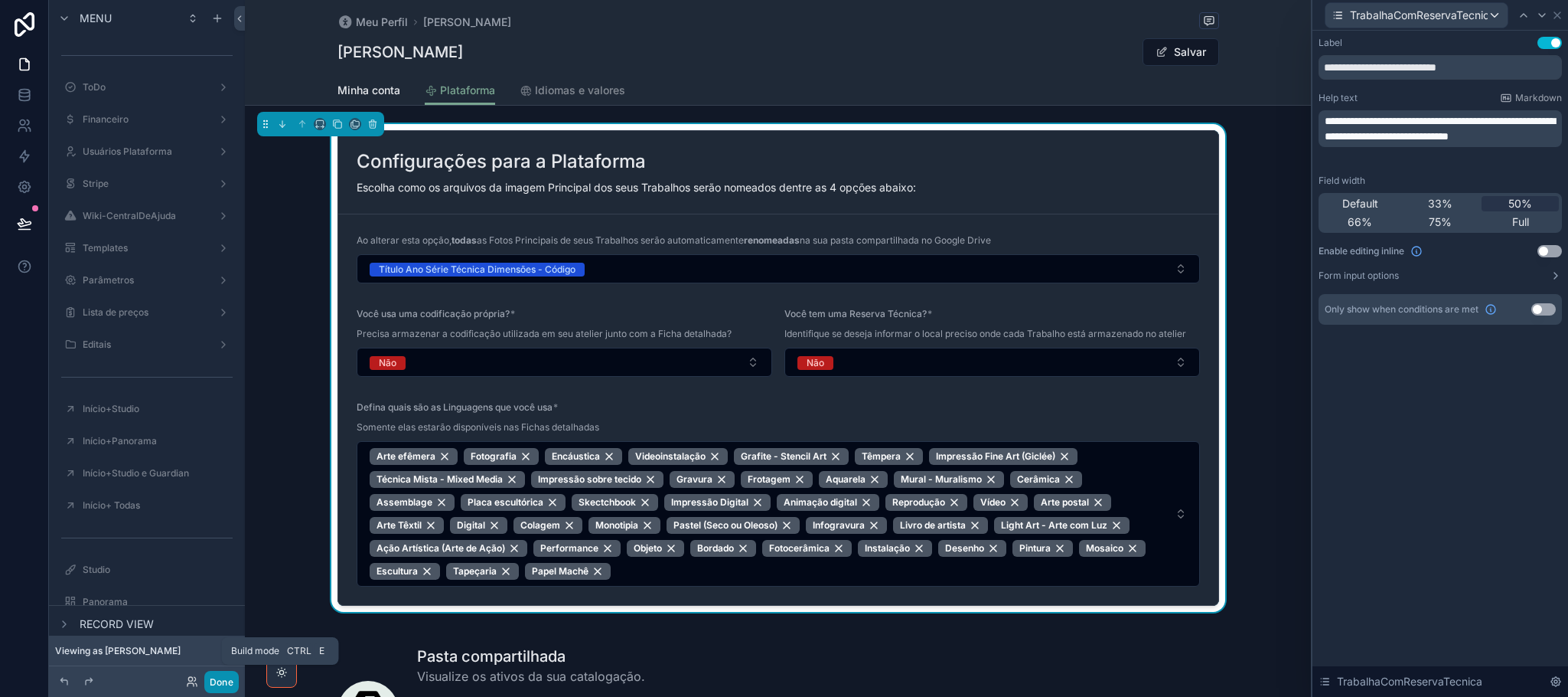
click at [213, 683] on button "Done" at bounding box center [221, 681] width 35 height 22
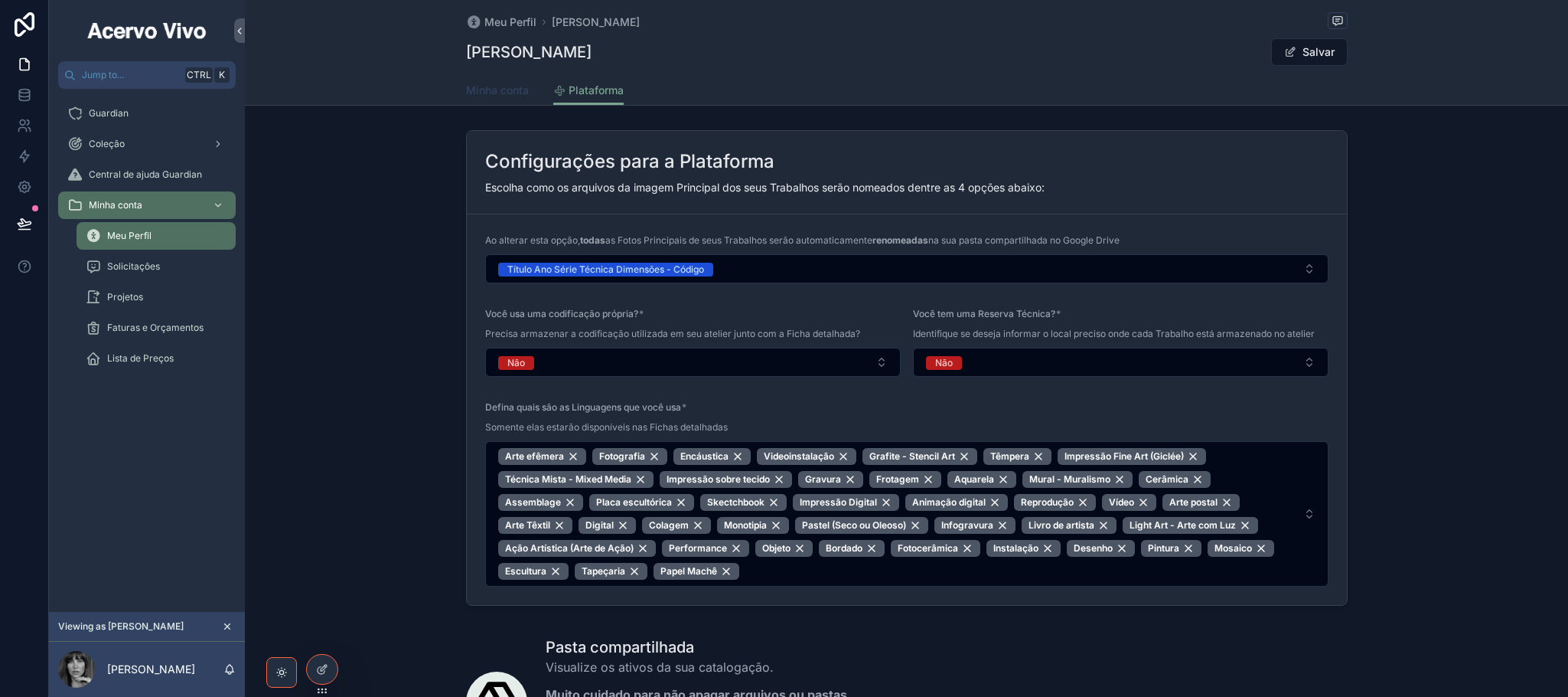
click at [483, 94] on span "Minha conta" at bounding box center [497, 90] width 63 height 16
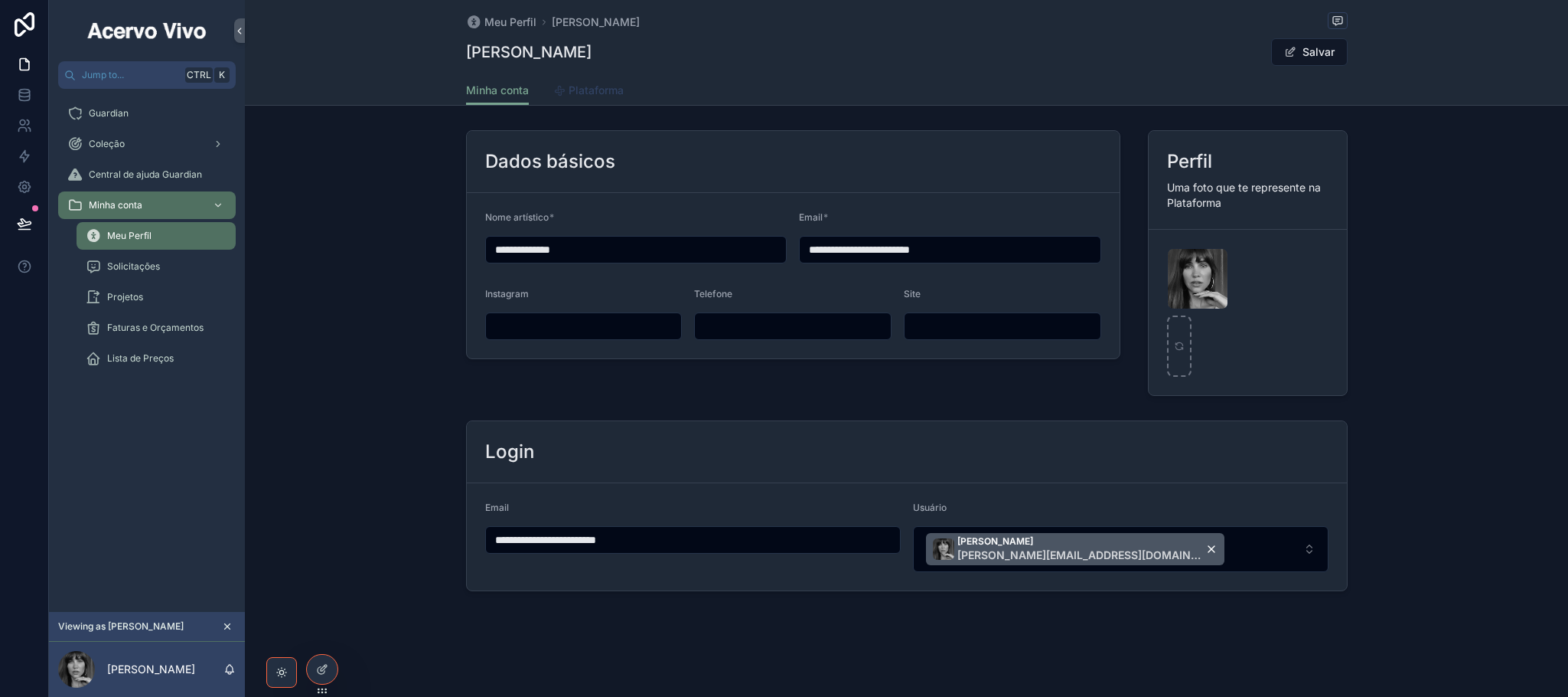
click at [615, 92] on span "Plataforma" at bounding box center [596, 90] width 55 height 16
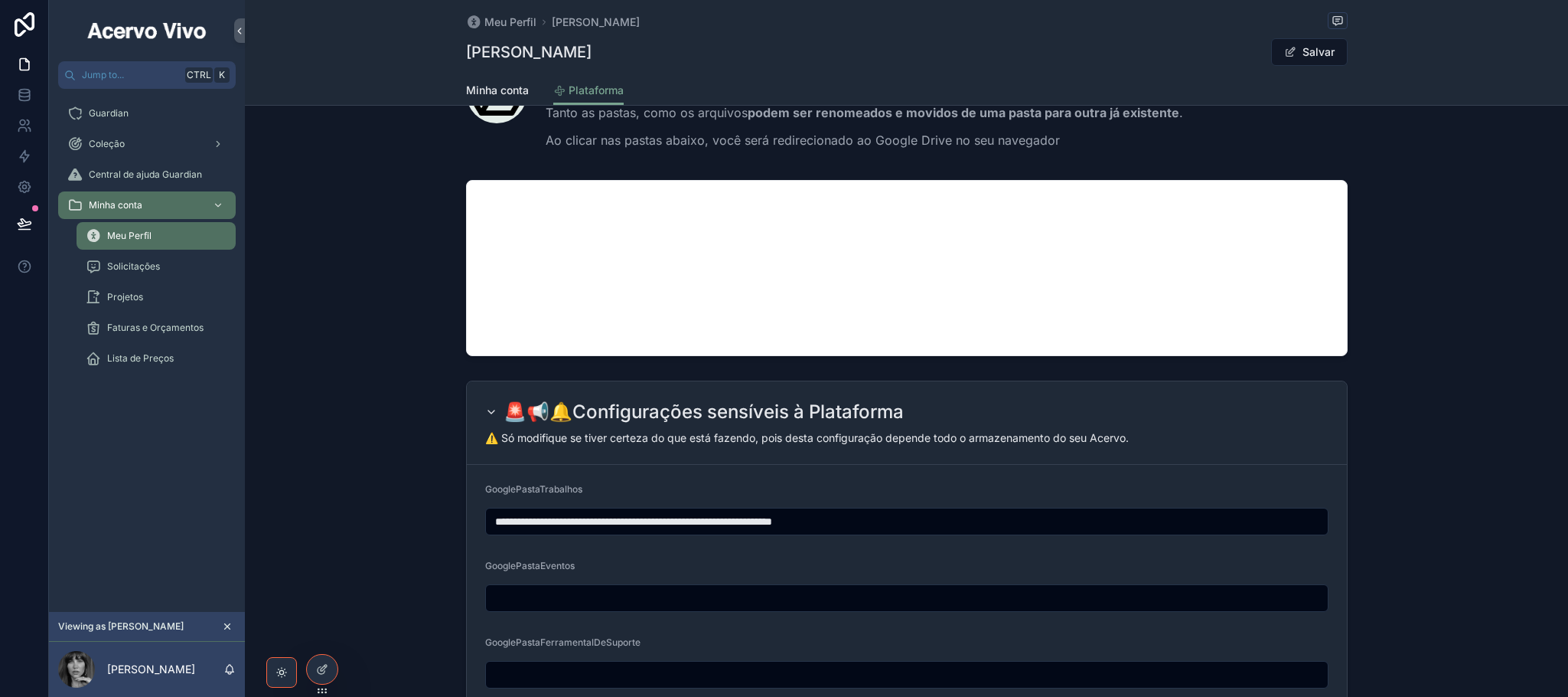
scroll to position [1117, 0]
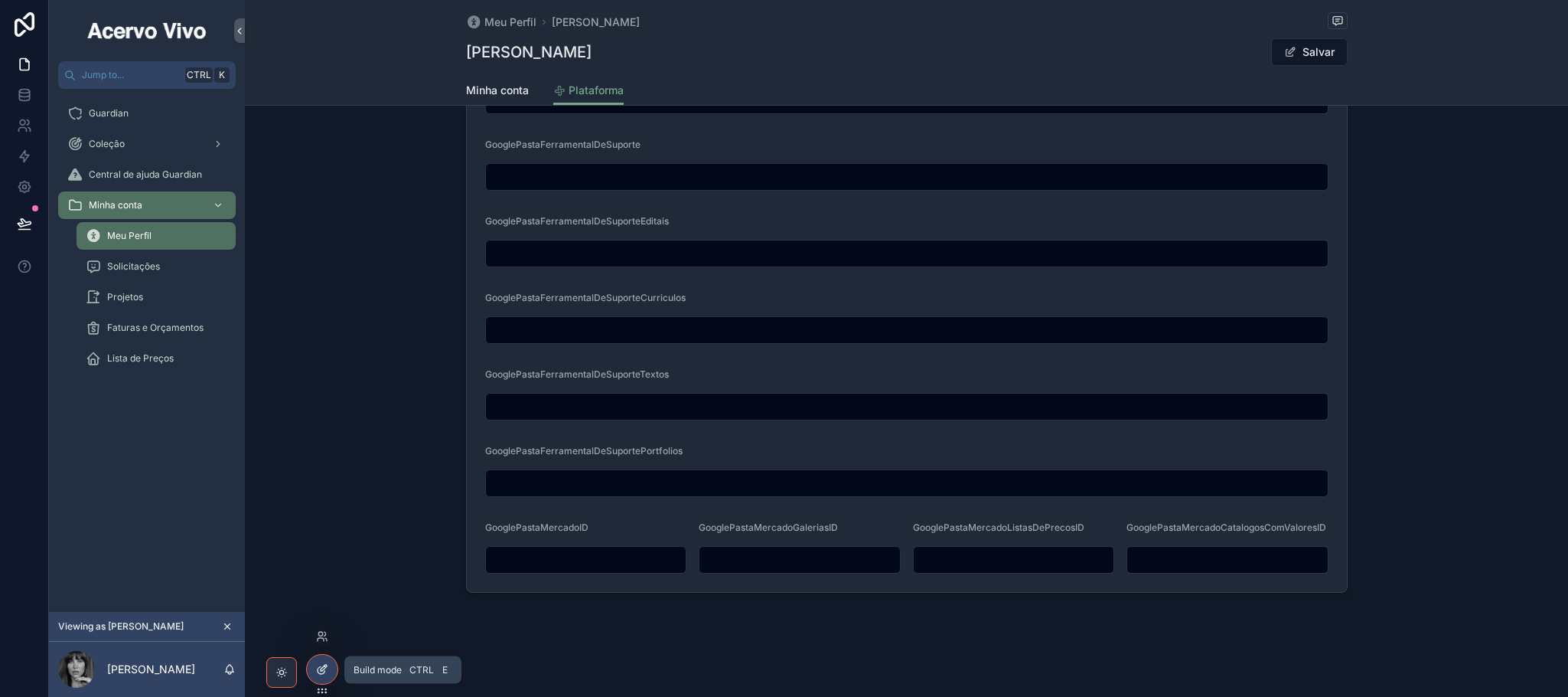
click at [327, 676] on div at bounding box center [322, 669] width 31 height 29
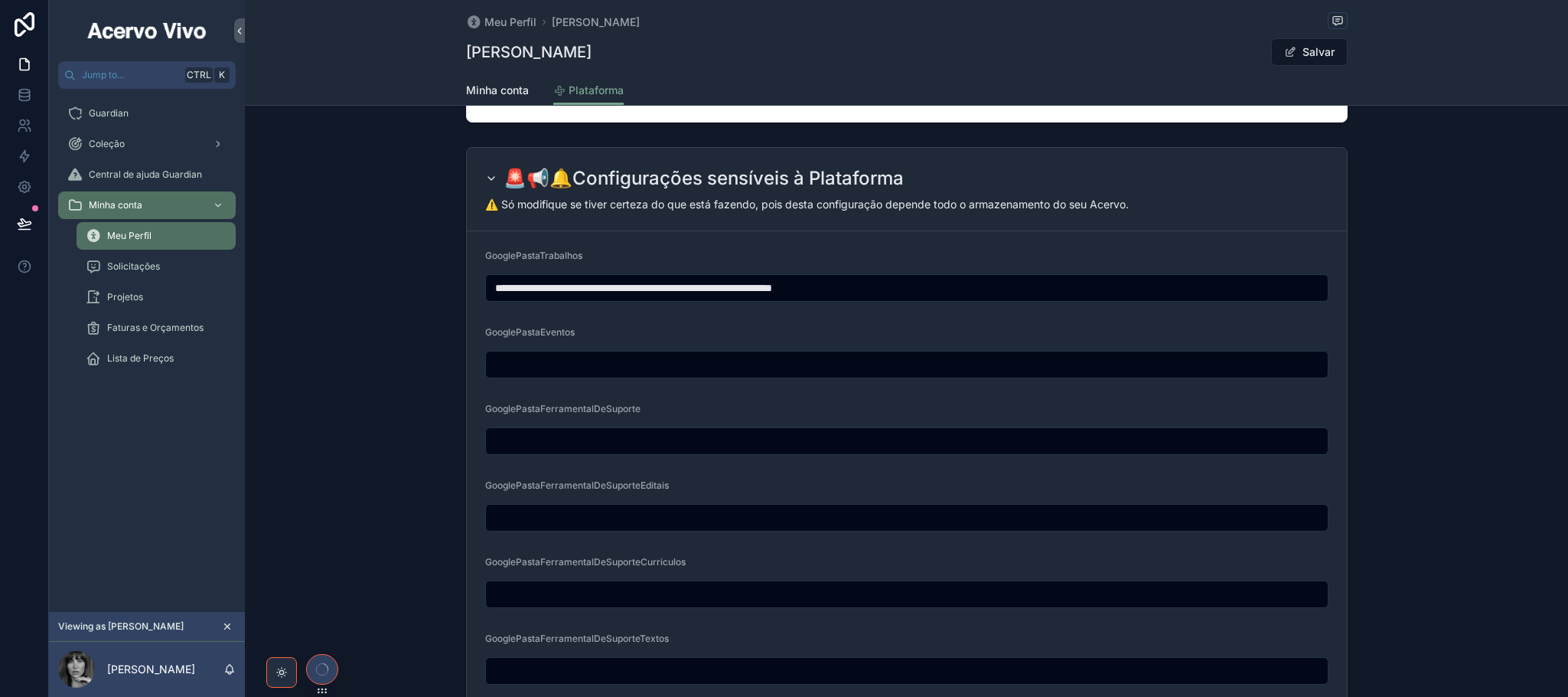
scroll to position [841, 0]
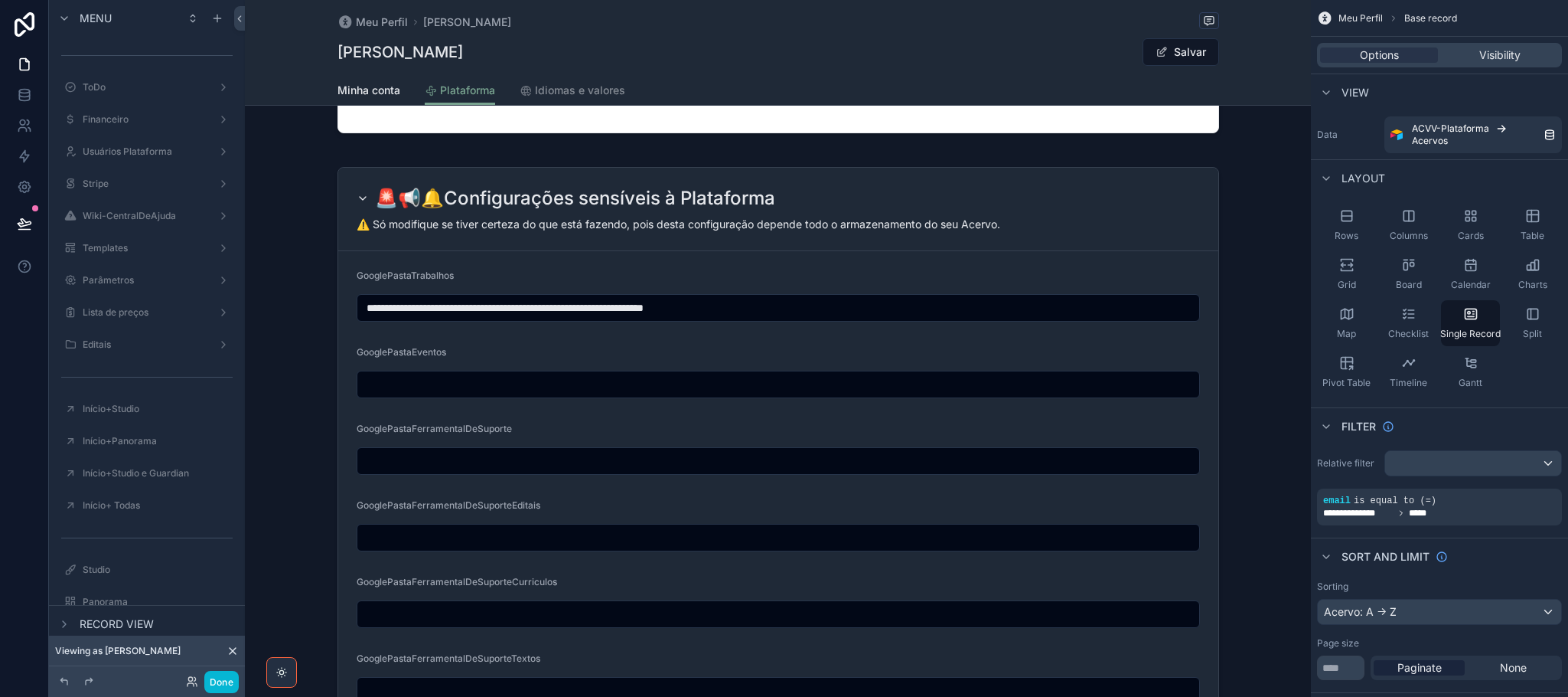
click at [1178, 228] on div "scrollable content" at bounding box center [777, 367] width 1066 height 2417
click at [1527, 57] on div "Visibility" at bounding box center [1500, 55] width 118 height 16
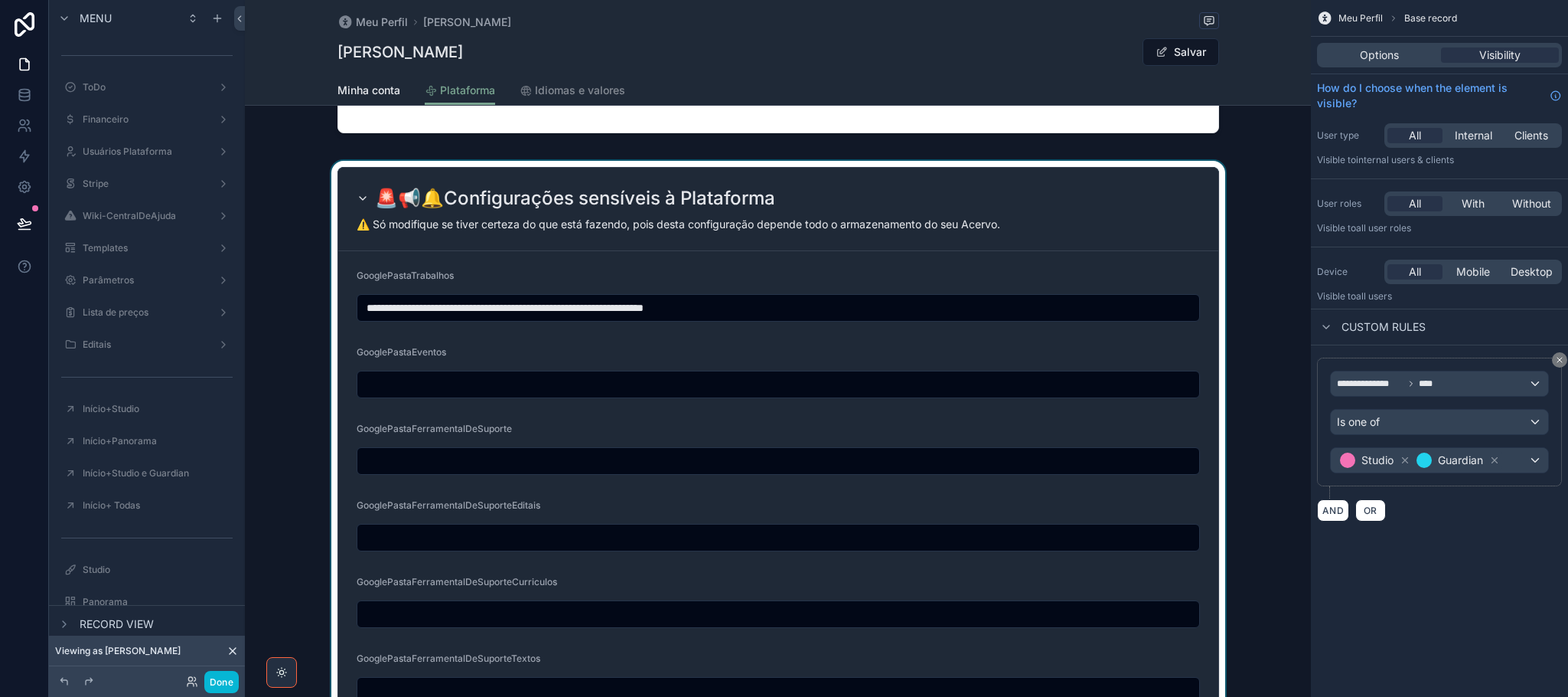
click at [1199, 292] on div "scrollable content" at bounding box center [777, 522] width 1066 height 722
click at [1199, 292] on form "**********" at bounding box center [778, 564] width 880 height 625
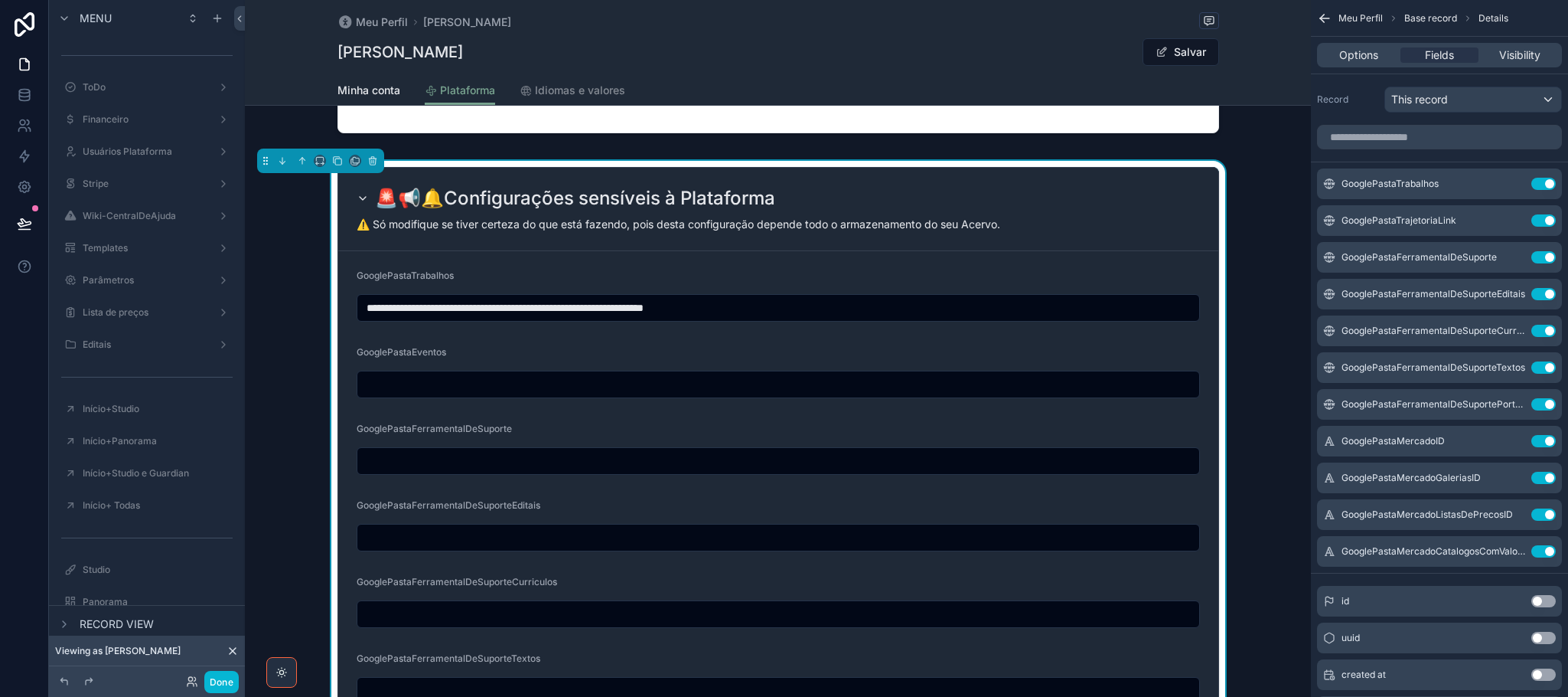
click at [1148, 210] on div "🚨📢🔔Configurações sensíveis à Plataforma" at bounding box center [778, 198] width 843 height 24
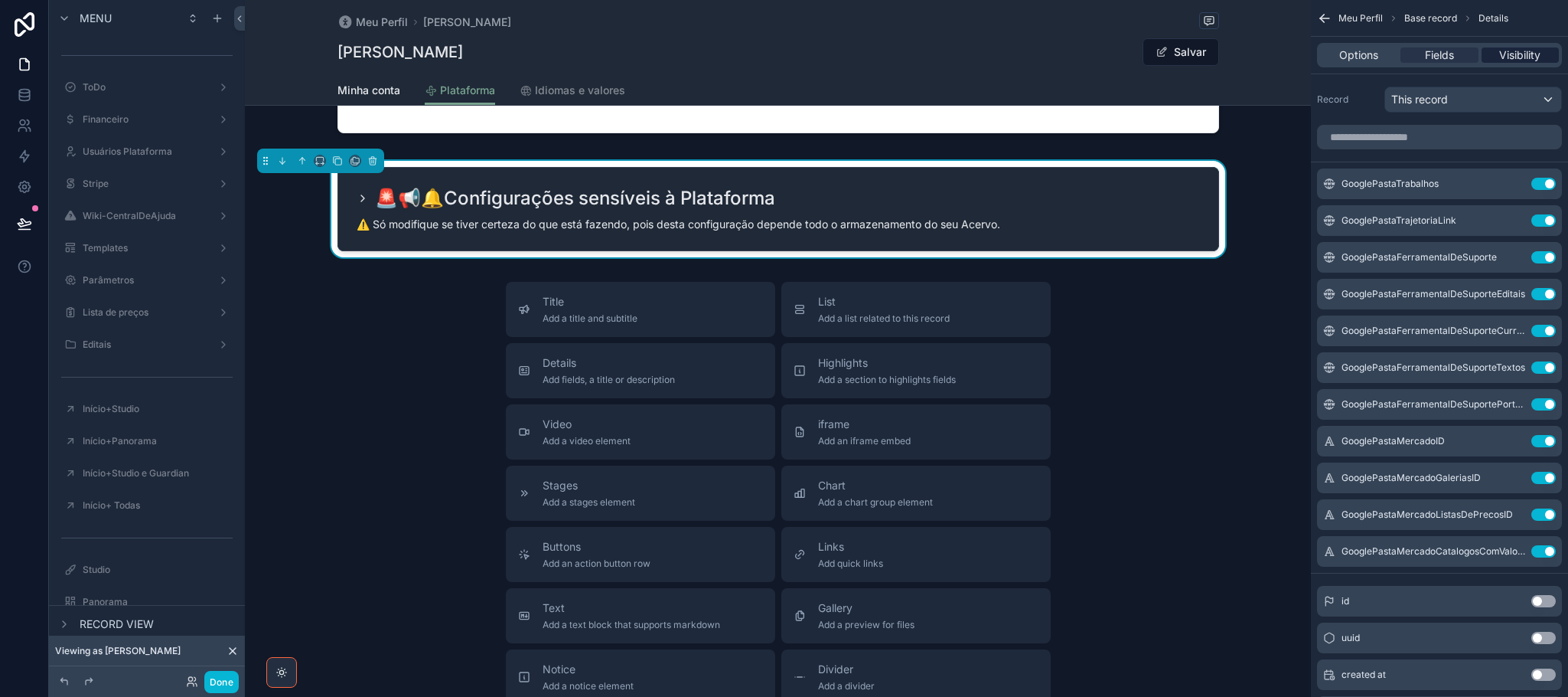
click at [1527, 53] on span "Visibility" at bounding box center [1519, 55] width 42 height 16
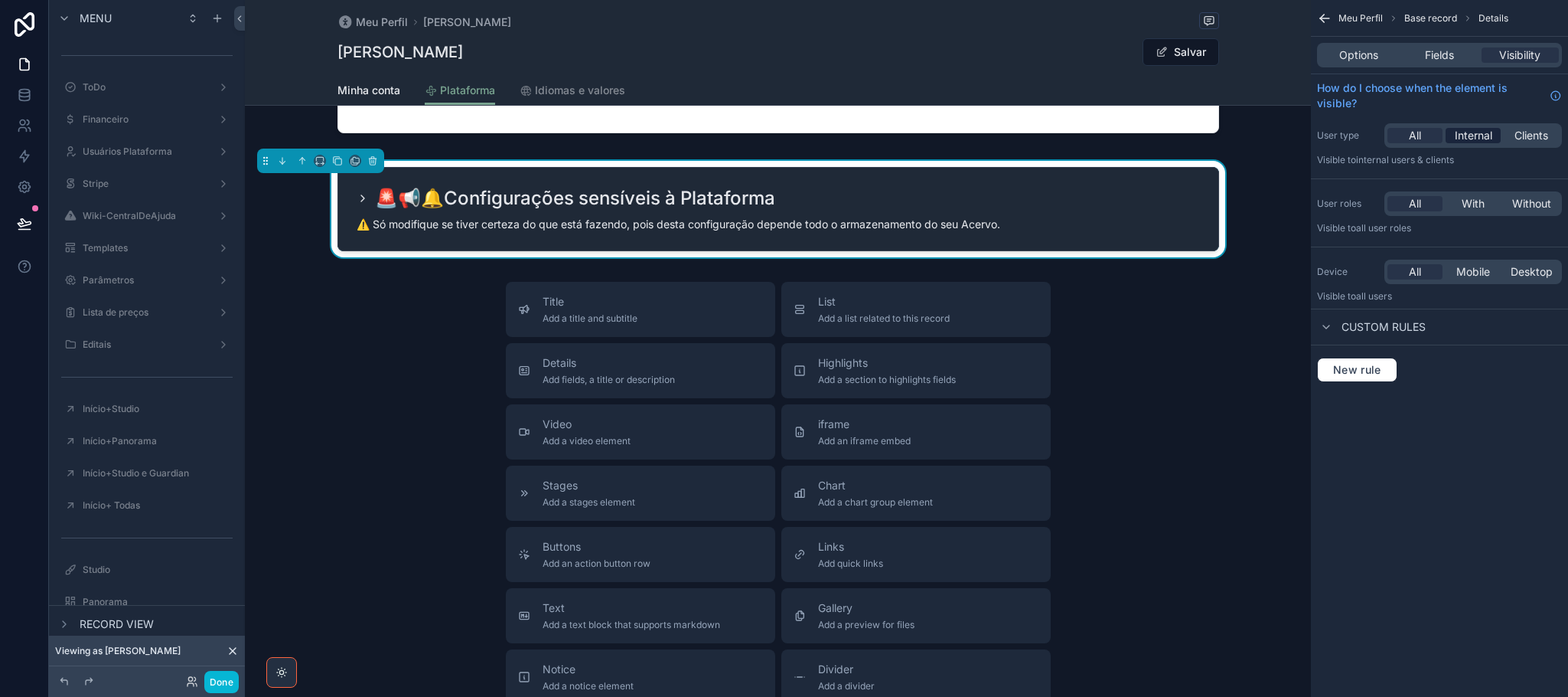
click at [1479, 134] on span "Internal" at bounding box center [1473, 136] width 38 height 16
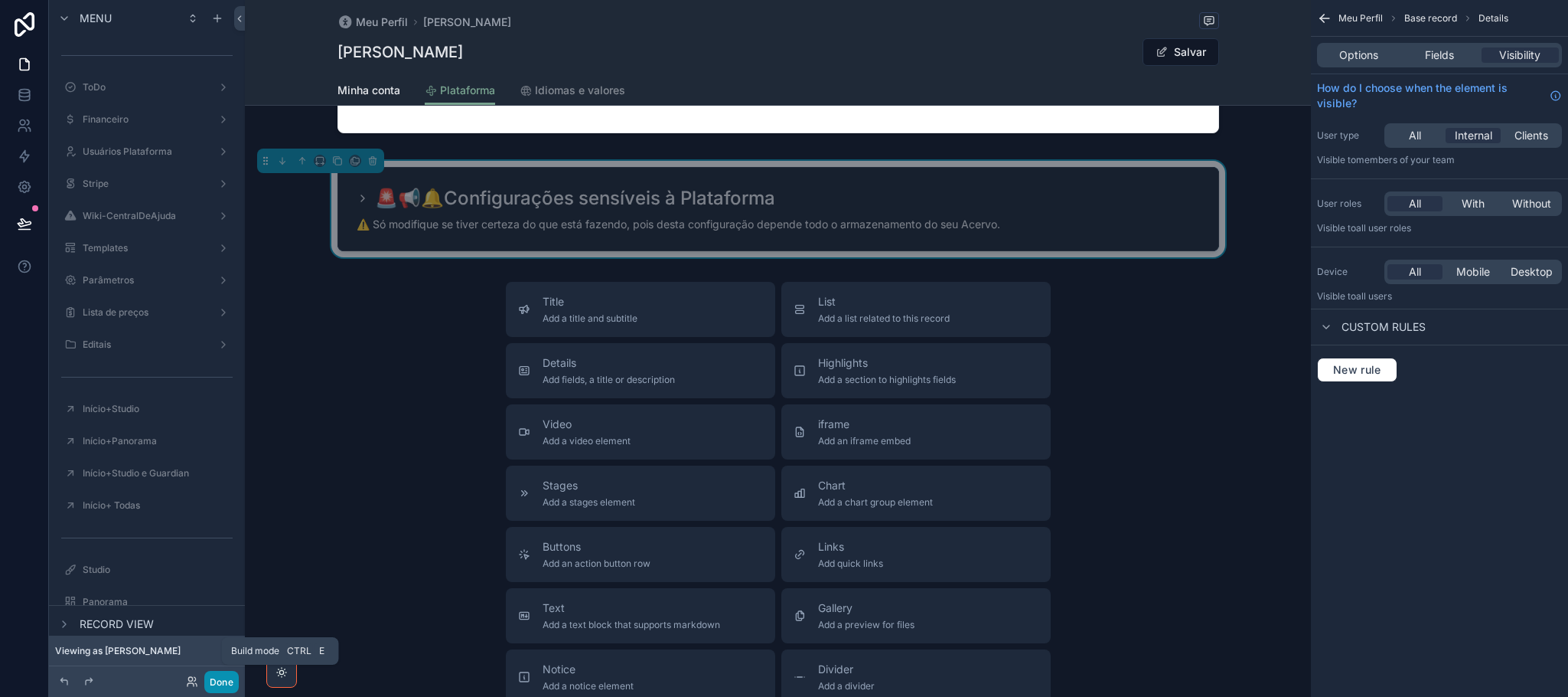
click at [221, 682] on button "Done" at bounding box center [221, 681] width 35 height 22
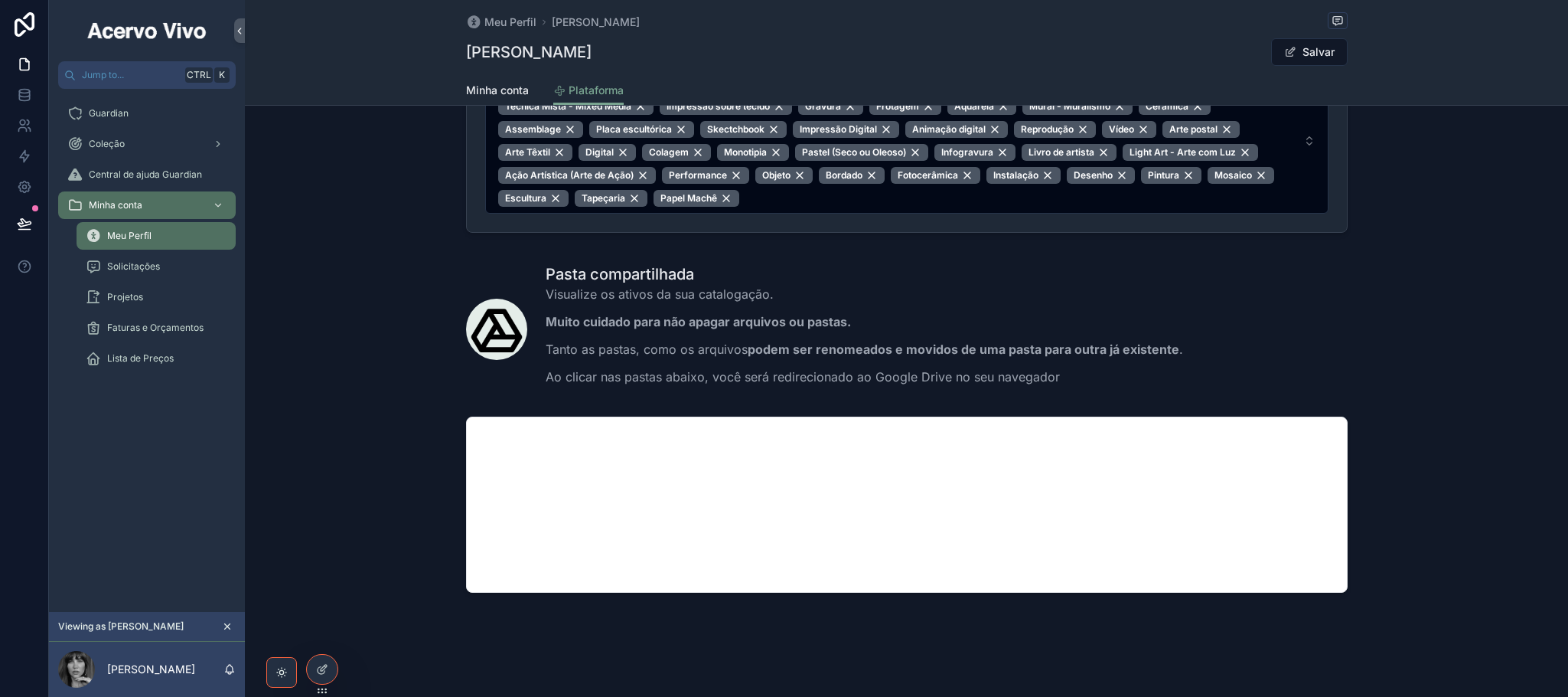
scroll to position [381, 0]
